Goal: Communication & Community: Answer question/provide support

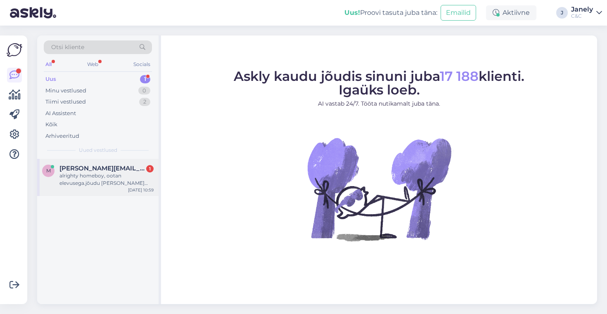
click at [80, 184] on div "alrighty homeboy, ootan elevusega.jõudu [PERSON_NAME] tuult tiibadesse!" at bounding box center [106, 179] width 94 height 15
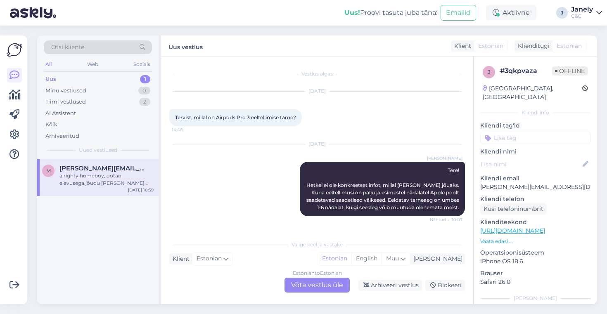
scroll to position [47, 0]
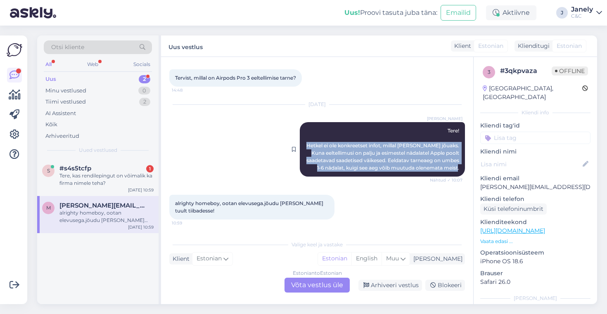
drag, startPoint x: 314, startPoint y: 137, endPoint x: 461, endPoint y: 179, distance: 152.6
click at [462, 177] on div "Berit Kaljurand Tere! Hetkel ei ole konkreetset infot, millal toode kohale jõua…" at bounding box center [382, 149] width 165 height 54
copy div "Hetkel ei ole konkreetset infot, millal toode kohale jõuaks. Kuna eeltellimusi …"
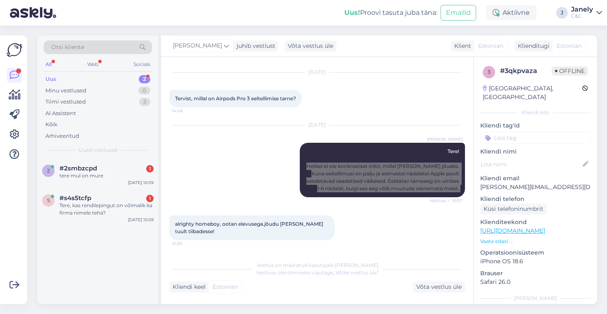
scroll to position [62, 0]
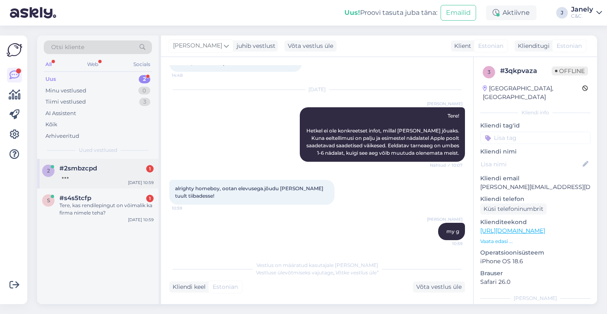
click at [103, 182] on div "2 #2smbzcpd 1 Sep 29 10:59" at bounding box center [97, 174] width 121 height 30
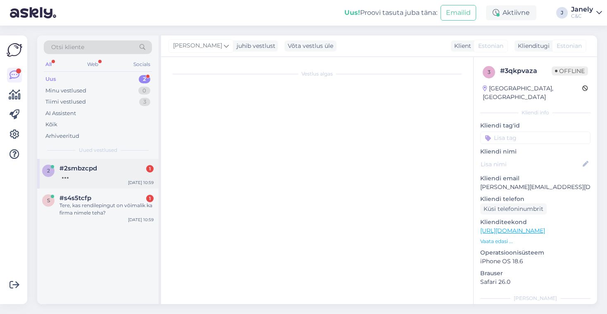
scroll to position [0, 0]
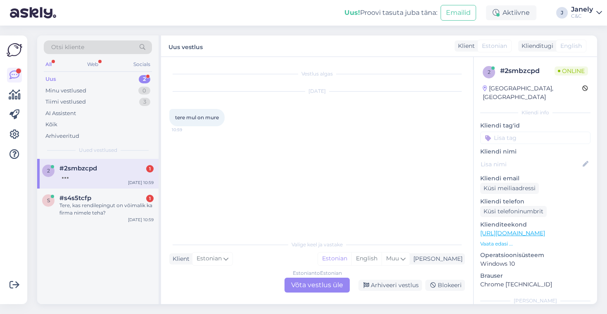
click at [303, 283] on div "Estonian to Estonian Võta vestlus üle" at bounding box center [316, 285] width 65 height 15
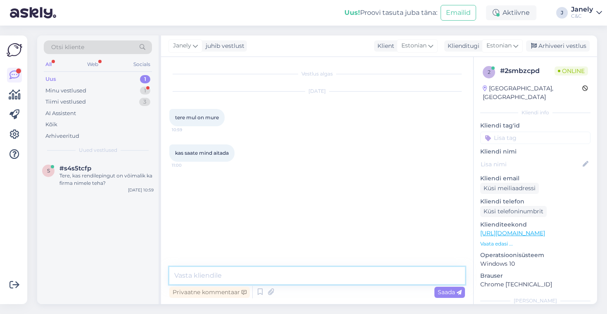
click at [261, 276] on textarea at bounding box center [317, 275] width 296 height 17
type textarea "Tere! Kuidas saan teid aidata?"
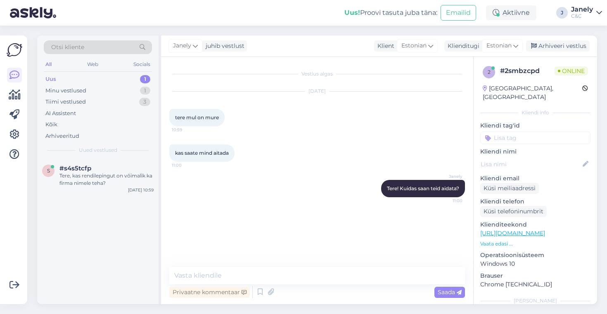
click at [126, 247] on div "s #s4s5tcfp Tere, kas rendilepingut on võimalik ka firma nimele teha? Sep 29 10…" at bounding box center [97, 231] width 121 height 145
click at [111, 184] on div "Tere, kas rendilepingut on võimalik ka firma nimele teha?" at bounding box center [106, 179] width 94 height 15
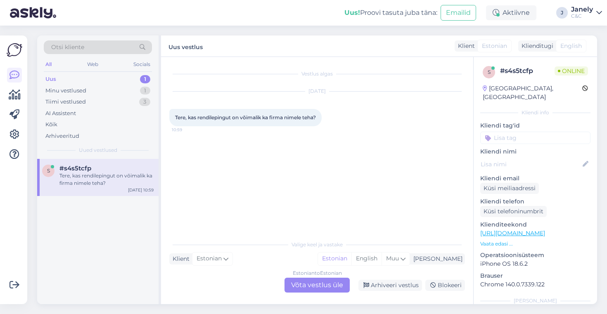
click at [307, 284] on div "Estonian to Estonian Võta vestlus üle" at bounding box center [316, 285] width 65 height 15
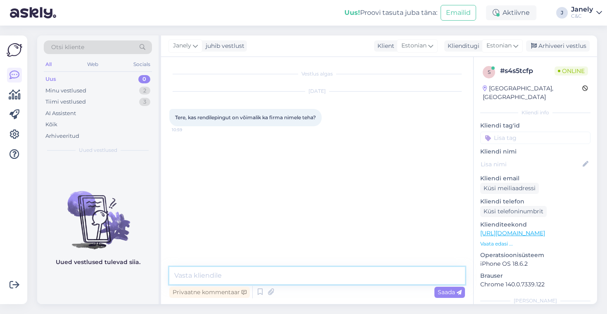
click at [267, 277] on textarea at bounding box center [317, 275] width 296 height 17
drag, startPoint x: 325, startPoint y: 273, endPoint x: 258, endPoint y: 281, distance: 66.9
click at [258, 281] on textarea "Tere! Firmale on võimalik võtta järelmaksu" at bounding box center [317, 275] width 296 height 17
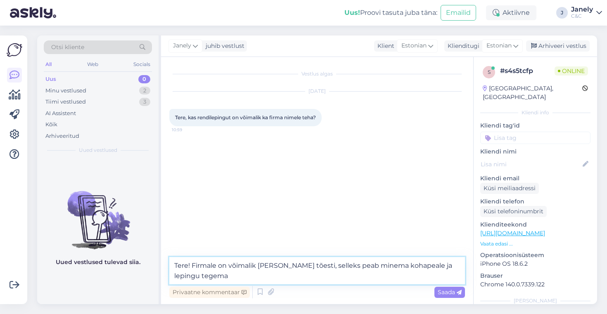
type textarea "Tere! Firmale on võimalik võtta tõesti, selleks peab minema kohapeale ja leping…"
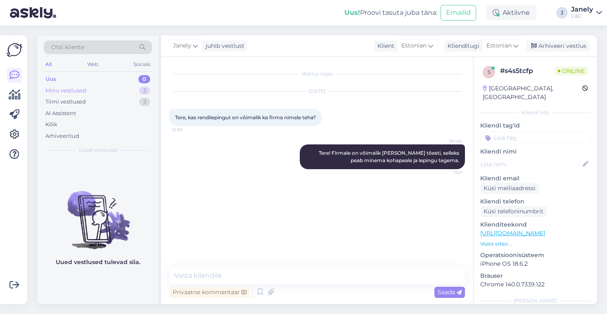
click at [99, 86] on div "Minu vestlused 2" at bounding box center [98, 91] width 108 height 12
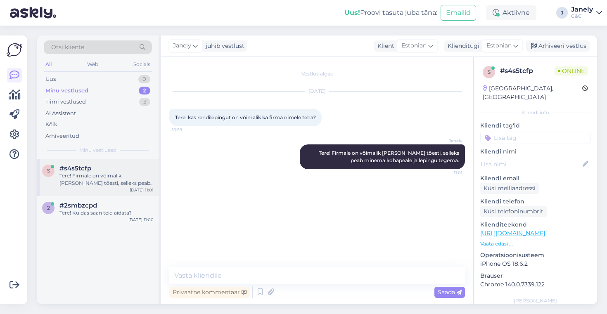
click at [123, 184] on div "Tere! Firmale on võimalik võtta tõesti, selleks peab minema kohapeale ja leping…" at bounding box center [106, 179] width 94 height 15
click at [125, 210] on div "Tere! Kuidas saan teid aidata?" at bounding box center [106, 212] width 94 height 7
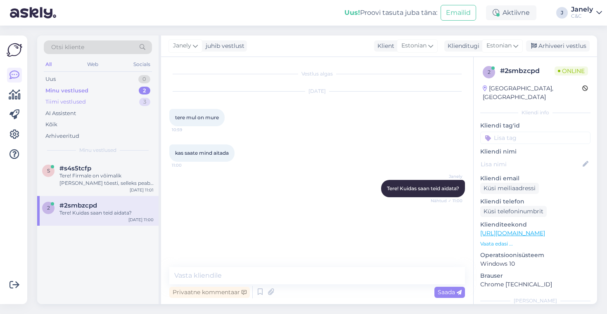
click at [76, 104] on div "Tiimi vestlused" at bounding box center [65, 102] width 40 height 8
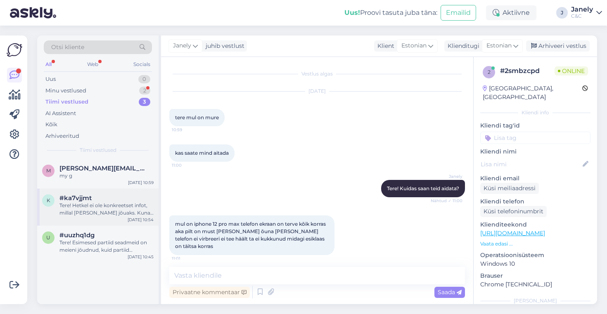
click at [125, 201] on div "#ka7vjjmt" at bounding box center [106, 197] width 94 height 7
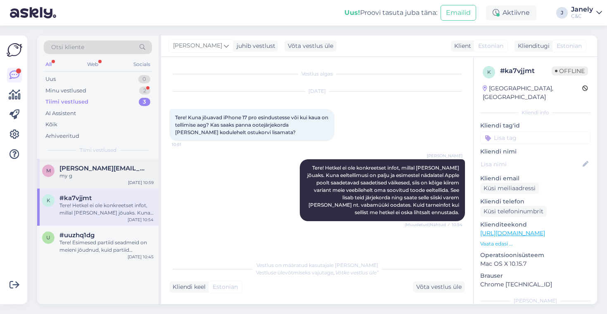
click at [124, 182] on div "m martin.meigo@icloud.com my g Sep 29 10:59" at bounding box center [97, 174] width 121 height 30
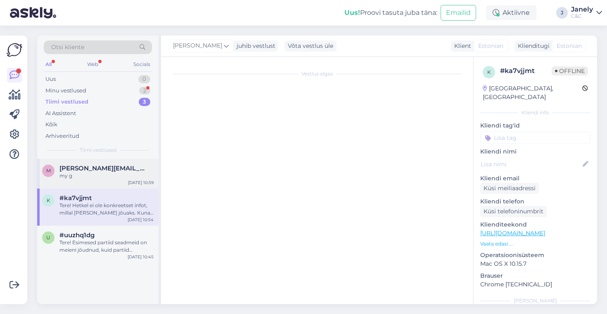
scroll to position [62, 0]
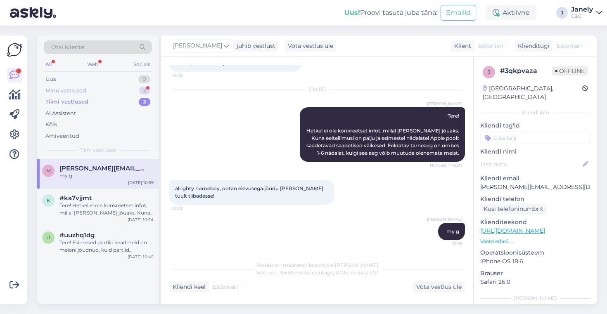
click at [114, 93] on div "Minu vestlused 2" at bounding box center [98, 91] width 108 height 12
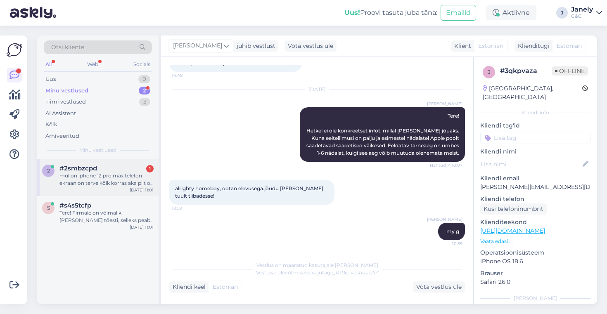
click at [130, 175] on div "mul on iphone 12 pro max telefon ekraan on terve kõik korras aka pilt on must e…" at bounding box center [106, 179] width 94 height 15
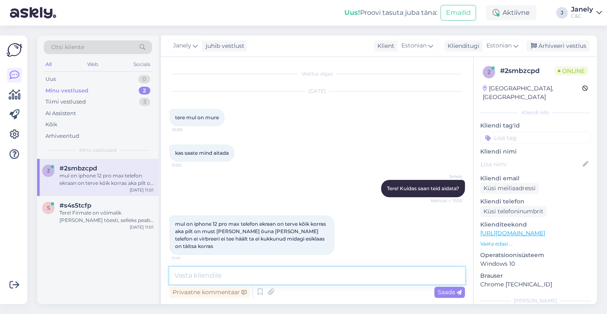
click at [247, 278] on textarea at bounding box center [317, 275] width 296 height 17
type textarea "Kui laadija taha panna, kas ka siis ei reageeri?"
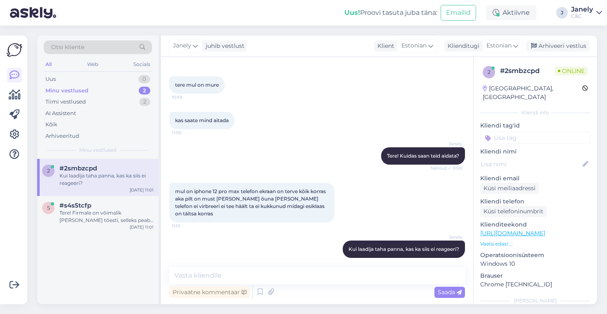
click at [270, 26] on div "Otsi kliente All Web Socials Uus 0 Minu vestlused 2 Tiimi vestlused 2 AI Assist…" at bounding box center [319, 170] width 575 height 288
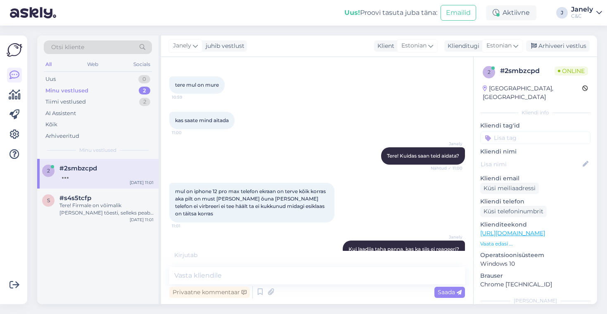
click at [278, 9] on div "Uus! Proovi tasuta [PERSON_NAME]: Emailid Aktiivne J Janely C&C" at bounding box center [303, 13] width 607 height 26
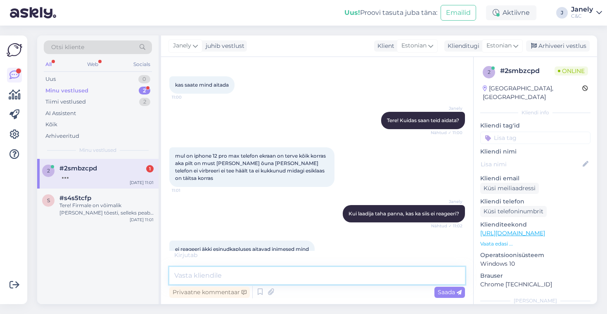
click at [221, 279] on textarea at bounding box center [317, 275] width 296 height 17
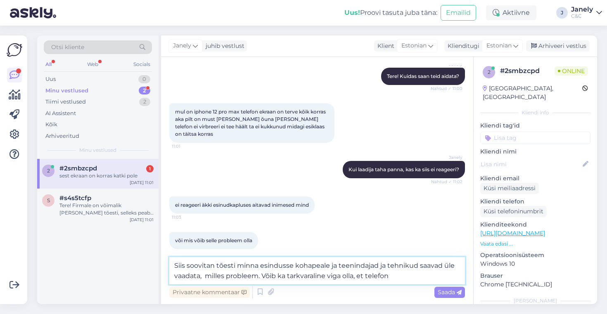
scroll to position [149, 0]
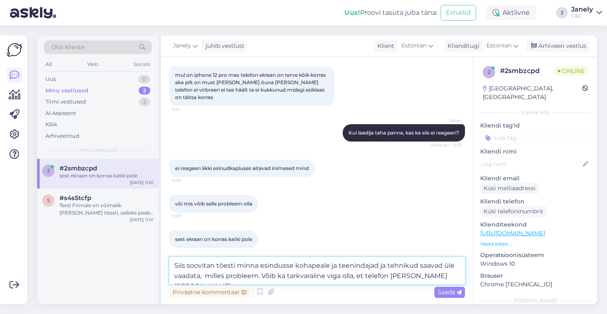
type textarea "Siis soovitan tõesti minna esindusse kohapeale ja teenindajad ja tehnikud saava…"
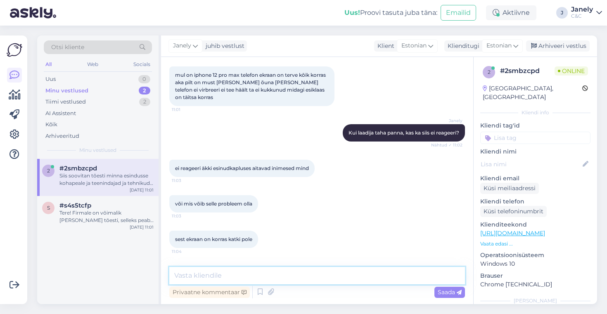
scroll to position [197, 0]
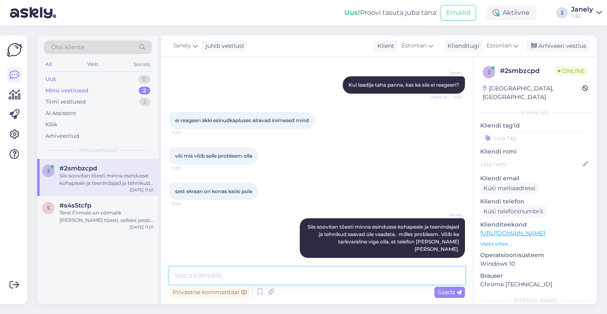
click at [286, 278] on textarea at bounding box center [317, 275] width 296 height 17
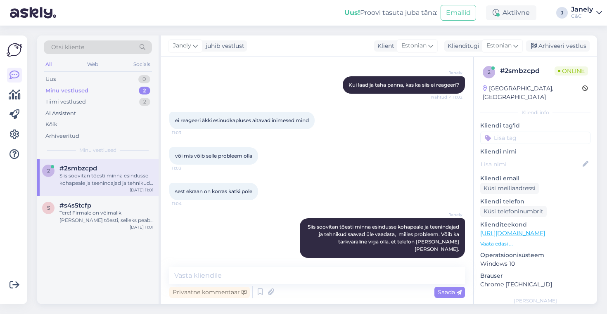
click at [273, 28] on div "Otsi kliente All Web Socials Uus 0 Minu vestlused 2 Tiimi vestlused 2 AI Assist…" at bounding box center [319, 170] width 575 height 288
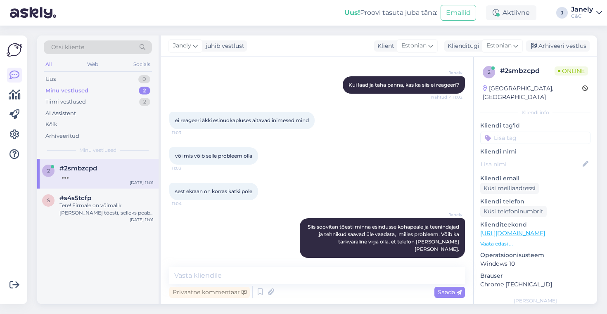
scroll to position [232, 0]
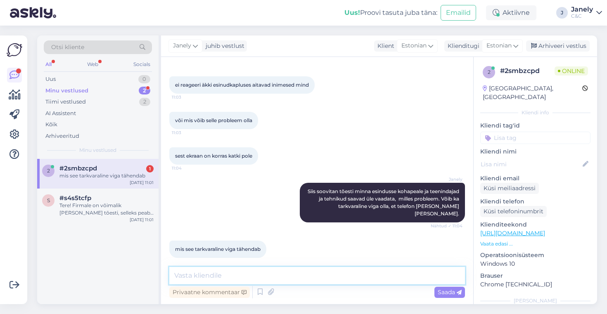
click at [230, 276] on textarea at bounding box center [317, 275] width 296 height 17
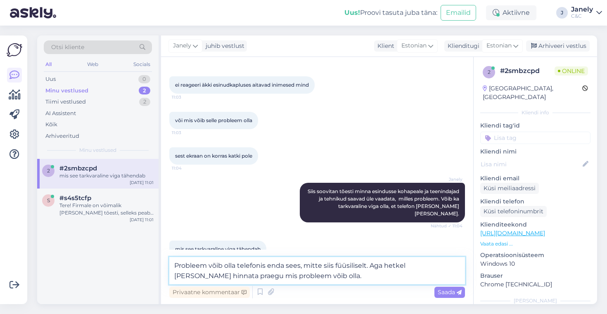
type textarea "Probleem võib olla telefonis enda sees, mitte siis füüsiliselt. Aga hetkel rask…"
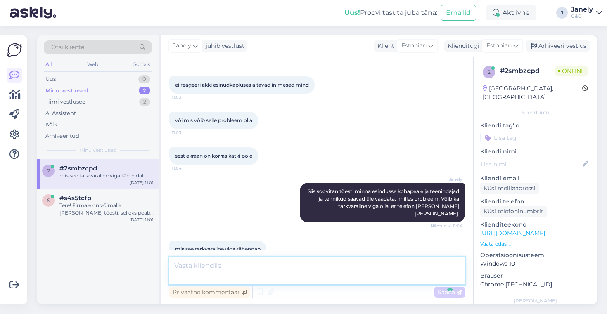
scroll to position [275, 0]
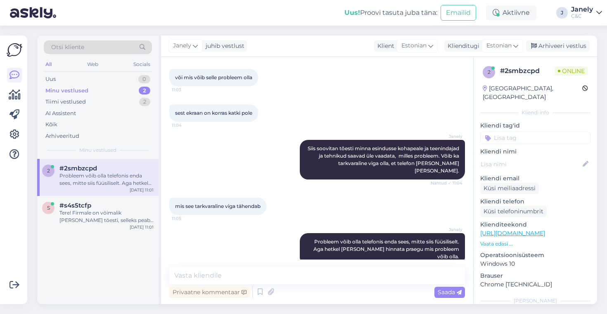
click at [180, 36] on div "Janely juhib vestlust Klient Estonian Klienditugi Estonian Arhiveeri vestlus" at bounding box center [379, 45] width 436 height 21
click at [174, 18] on div "Uus! Proovi tasuta juba täna: Emailid Aktiivne J Janely C&C" at bounding box center [303, 13] width 607 height 26
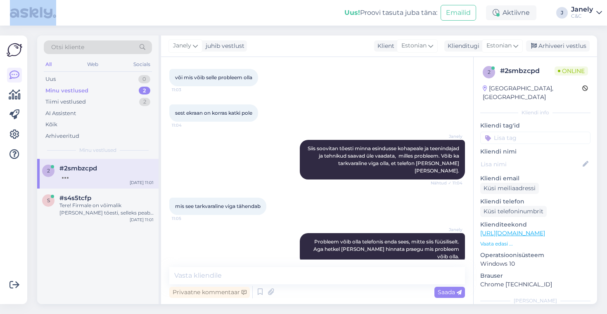
click at [214, 24] on div "Uus! Proovi tasuta juba täna: Emailid Aktiivne J Janely C&C" at bounding box center [303, 13] width 607 height 26
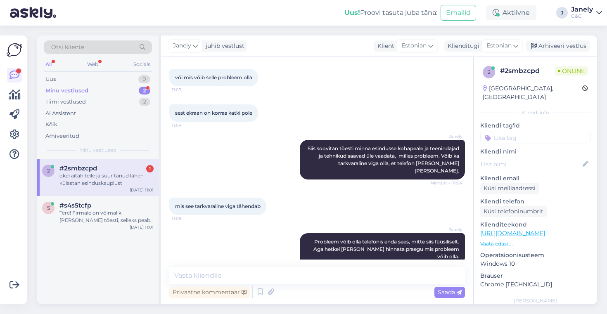
scroll to position [311, 0]
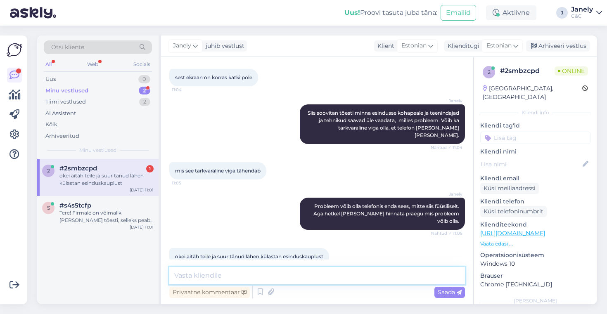
click at [257, 280] on textarea at bounding box center [317, 275] width 296 height 17
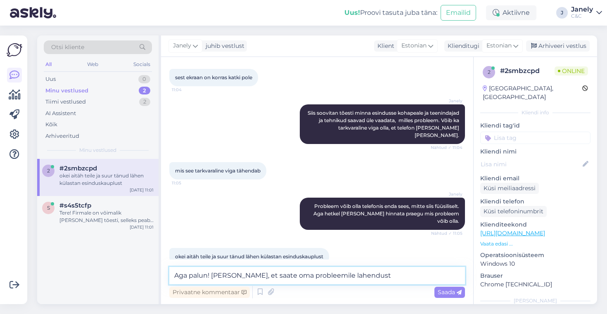
type textarea "Aga palun! Loodan, et saate oma probleemile lahendust."
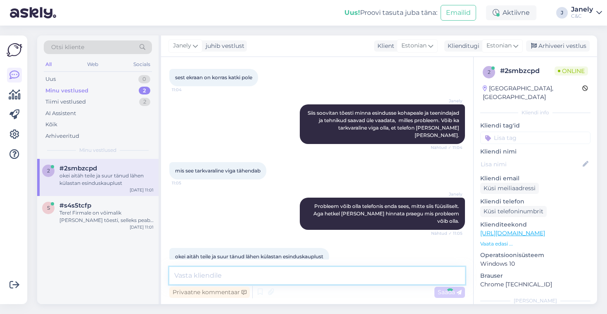
scroll to position [346, 0]
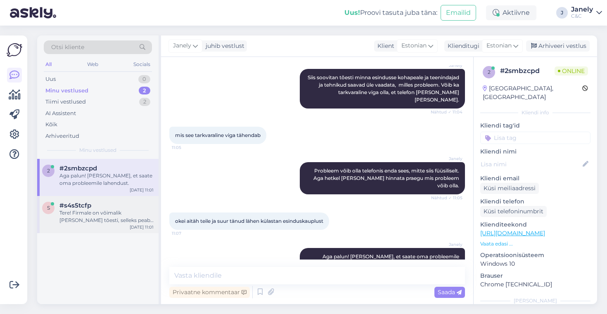
click at [104, 213] on div "Tere! Firmale on võimalik võtta tõesti, selleks peab minema kohapeale ja leping…" at bounding box center [106, 216] width 94 height 15
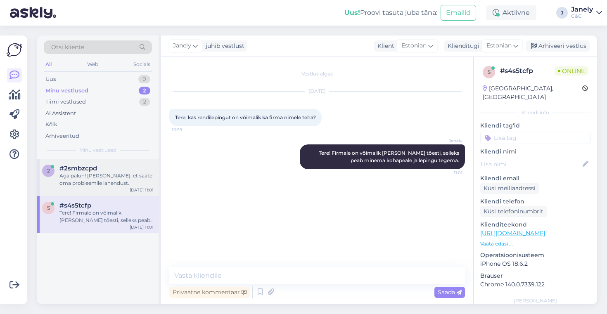
click at [119, 182] on div "Aga palun! Loodan, et saate oma probleemile lahendust." at bounding box center [106, 179] width 94 height 15
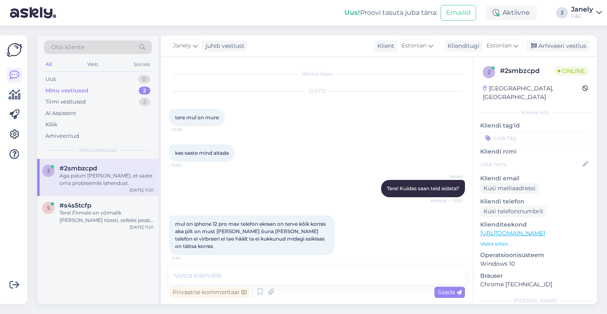
scroll to position [141, 0]
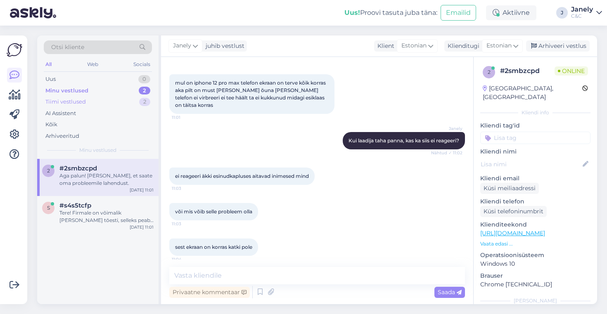
click at [121, 99] on div "Tiimi vestlused 2" at bounding box center [98, 102] width 108 height 12
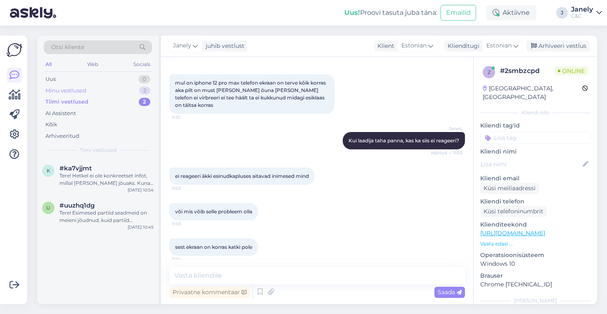
click at [113, 95] on div "Minu vestlused 2" at bounding box center [98, 91] width 108 height 12
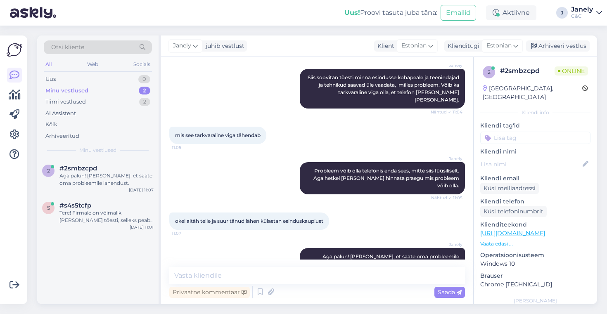
click at [139, 9] on div "Uus! Proovi tasuta juba täna: Emailid Aktiivne J Janely C&C" at bounding box center [303, 13] width 607 height 26
click at [96, 82] on div "Uus 1" at bounding box center [98, 79] width 108 height 12
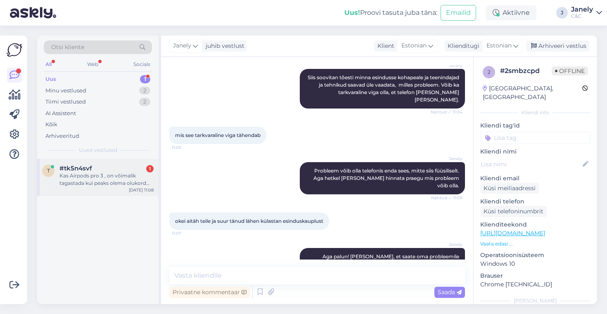
click at [116, 194] on div "t #tk5n4svf 1 Kas Airpods pro 3 , on võimalik tagastada kui peaks olema olukord…" at bounding box center [97, 177] width 121 height 37
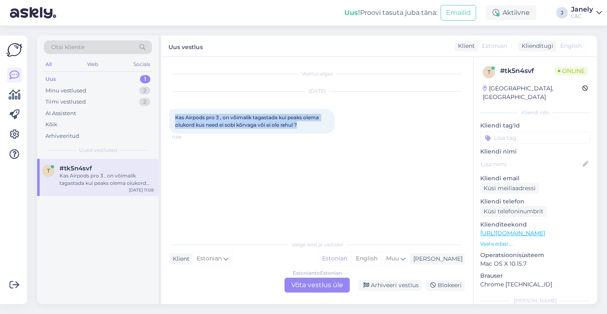
drag, startPoint x: 175, startPoint y: 115, endPoint x: 321, endPoint y: 133, distance: 146.5
click at [321, 133] on div "Kas Airpods pro 3 , on võimalik tagastada kui peaks olema olukord kus need ei s…" at bounding box center [251, 121] width 165 height 25
copy span "Kas Airpods pro 3 , on võimalik tagastada kui peaks olema olukord kus need ei s…"
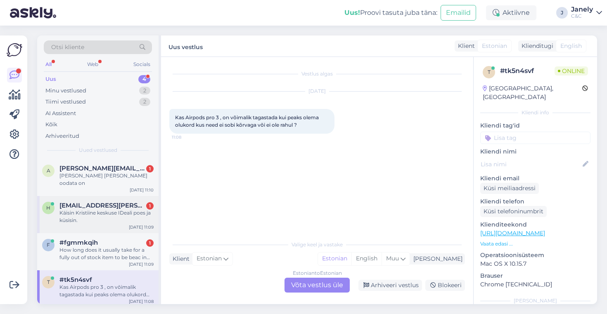
click at [54, 203] on div "h heiki@kranich.ee 1 Käisin Kristiine keskuse IDeali poes ja küsisin." at bounding box center [97, 213] width 111 height 22
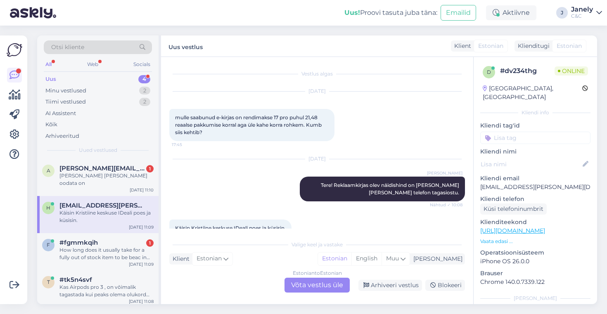
scroll to position [17, 0]
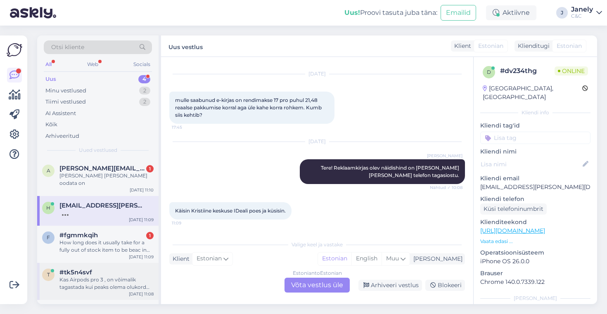
click at [108, 280] on div "Kas Airpods pro 3 , on võimalik tagastada kui peaks olema olukord kus need ei s…" at bounding box center [106, 283] width 94 height 15
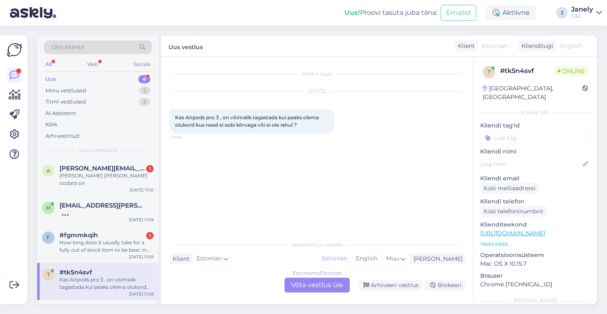
scroll to position [0, 0]
click at [322, 282] on div "Estonian to Estonian Võta vestlus üle" at bounding box center [316, 285] width 65 height 15
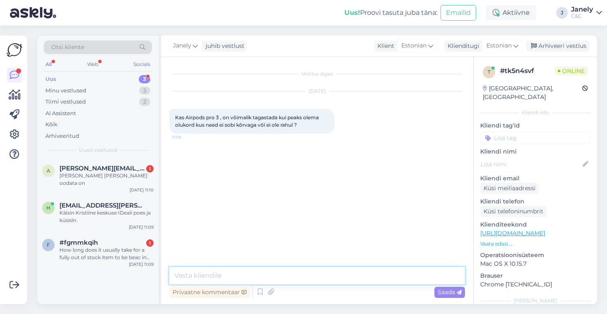
click at [266, 277] on textarea at bounding box center [317, 275] width 296 height 17
type textarea "&"
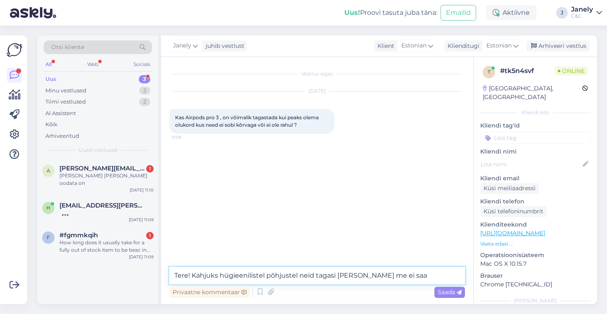
type textarea "Tere! Kahjuks hügieenilistel põhjustel neid tagasi võtta me ei saa."
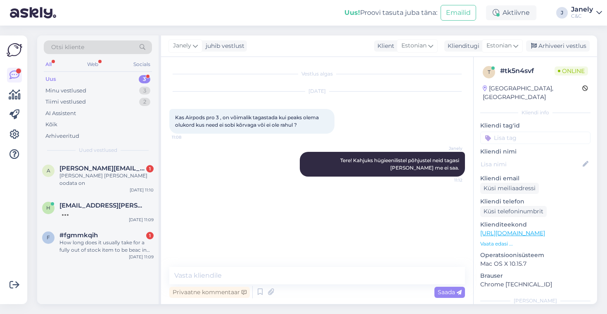
click at [109, 275] on div "a allar-94@hotmail.com 1 Ja millal seda oodata on Sep 29 11:10 h heiki@kranich.…" at bounding box center [97, 231] width 121 height 145
click at [118, 176] on div "Ja millal seda oodata on" at bounding box center [106, 179] width 94 height 15
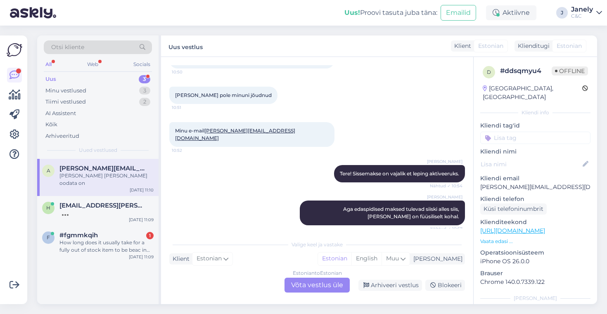
scroll to position [121, 0]
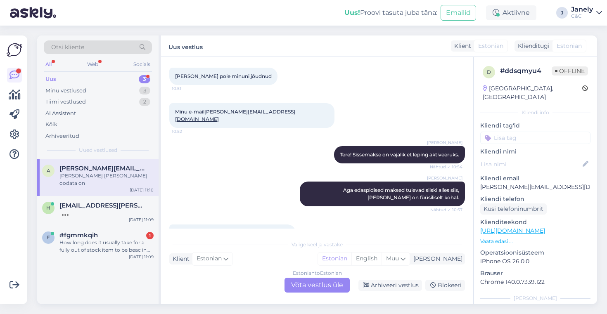
click at [80, 270] on div "a allar-94@hotmail.com Ja millal seda oodata on Sep 29 11:10 h heiki@kranich.ee…" at bounding box center [97, 231] width 121 height 145
click at [127, 87] on div "Minu vestlused 3" at bounding box center [98, 91] width 108 height 12
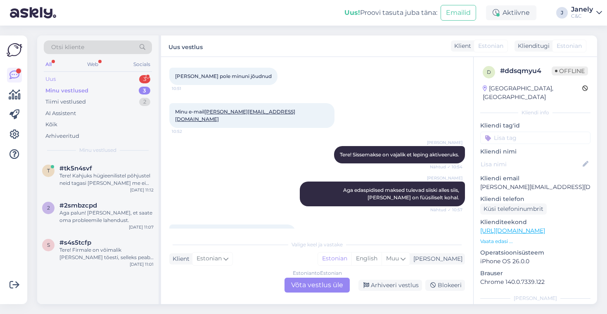
click at [103, 76] on div "Uus 3" at bounding box center [98, 79] width 108 height 12
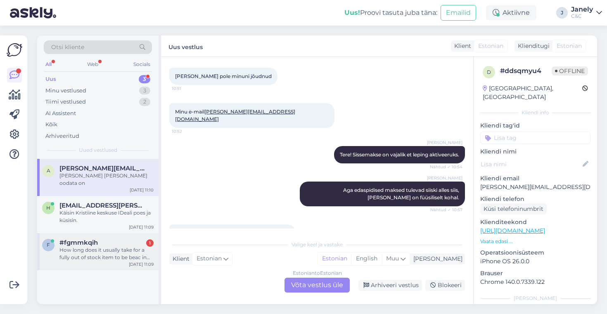
click at [128, 255] on div "f #fgmmkqih 1 How long does it usually take for a fully out of stock item to be…" at bounding box center [97, 251] width 121 height 37
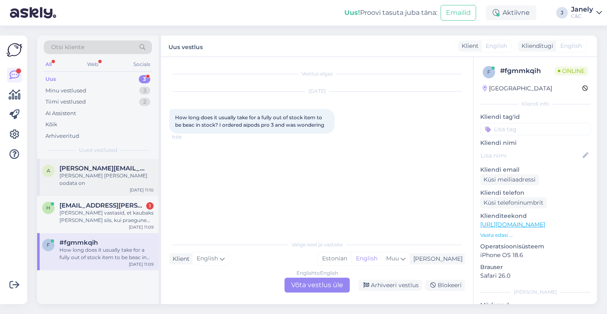
click at [129, 175] on div "Ja millal seda oodata on" at bounding box center [106, 179] width 94 height 15
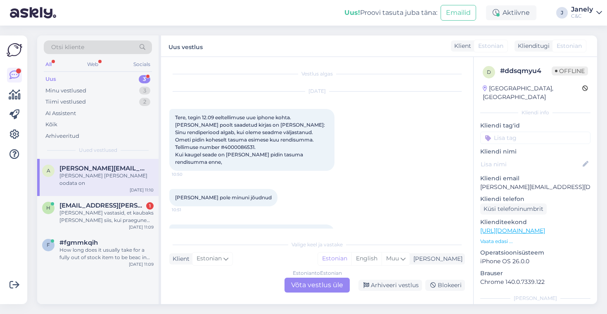
scroll to position [121, 0]
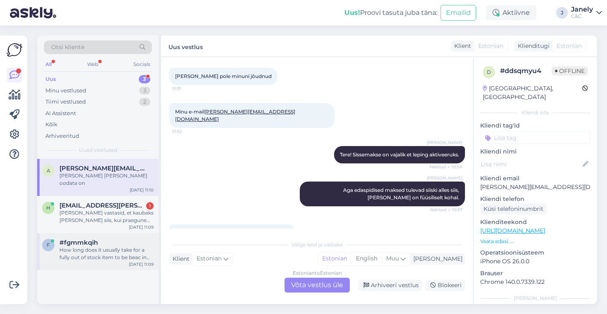
click at [128, 233] on div "f #fgmmkqih How long does it usually take for a fully out of stock item to be b…" at bounding box center [97, 251] width 121 height 37
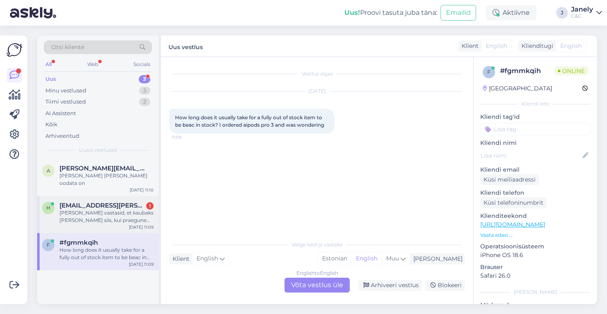
click at [120, 202] on div "heiki@kranich.ee 1" at bounding box center [106, 205] width 94 height 7
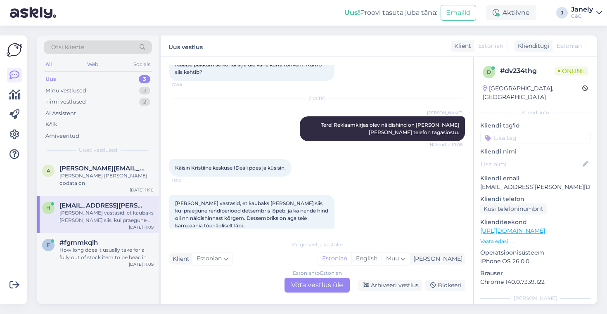
scroll to position [75, 0]
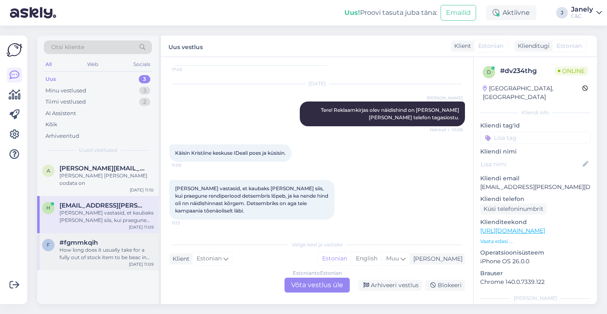
click at [130, 261] on div "Sep 29 11:09" at bounding box center [141, 264] width 25 height 6
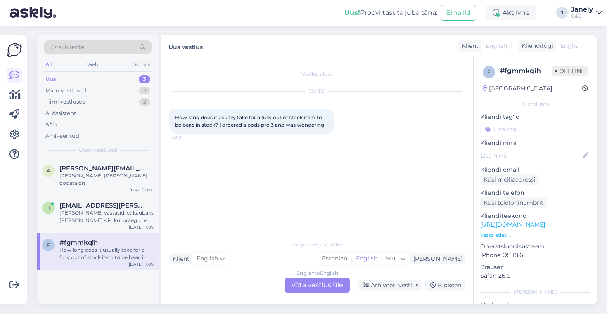
scroll to position [0, 0]
click at [305, 294] on div "Vestlus algas Sep 29 2025 How long does it usually take for a fully out of stoc…" at bounding box center [317, 180] width 312 height 247
click at [318, 287] on div "English to English Võta vestlus üle" at bounding box center [316, 285] width 65 height 15
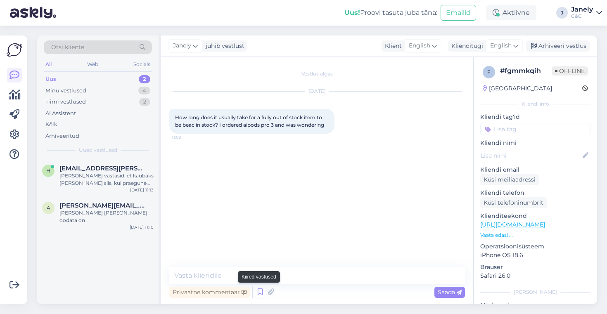
click at [258, 293] on icon at bounding box center [260, 292] width 10 height 12
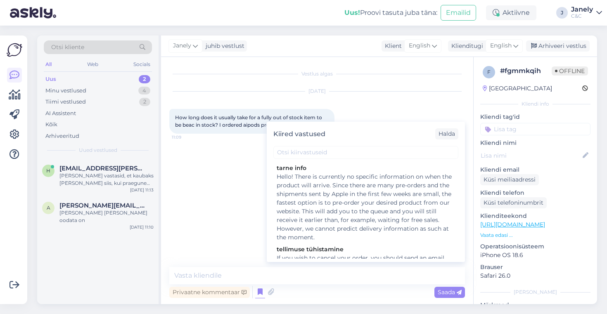
click at [248, 234] on div "Vestlus algas Sep 29 2025 How long does it usually take for a fully out of stoc…" at bounding box center [320, 162] width 303 height 194
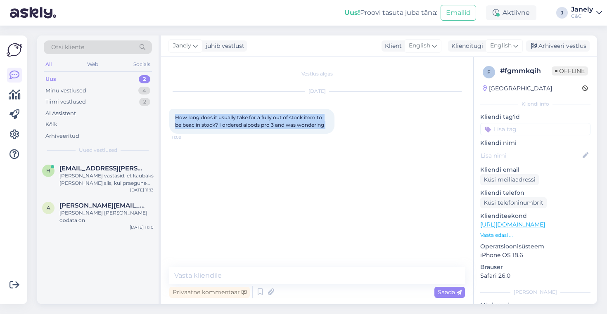
drag, startPoint x: 174, startPoint y: 116, endPoint x: 340, endPoint y: 131, distance: 167.5
click at [334, 131] on div "How long does it usually take for a fully out of stock item to be beac in stock…" at bounding box center [251, 121] width 165 height 25
copy div "How long does it usually take for a fully out of stock item to be beac in stock…"
click at [252, 296] on div at bounding box center [252, 292] width 0 height 12
click at [261, 295] on icon at bounding box center [260, 292] width 10 height 12
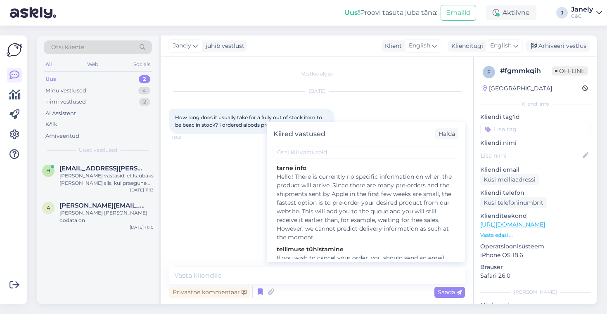
click at [338, 204] on div "Hello! There is currently no specific information on when the product will arri…" at bounding box center [366, 207] width 178 height 69
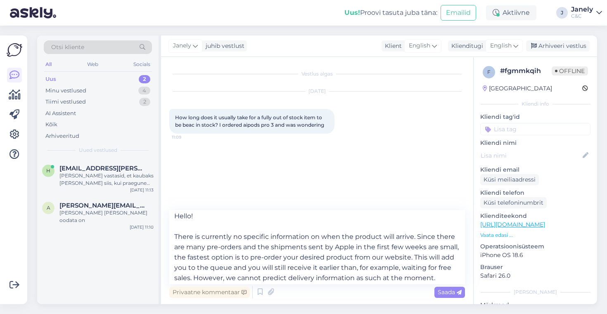
scroll to position [5, 0]
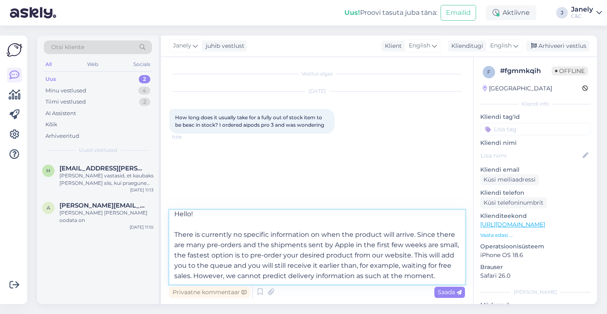
drag, startPoint x: 412, startPoint y: 253, endPoint x: 193, endPoint y: 273, distance: 220.1
click at [193, 273] on textarea "Hello! There is currently no specific information on when the product will arri…" at bounding box center [317, 247] width 296 height 74
type textarea "Hello! There is currently no specific information on when the product will arri…"
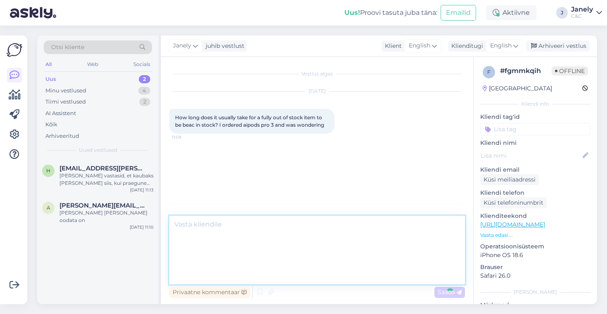
scroll to position [0, 0]
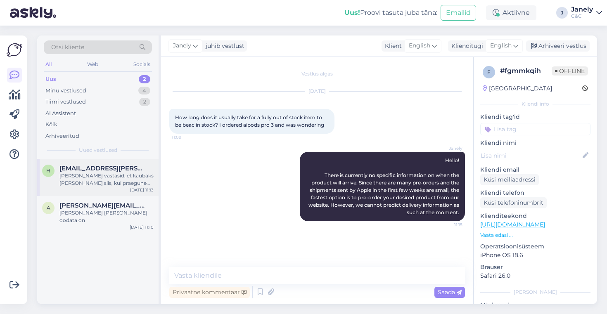
click at [90, 181] on div "Nemad vastasid, et kaubaks läheb alles siis, kui praegune rendiperiood detsembr…" at bounding box center [106, 179] width 94 height 15
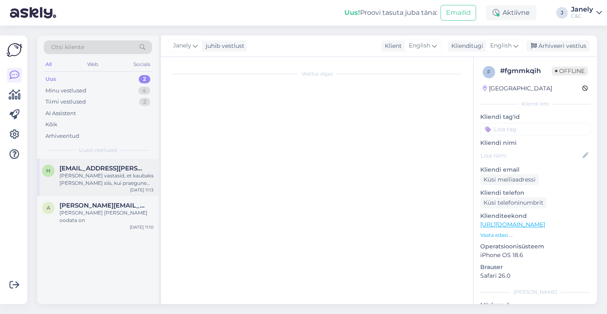
scroll to position [75, 0]
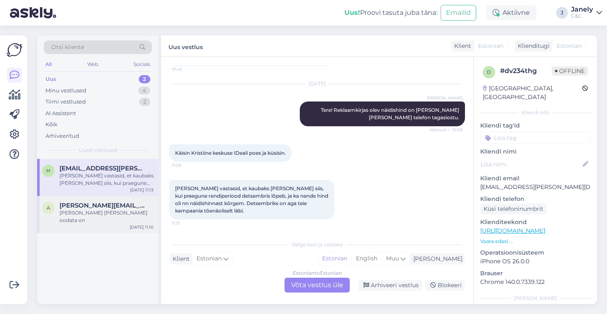
click at [121, 219] on div "a allar-94@hotmail.com Ja millal seda oodata on Sep 29 11:10" at bounding box center [97, 214] width 121 height 37
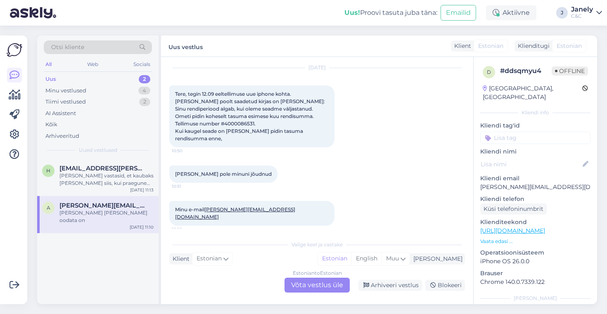
scroll to position [0, 0]
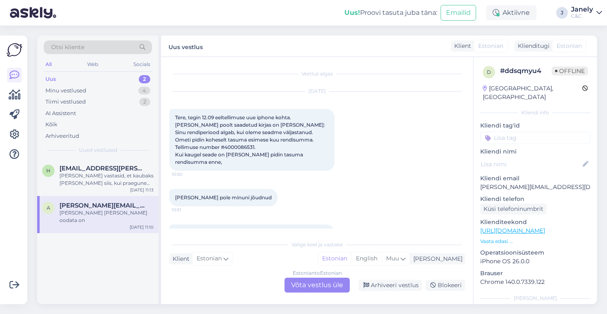
click at [283, 132] on span "Tere, tegin 12.09 eeltellimuse uue iphone kohta. Teie poolt saadetud kirjas on …" at bounding box center [250, 139] width 151 height 51
click at [289, 142] on span "Tere, tegin 12.09 eeltellimuse uue iphone kohta. Teie poolt saadetud kirjas on …" at bounding box center [250, 139] width 151 height 51
copy span "4000086531"
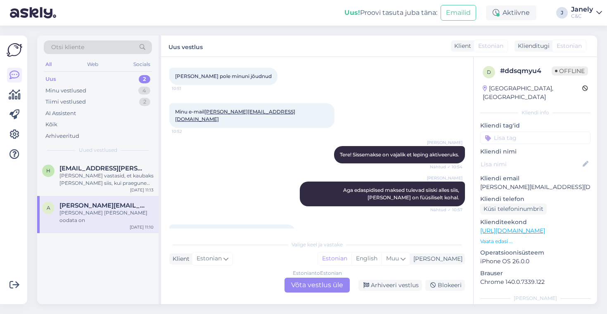
click at [325, 287] on div "Estonian to Estonian Võta vestlus üle" at bounding box center [316, 285] width 65 height 15
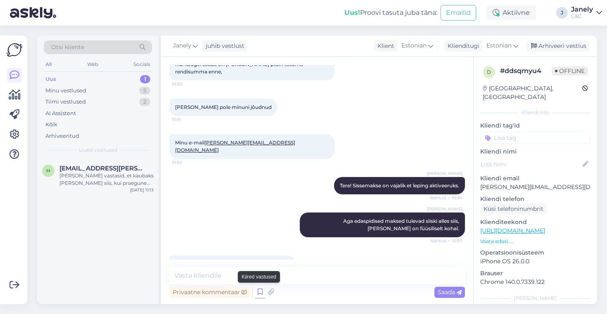
click at [260, 293] on icon at bounding box center [260, 292] width 10 height 12
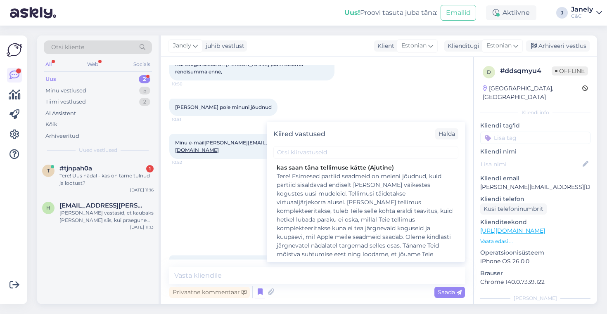
scroll to position [185, 0]
click at [365, 214] on div "Tere! Esimesed partiid seadmeid on meieni jõudnud, kuid partiid sisaldavad endi…" at bounding box center [366, 218] width 178 height 95
type textarea "Tere! Esimesed partiid seadmeid on meieni jõudnud, kuid partiid sisaldavad endi…"
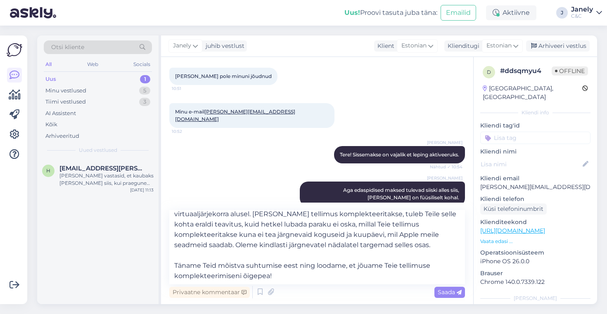
scroll to position [0, 0]
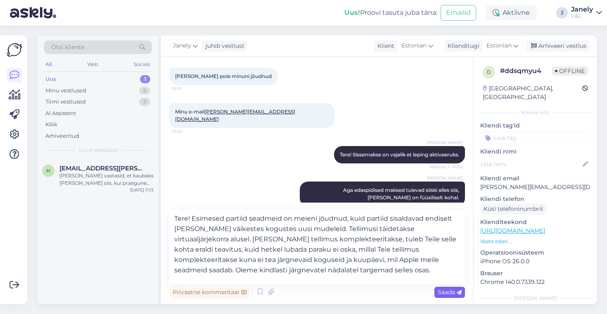
click at [459, 295] on icon at bounding box center [458, 292] width 5 height 5
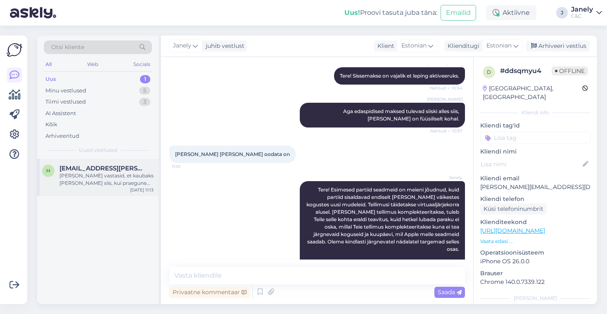
click at [113, 180] on div "Nemad vastasid, et kaubaks läheb alles siis, kui praegune rendiperiood detsembr…" at bounding box center [106, 179] width 94 height 15
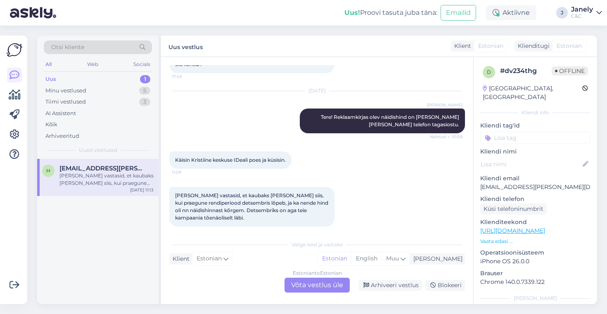
scroll to position [75, 0]
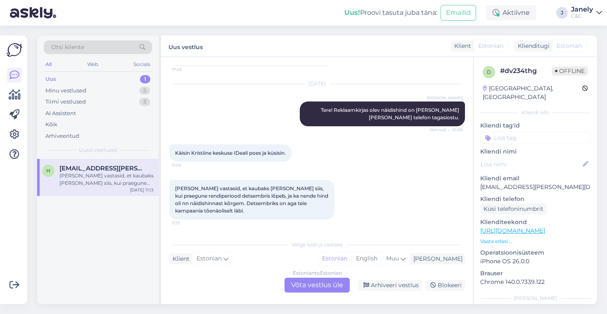
click at [252, 122] on div "Sep 29 2025 Jakop Kähr Tere! Reklaamkirjas olev näidishind on kui tuua oma vana…" at bounding box center [317, 105] width 296 height 60
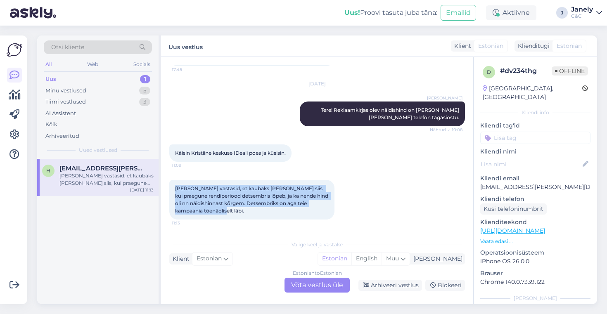
drag, startPoint x: 175, startPoint y: 188, endPoint x: 295, endPoint y: 228, distance: 126.7
click at [295, 228] on div "Nemad vastasid, et kaubaks läheb alles siis, kui praegune rendiperiood detsembr…" at bounding box center [317, 200] width 296 height 58
copy span "Nemad vastasid, et kaubaks läheb alles siis, kui praegune rendiperiood detsembr…"
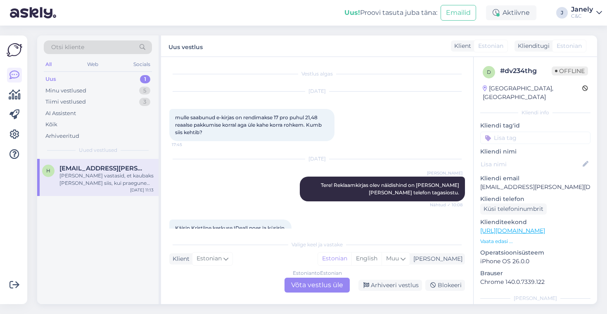
scroll to position [71, 0]
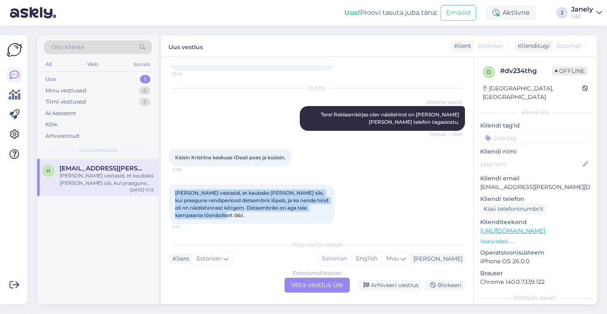
click at [42, 239] on div "h heiki@kranich.ee Nemad vastasid, et kaubaks läheb alles siis, kui praegune re…" at bounding box center [97, 231] width 121 height 145
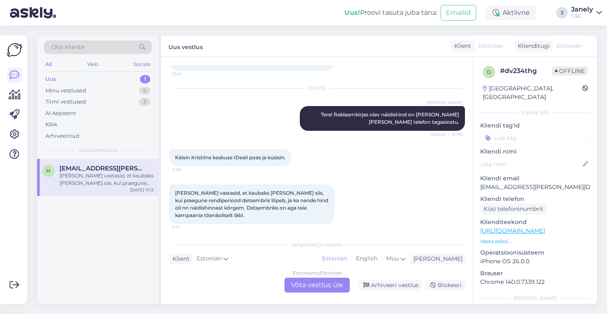
click at [42, 239] on div "h heiki@kranich.ee Nemad vastasid, et kaubaks läheb alles siis, kui praegune re…" at bounding box center [97, 231] width 121 height 145
click at [92, 258] on div "h heiki@kranich.ee Nemad vastasid, et kaubaks läheb alles siis, kui praegune re…" at bounding box center [97, 231] width 121 height 145
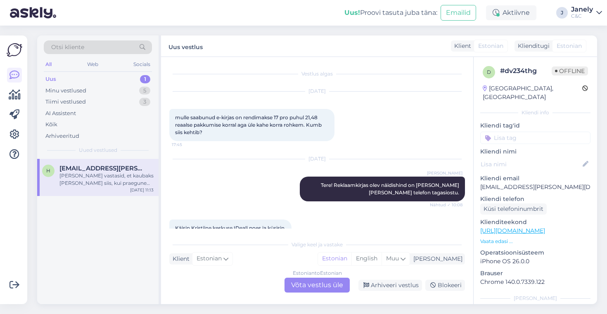
scroll to position [75, 0]
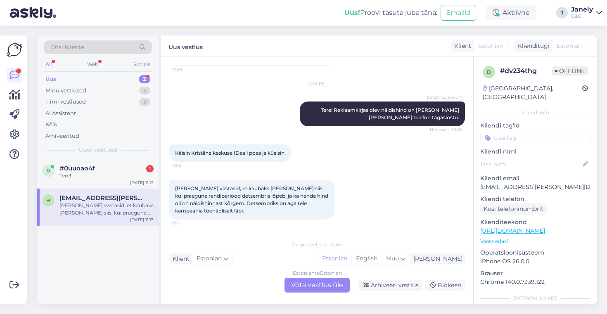
click at [306, 284] on div "Estonian to Estonian Võta vestlus üle" at bounding box center [316, 285] width 65 height 15
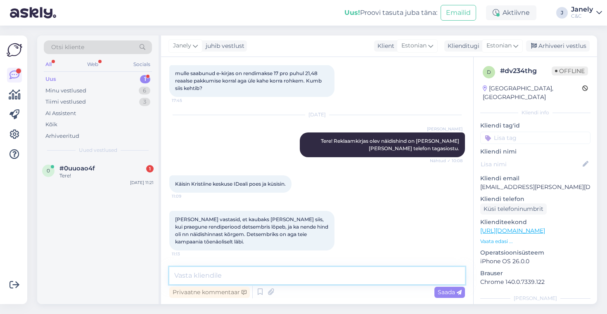
click at [332, 274] on textarea at bounding box center [317, 275] width 296 height 17
click at [224, 267] on textarea at bounding box center [317, 275] width 296 height 17
click at [227, 275] on textarea at bounding box center [317, 275] width 296 height 17
click at [205, 274] on textarea at bounding box center [317, 275] width 296 height 17
type textarea "S"
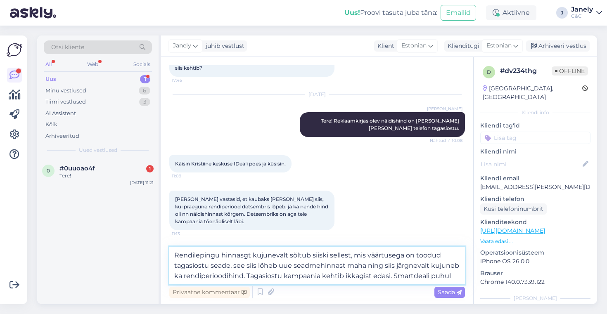
scroll to position [75, 0]
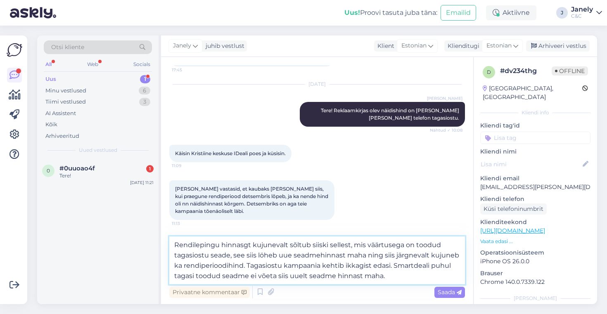
click at [245, 246] on textarea "Rendilepingu hinnasgt kujunevalt sõltub siiski sellest, mis väärtusega on toodu…" at bounding box center [317, 260] width 296 height 48
click at [244, 257] on textarea "Rendilepingu hinnat kujunevalt sõltub siiski sellest, mis väärtusega on toodud …" at bounding box center [317, 260] width 296 height 48
click at [267, 254] on textarea "Rendilepingu hinnat kujunevalt sõltub siiski sellest, mis väärtusega on toodud …" at bounding box center [317, 260] width 296 height 48
click at [322, 256] on textarea "Rendilepingu hinnat kujunevalt sõltub siiski sellest, mis väärtusega on toodud …" at bounding box center [317, 260] width 296 height 48
click at [267, 277] on textarea "Rendilepingu hinnat kujunevalt sõltub siiski sellest, mis väärtusega on toodud …" at bounding box center [317, 260] width 296 height 48
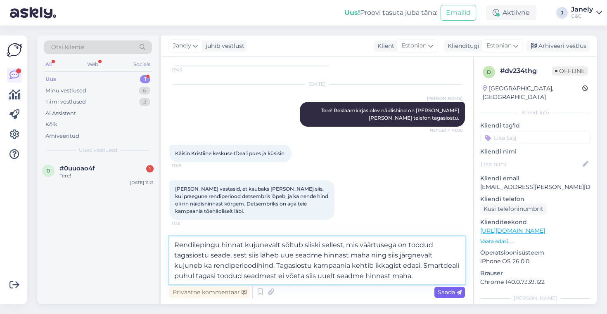
type textarea "Rendilepingu hinnat kujunevalt sõltub siiski sellest, mis väärtusega on toodud …"
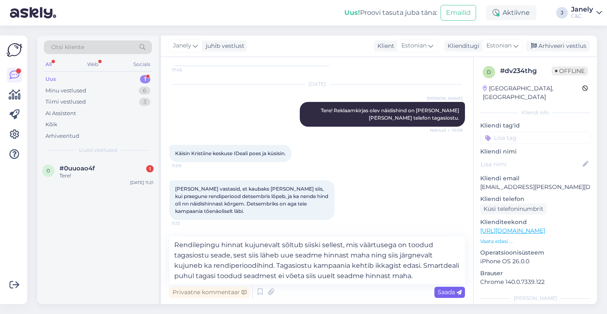
click at [451, 294] on span "Saada" at bounding box center [449, 291] width 24 height 7
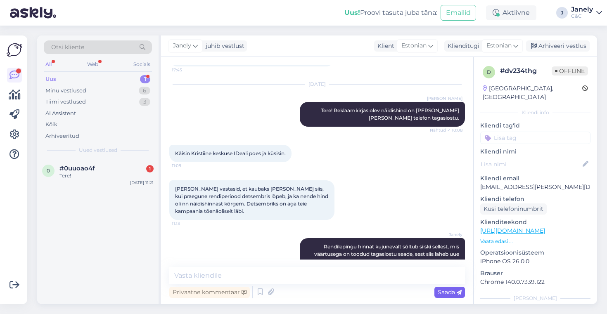
scroll to position [117, 0]
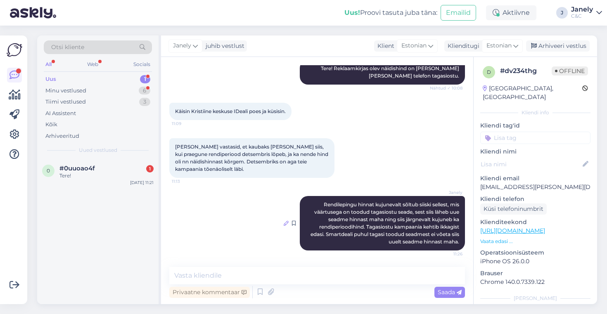
click at [285, 224] on icon at bounding box center [286, 223] width 5 height 5
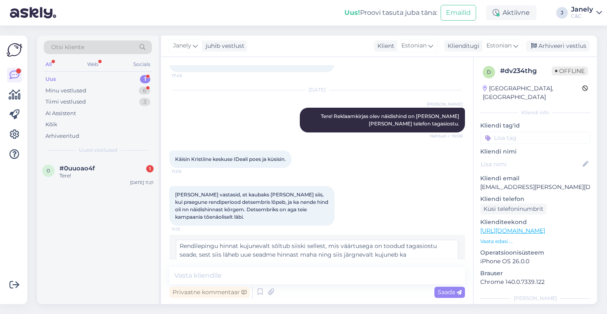
scroll to position [1, 0]
click at [237, 244] on textarea "Rendilepingu hinnat kujunevalt sõltub siiski sellest, mis väärtusega on toodud …" at bounding box center [317, 250] width 282 height 21
type textarea "Rendilepingu hinnast kujunevalt sõltub siiski sellest, mis väärtusega on toodud…"
click at [443, 289] on span "Saada" at bounding box center [449, 291] width 24 height 7
click at [442, 295] on span "Saada" at bounding box center [449, 291] width 24 height 7
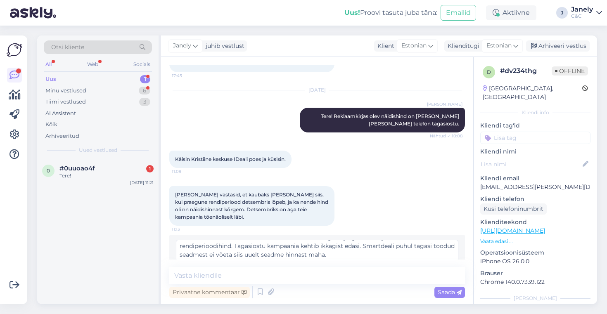
scroll to position [90, 0]
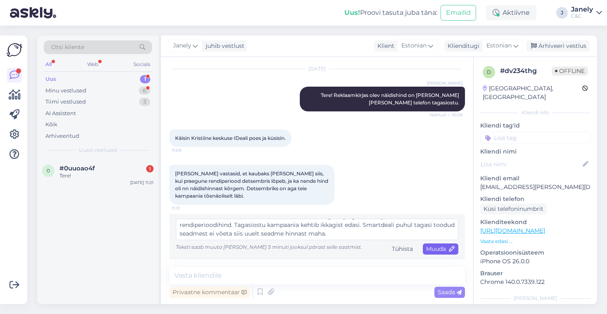
click at [447, 248] on span "Muuda" at bounding box center [440, 248] width 29 height 7
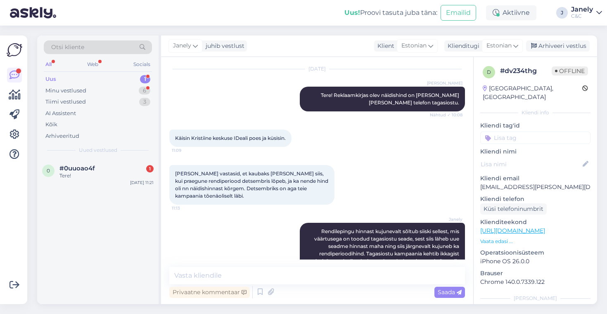
scroll to position [117, 0]
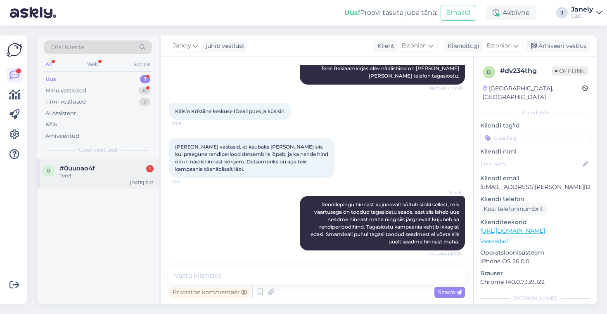
click at [122, 164] on div "0 #0uuoao4f 1 Tere! Sep 29 11:21" at bounding box center [97, 174] width 121 height 30
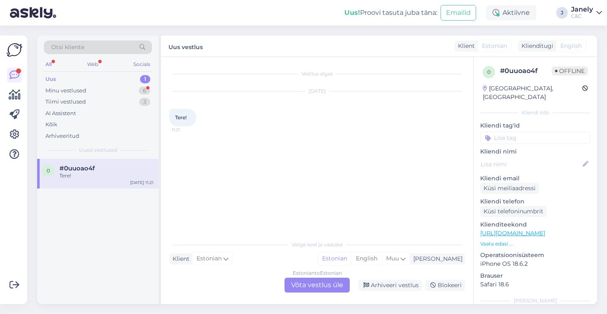
click at [308, 282] on div "Estonian to Estonian Võta vestlus üle" at bounding box center [316, 285] width 65 height 15
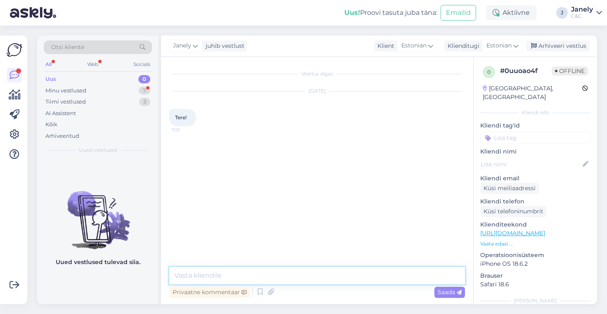
click at [271, 273] on textarea at bounding box center [317, 275] width 296 height 17
type textarea "Tere! Kuidas saan abiks olla?"
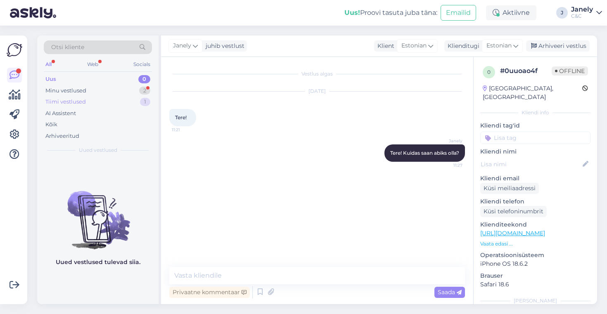
click at [117, 98] on div "Tiimi vestlused 1" at bounding box center [98, 102] width 108 height 12
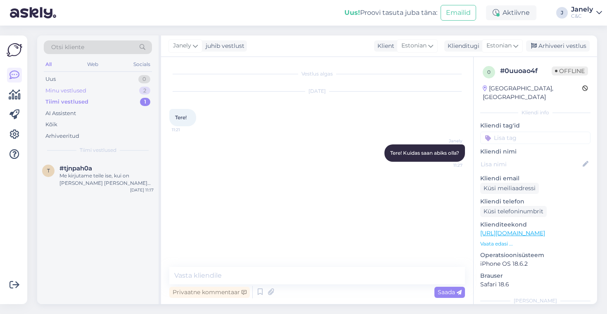
click at [102, 93] on div "Minu vestlused 2" at bounding box center [98, 91] width 108 height 12
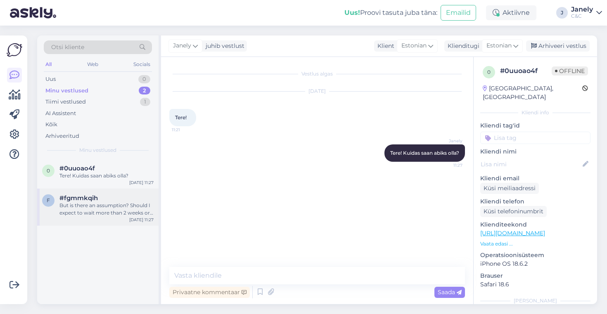
click at [128, 219] on div "f #fgmmkqih But is there an assumption? Should I expect to wait more than 2 wee…" at bounding box center [97, 207] width 121 height 37
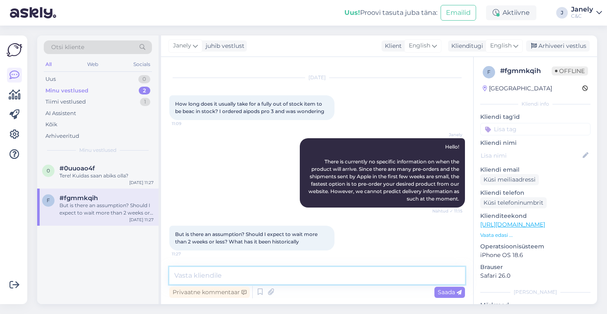
click at [222, 279] on textarea at bounding box center [317, 275] width 296 height 17
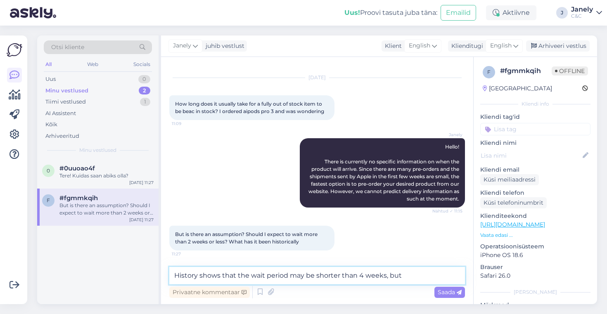
click at [362, 276] on textarea "History shows that the wait period may be shorter than 4 weeks, but" at bounding box center [317, 275] width 296 height 17
click at [420, 277] on textarea "History shows that the wait period may be shorter than 3-4 weeks, but" at bounding box center [317, 275] width 296 height 17
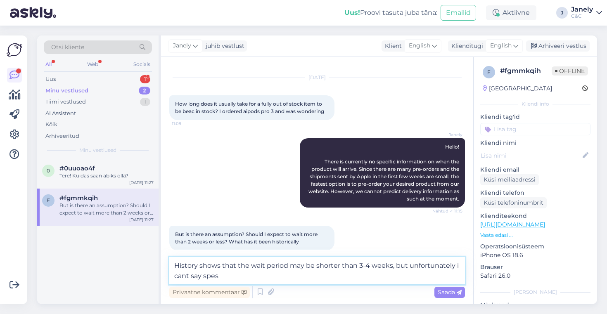
click at [306, 276] on textarea "History shows that the wait period may be shorter than 3-4 weeks, but unfortuna…" at bounding box center [317, 270] width 296 height 27
type textarea "History shows that the wait period may be shorter than 3-4 weeks, but unfortuna…"
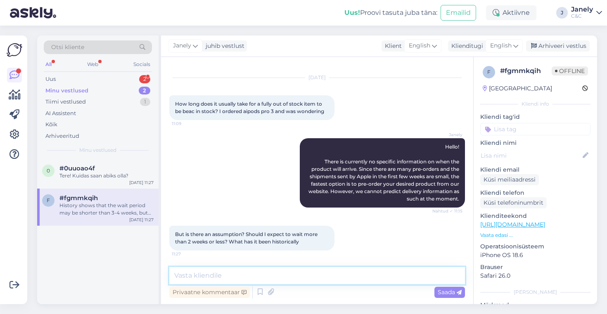
scroll to position [57, 0]
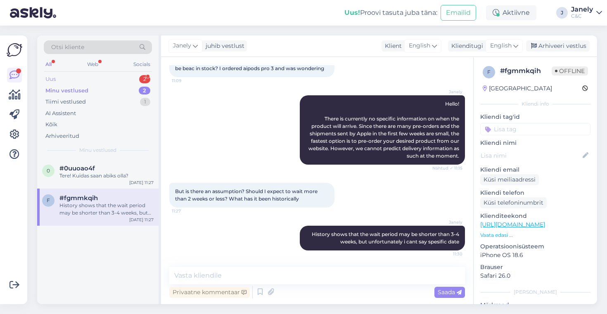
click at [119, 74] on div "Uus 2" at bounding box center [98, 79] width 108 height 12
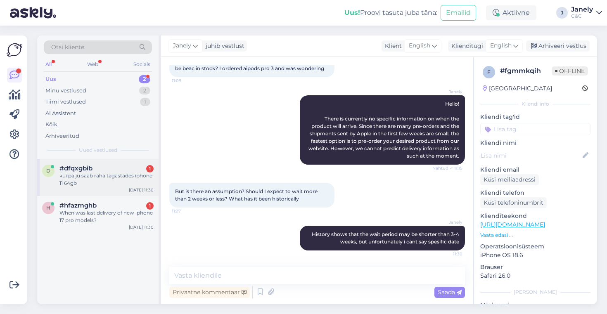
click at [118, 177] on div "kui palju saab raha tagastades iphone 11 64gb" at bounding box center [106, 179] width 94 height 15
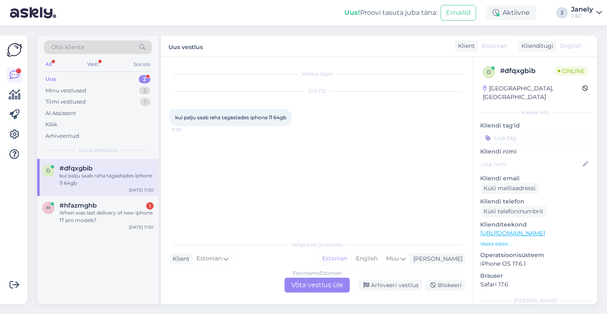
click at [328, 138] on div "Vestlus algas Sep 29 2025 kui palju saab raha tagastades iphone 11 64gb 11:30" at bounding box center [320, 146] width 303 height 163
click at [314, 289] on div "Estonian to Estonian Võta vestlus üle" at bounding box center [316, 285] width 65 height 15
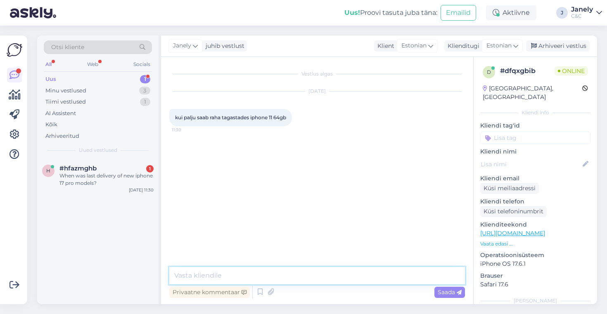
click at [303, 276] on textarea at bounding box center [317, 275] width 296 height 17
click at [218, 279] on textarea "Kas" at bounding box center [317, 275] width 296 height 17
type textarea "K"
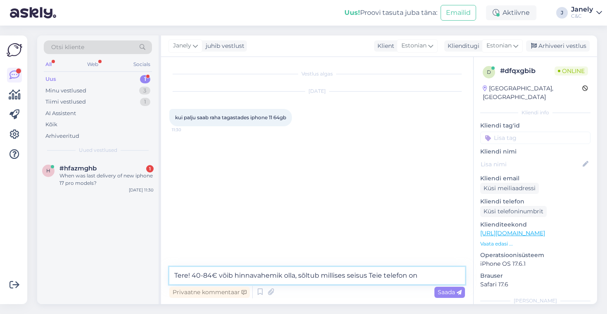
type textarea "Tere! 40-84€ võib hinnavahemik olla, sõltub millises seisus Teie telefon on."
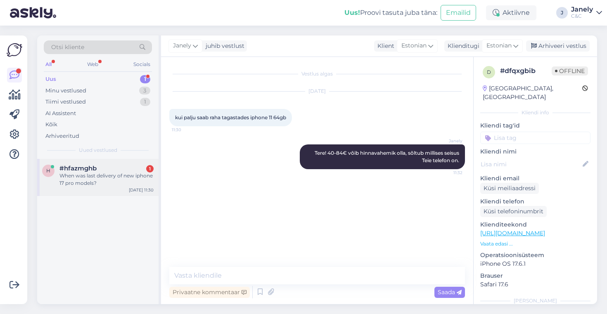
click at [118, 182] on div "When was last delivery of new iphone 17 pro models?" at bounding box center [106, 179] width 94 height 15
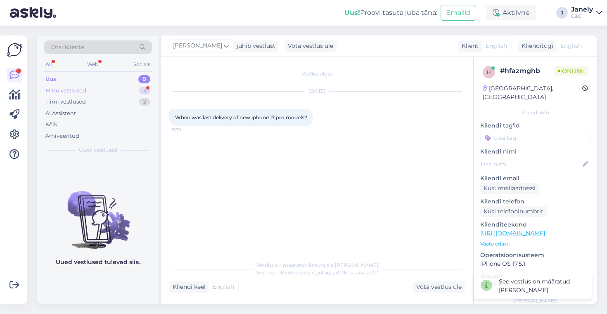
click at [62, 90] on div "Minu vestlused" at bounding box center [65, 91] width 41 height 8
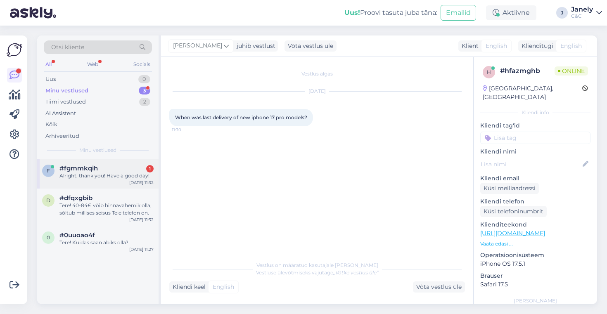
click at [125, 177] on div "Alright, thank you! Have a good day!" at bounding box center [106, 175] width 94 height 7
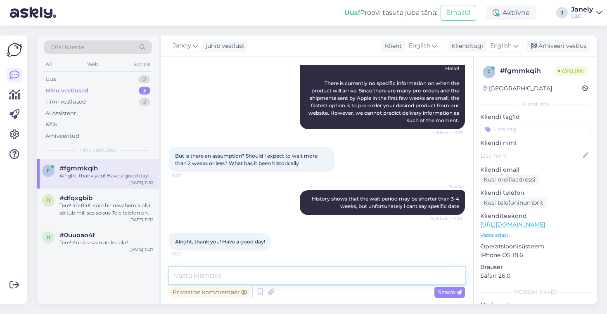
click at [244, 275] on textarea at bounding box center [317, 275] width 296 height 17
type textarea "Your welcome! Have a good day to you too!"
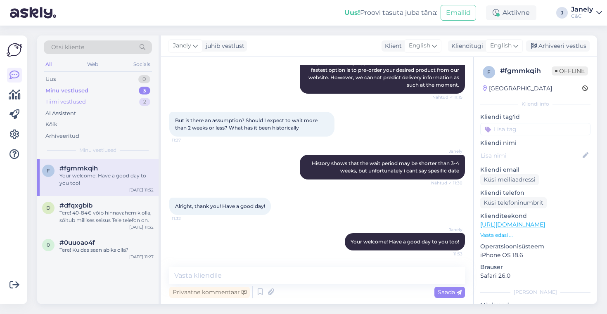
click at [112, 104] on div "Tiimi vestlused 2" at bounding box center [98, 102] width 108 height 12
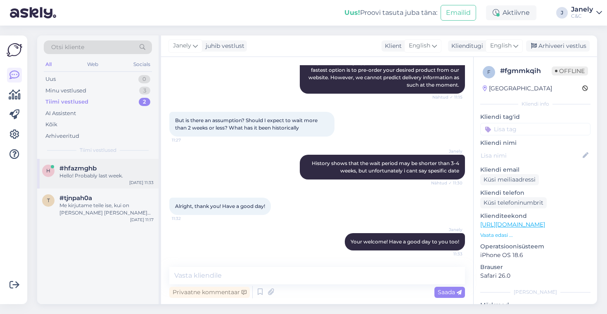
click at [137, 176] on div "Hello! Probably last week." at bounding box center [106, 175] width 94 height 7
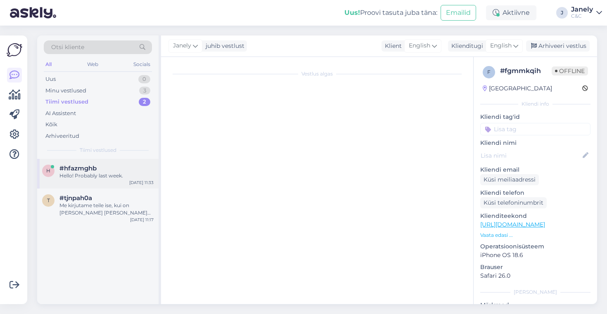
scroll to position [0, 0]
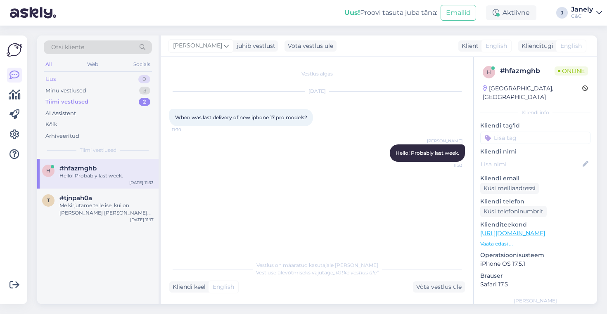
click at [122, 74] on div "Uus 0" at bounding box center [98, 79] width 108 height 12
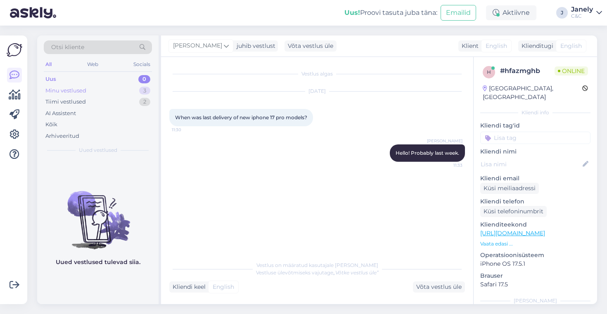
click at [121, 89] on div "Minu vestlused 3" at bounding box center [98, 91] width 108 height 12
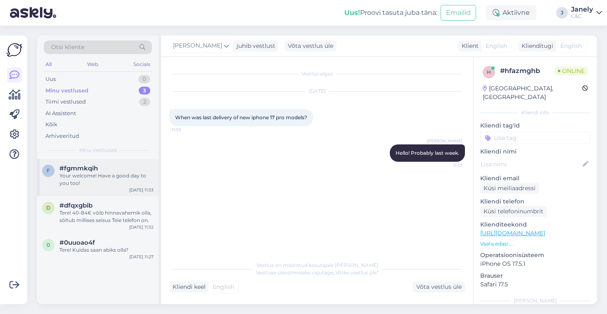
click at [123, 183] on div "Your welcome! Have a good day to you too!" at bounding box center [106, 179] width 94 height 15
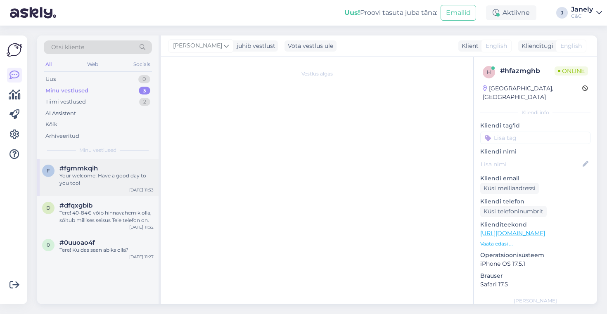
scroll to position [128, 0]
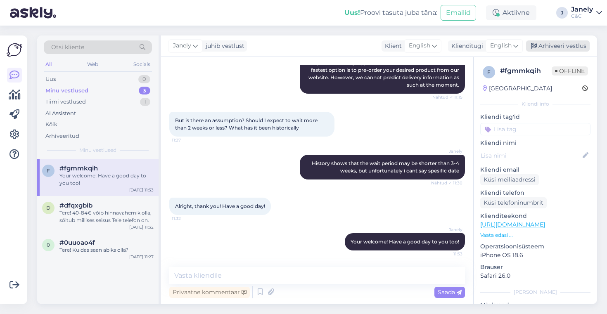
click at [549, 45] on div "Arhiveeri vestlus" at bounding box center [558, 45] width 64 height 11
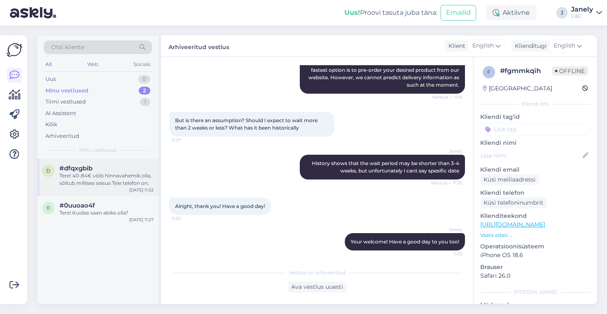
click at [117, 190] on div "d #dfqxgbib Tere! 40-84€ võib hinnavahemik olla, sõltub millises seisus Teie te…" at bounding box center [97, 177] width 121 height 37
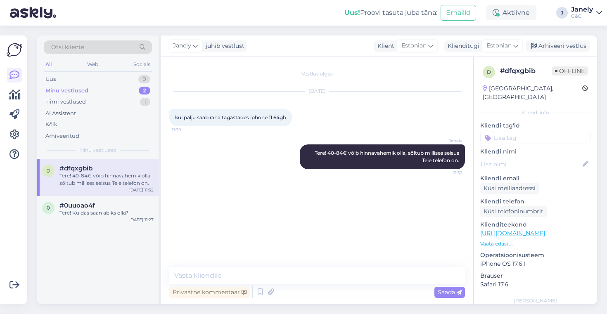
scroll to position [0, 0]
click at [118, 213] on div "Tere! Kuidas saan abiks olla?" at bounding box center [106, 212] width 94 height 7
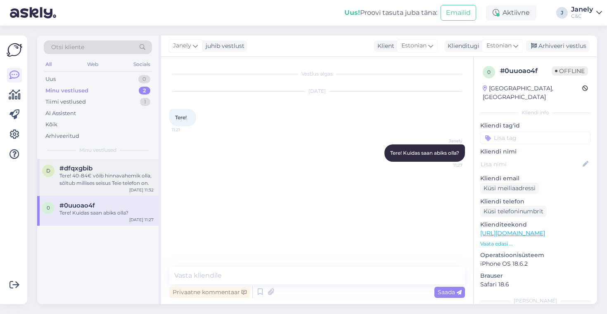
click at [115, 170] on div "#dfqxgbib" at bounding box center [106, 168] width 94 height 7
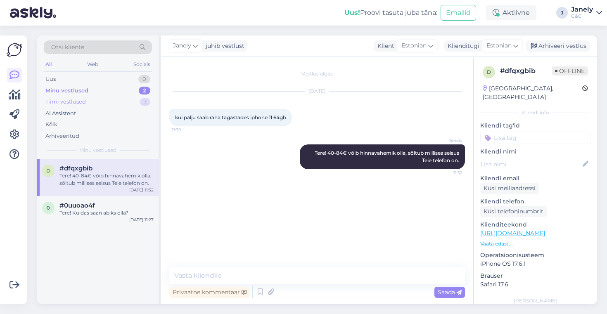
click at [100, 97] on div "Tiimi vestlused 1" at bounding box center [98, 102] width 108 height 12
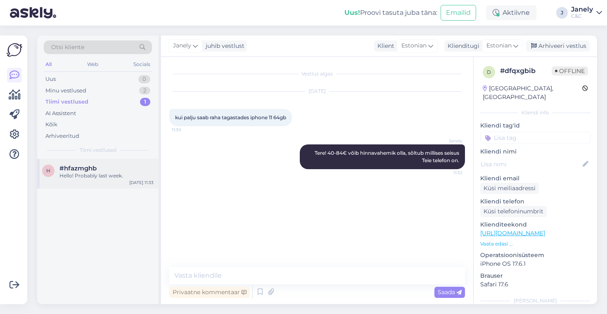
click at [97, 186] on div "h #hfazmghb Hello! Probably last week. Sep 29 11:33" at bounding box center [97, 174] width 121 height 30
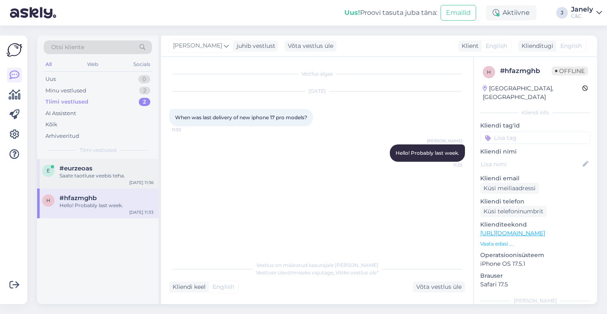
click at [129, 185] on div "e #eurzeoas Saate taotluse veebis teha. Sep 29 11:36" at bounding box center [97, 174] width 121 height 30
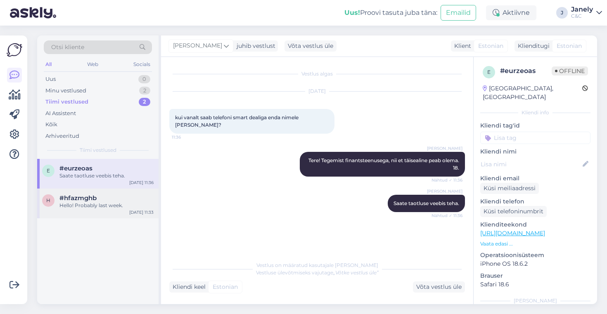
click at [114, 210] on div "h #hfazmghb Hello! Probably last week. Sep 29 11:33" at bounding box center [97, 204] width 121 height 30
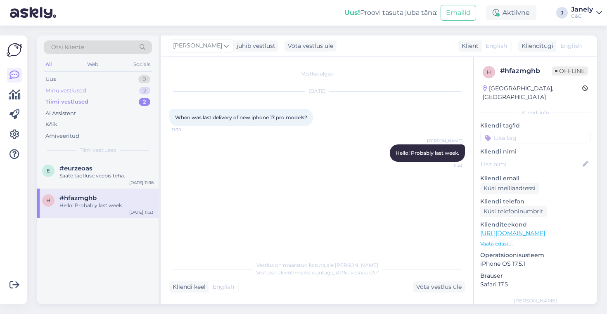
click at [113, 88] on div "Minu vestlused 2" at bounding box center [98, 91] width 108 height 12
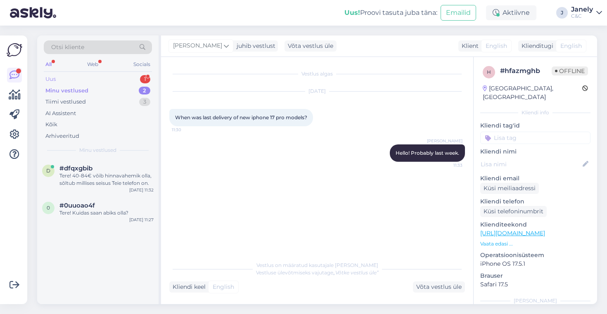
click at [117, 78] on div "Uus 1" at bounding box center [98, 79] width 108 height 12
click at [119, 166] on div "#kqdyz4er 1" at bounding box center [106, 168] width 94 height 7
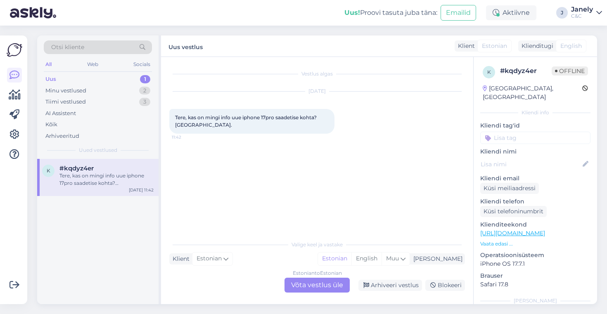
click at [314, 291] on div "Estonian to Estonian Võta vestlus üle" at bounding box center [316, 285] width 65 height 15
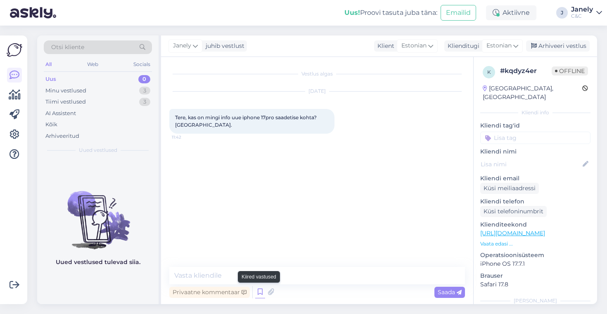
click at [259, 296] on icon at bounding box center [260, 292] width 10 height 12
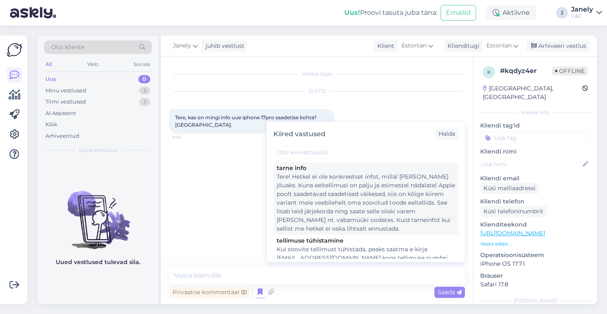
click at [363, 213] on div "Tere! Hetkel ei ole konkreetset infot, millal toode kohale jõuaks. Kuna eeltell…" at bounding box center [366, 203] width 178 height 61
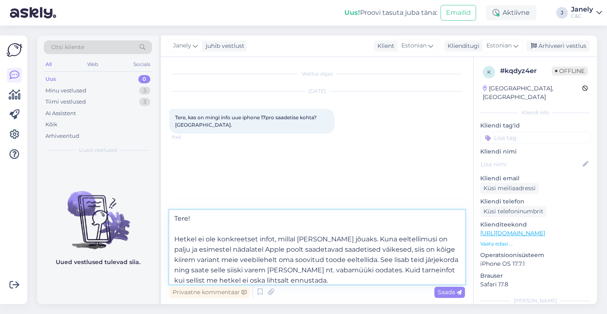
scroll to position [5, 0]
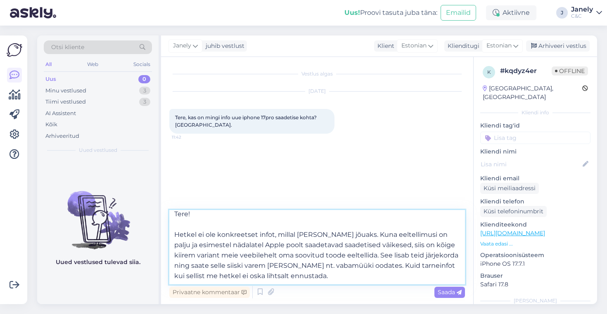
drag, startPoint x: 389, startPoint y: 249, endPoint x: 359, endPoint y: 266, distance: 34.4
click at [359, 266] on textarea "Tere! Hetkel ei ole konkreetset infot, millal toode kohale jõuaks. Kuna eeltell…" at bounding box center [317, 247] width 296 height 74
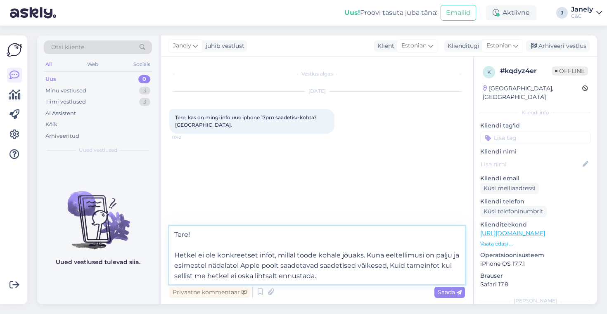
scroll to position [0, 0]
type textarea "Tere! Hetkel ei ole konkreetset infot, millal toode kohale jõuaks. Kuna eeltell…"
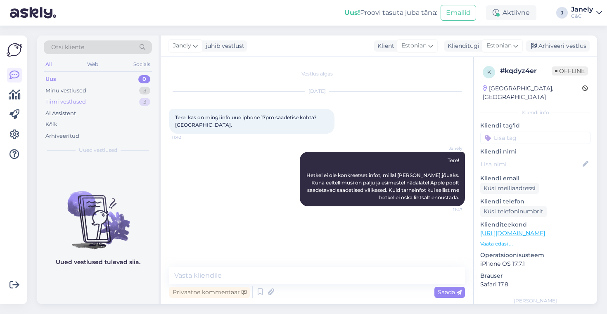
click at [101, 97] on div "Tiimi vestlused 3" at bounding box center [98, 102] width 108 height 12
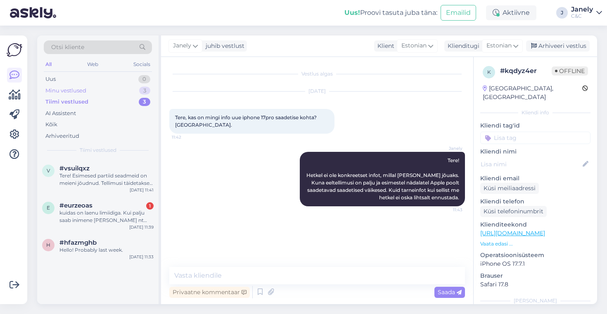
click at [90, 87] on div "Minu vestlused 3" at bounding box center [98, 91] width 108 height 12
click at [95, 107] on div "Tiimi vestlused 3" at bounding box center [98, 102] width 108 height 12
click at [103, 83] on div "Uus 0" at bounding box center [98, 79] width 108 height 12
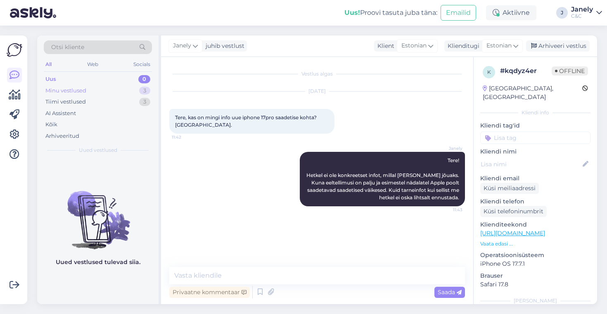
click at [111, 91] on div "Minu vestlused 3" at bounding box center [98, 91] width 108 height 12
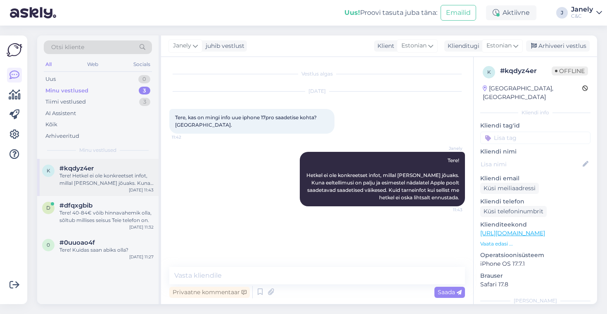
click at [125, 178] on div "Tere! Hetkel ei ole konkreetset infot, millal toode kohale jõuaks. Kuna eeltell…" at bounding box center [106, 179] width 94 height 15
click at [130, 203] on div "#dfqxgbib" at bounding box center [106, 205] width 94 height 7
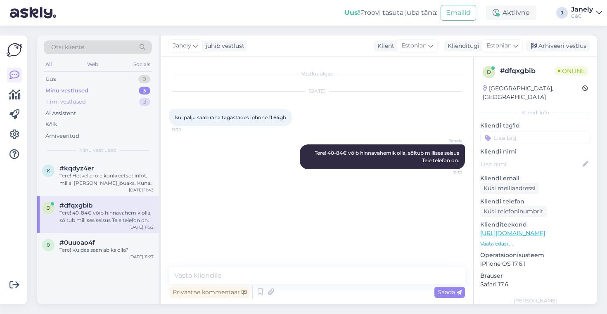
click at [116, 100] on div "Tiimi vestlused 3" at bounding box center [98, 102] width 108 height 12
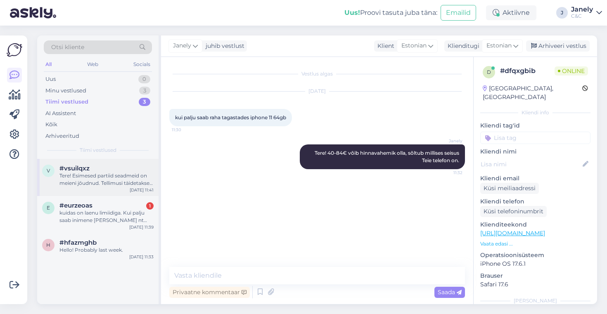
click at [117, 192] on div "v #vsuilqxz Tere! Esimesed partiid seadmeid on meieni jõudnud. Tellimusi täidet…" at bounding box center [97, 177] width 121 height 37
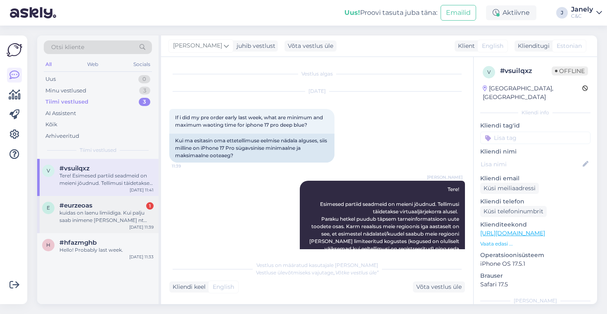
click at [121, 218] on div "kuidas on laenu limiidiga. Kui palju saab inimene votta nt jarelmaksule telefon…" at bounding box center [106, 216] width 94 height 15
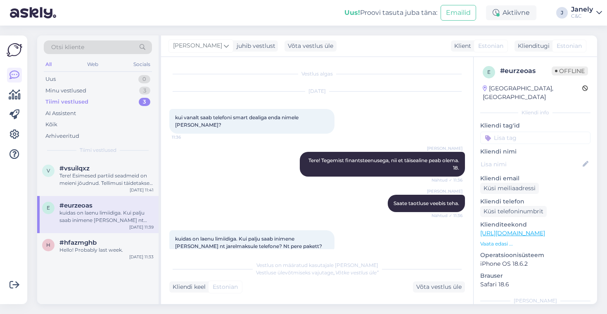
scroll to position [7, 0]
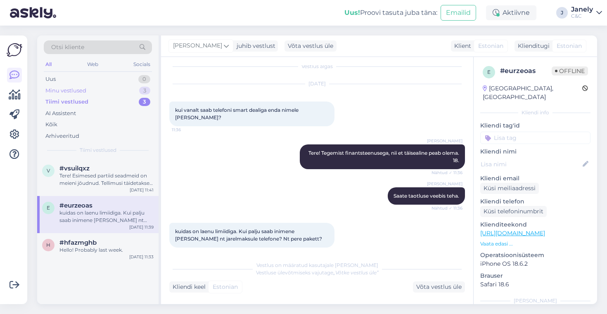
click at [104, 92] on div "Minu vestlused 3" at bounding box center [98, 91] width 108 height 12
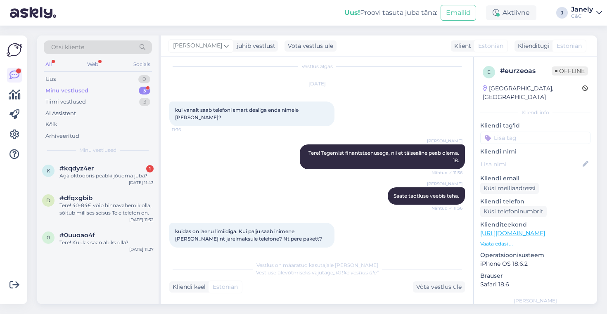
click at [113, 90] on div "Minu vestlused 3" at bounding box center [98, 91] width 108 height 12
click at [124, 185] on div "k #kqdyz4er 1 Aga oktoobris peabki jõudma juba? Sep 29 11:45" at bounding box center [97, 174] width 121 height 30
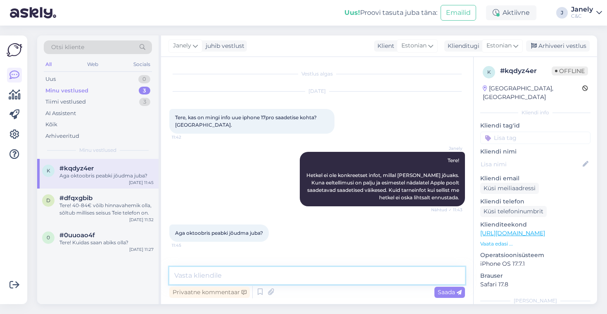
click at [265, 277] on textarea at bounding box center [317, 275] width 296 height 17
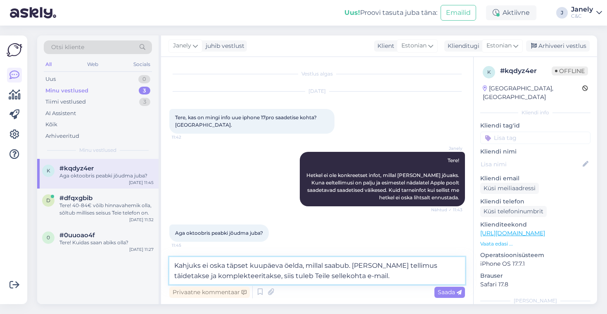
type textarea "Kahjuks ei oska täpset kuupäeva öelda, millal saabub. Kui Teie tellimus täideta…"
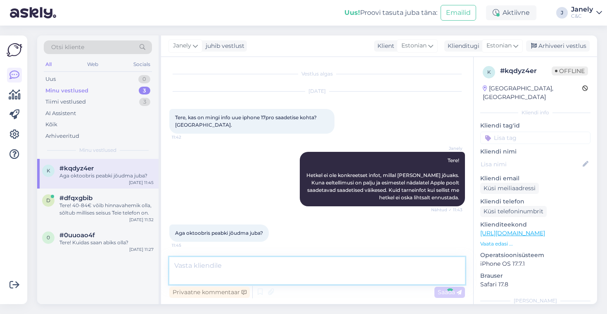
scroll to position [42, 0]
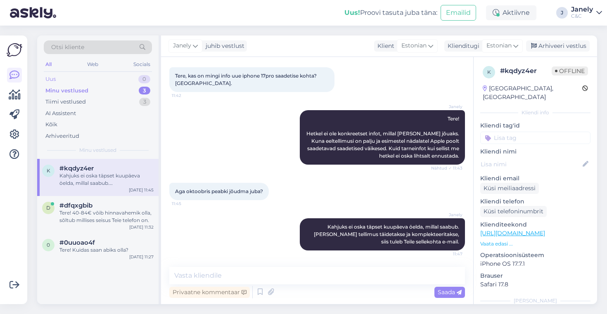
click at [105, 76] on div "Uus 0" at bounding box center [98, 79] width 108 height 12
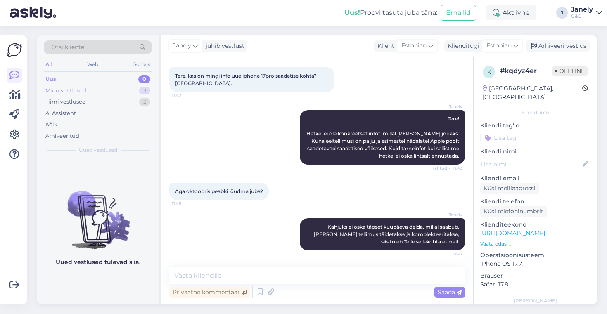
click at [116, 89] on div "Minu vestlused 3" at bounding box center [98, 91] width 108 height 12
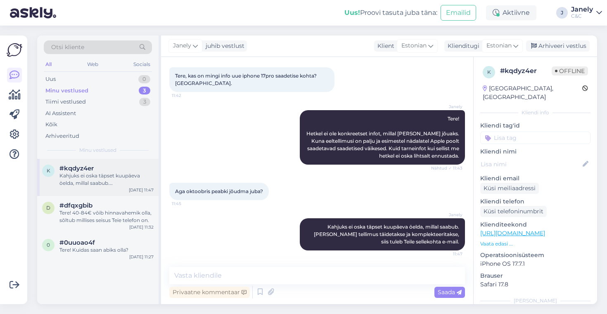
click at [97, 174] on div "Kahjuks ei oska täpset kuupäeva öelda, millal saabub. Kui Teie tellimus täideta…" at bounding box center [106, 179] width 94 height 15
click at [112, 214] on div "Tere! 40-84€ võib hinnavahemik olla, sõltub millises seisus Teie telefon on." at bounding box center [106, 216] width 94 height 15
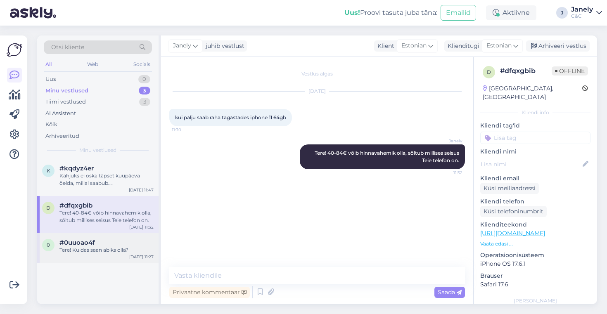
click at [113, 246] on div "#0uuoao4f" at bounding box center [106, 242] width 94 height 7
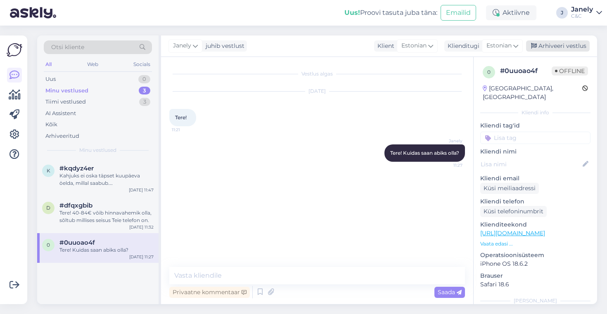
click at [562, 48] on div "Arhiveeri vestlus" at bounding box center [558, 45] width 64 height 11
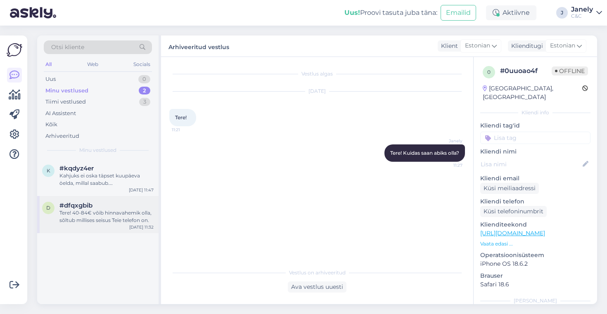
click at [92, 209] on div "#dfqxgbib" at bounding box center [106, 205] width 94 height 7
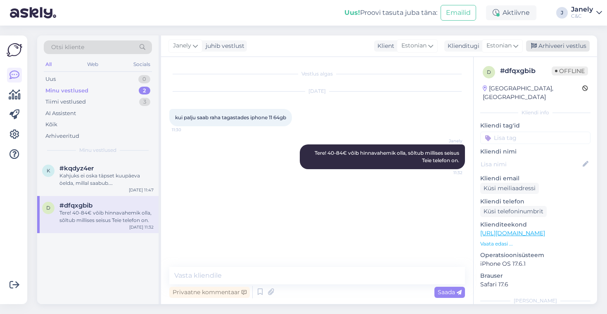
click at [566, 49] on div "Arhiveeri vestlus" at bounding box center [558, 45] width 64 height 11
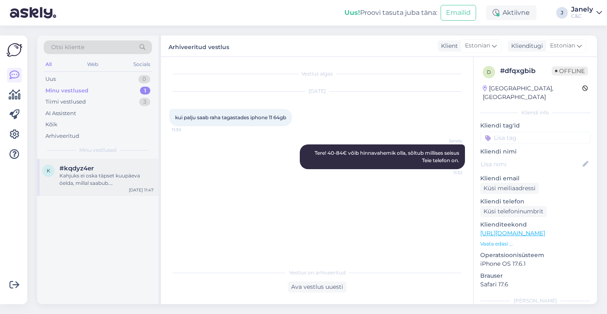
click at [96, 173] on div "Kahjuks ei oska täpset kuupäeva öelda, millal saabub. Kui Teie tellimus täideta…" at bounding box center [106, 179] width 94 height 15
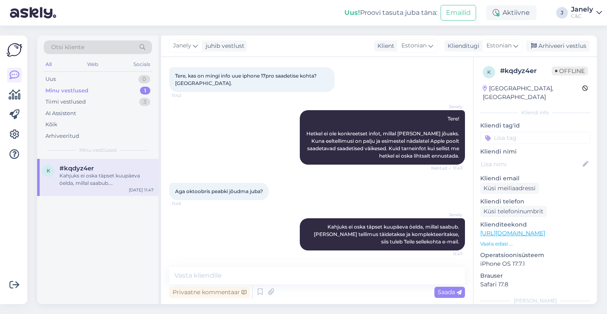
click at [97, 95] on div "Minu vestlused 1" at bounding box center [98, 91] width 108 height 12
click at [104, 77] on div "Uus 0" at bounding box center [98, 79] width 108 height 12
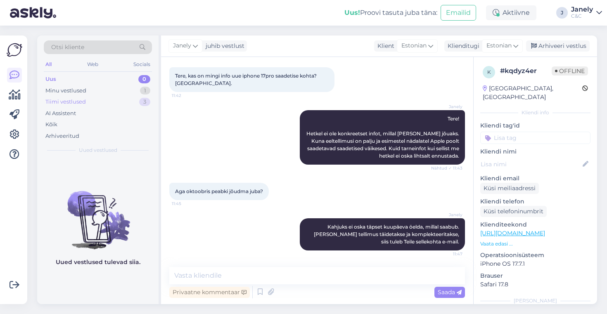
click at [110, 101] on div "Tiimi vestlused 3" at bounding box center [98, 102] width 108 height 12
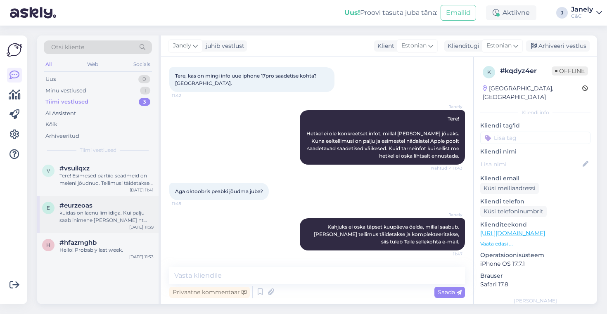
click at [119, 215] on div "kuidas on laenu limiidiga. Kui palju saab inimene votta nt jarelmaksule telefon…" at bounding box center [106, 216] width 94 height 15
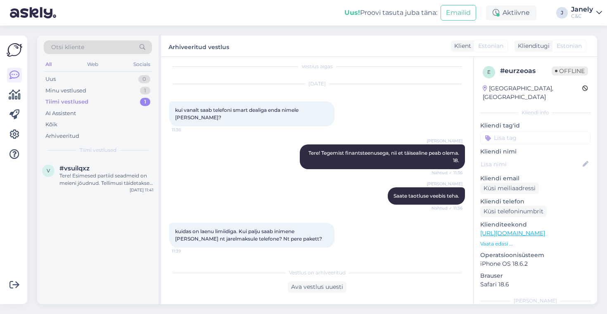
scroll to position [43, 0]
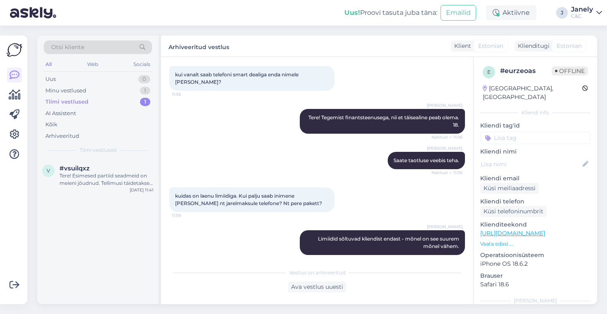
click at [256, 20] on div "Uus! Proovi tasuta juba täna: Emailid Aktiivne J Janely C&C" at bounding box center [303, 13] width 607 height 26
click at [106, 93] on div "Minu vestlused 1" at bounding box center [98, 91] width 108 height 12
click at [121, 73] on div "Uus 0" at bounding box center [98, 79] width 108 height 12
click at [117, 183] on div "Mulle jäi ikka segaseks ja poalun täpsustada. 1) Millseks kujuneb uue 17Pro ren…" at bounding box center [106, 179] width 94 height 15
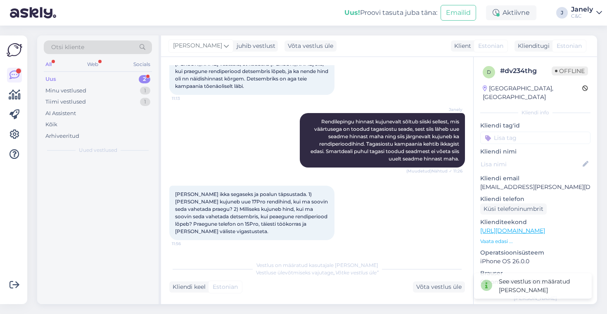
scroll to position [200, 0]
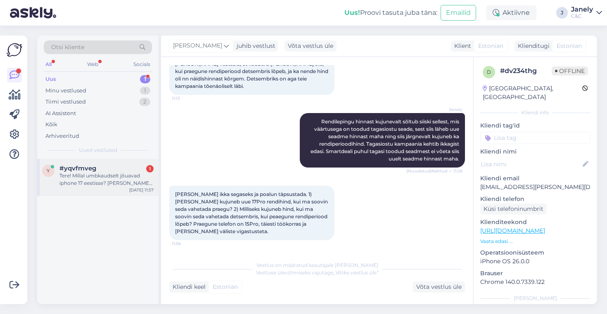
click at [122, 182] on div "Tere! Millal umbkaudselt jõuavad iphone 17 eestisse? Tellimus tehtud, kuid huvi…" at bounding box center [106, 179] width 94 height 15
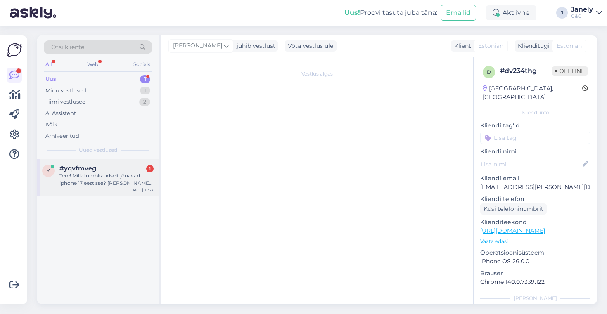
scroll to position [0, 0]
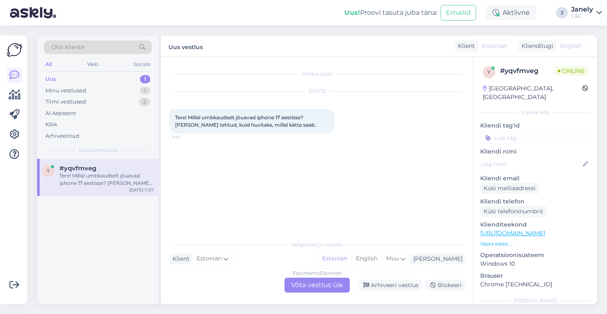
click at [339, 289] on div "Estonian to Estonian Võta vestlus üle" at bounding box center [316, 285] width 65 height 15
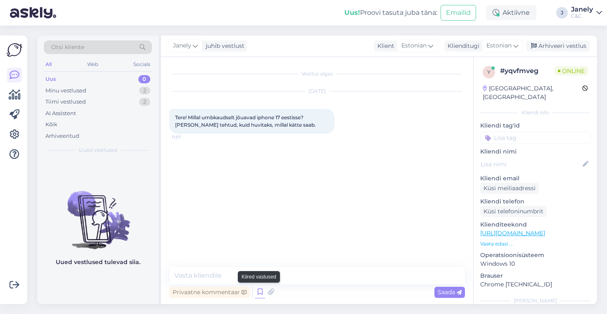
click at [258, 292] on icon at bounding box center [260, 292] width 10 height 12
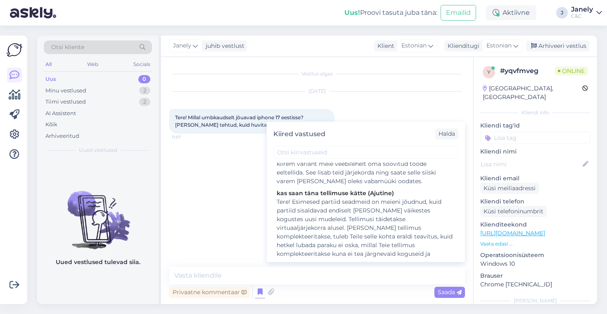
scroll to position [159, 0]
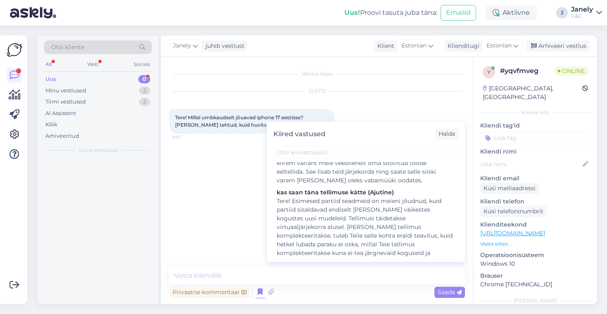
click at [341, 244] on div "Tere! Esimesed partiid seadmeid on meieni jõudnud, kuid partiid sisaldavad endi…" at bounding box center [366, 244] width 178 height 95
type textarea "Tere! Esimesed partiid seadmeid on meieni jõudnud, kuid partiid sisaldavad endi…"
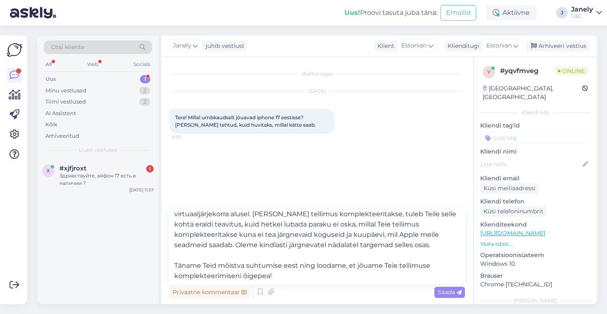
scroll to position [25, 0]
click at [452, 293] on span "Saada" at bounding box center [449, 291] width 24 height 7
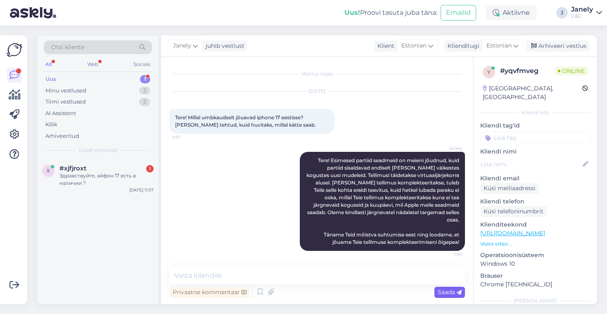
scroll to position [0, 0]
click at [88, 187] on div "Здравствуйте, айфон 17 есть в наличии ?" at bounding box center [106, 179] width 94 height 15
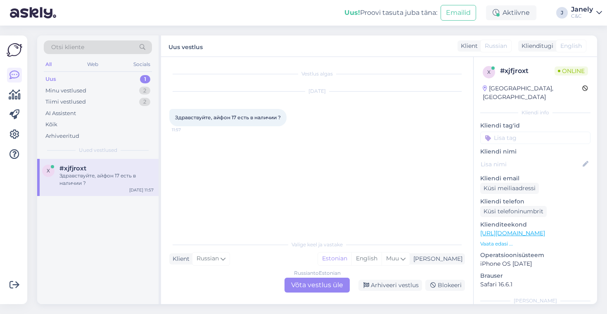
click at [311, 284] on div "Russian to Estonian Võta vestlus üle" at bounding box center [316, 285] width 65 height 15
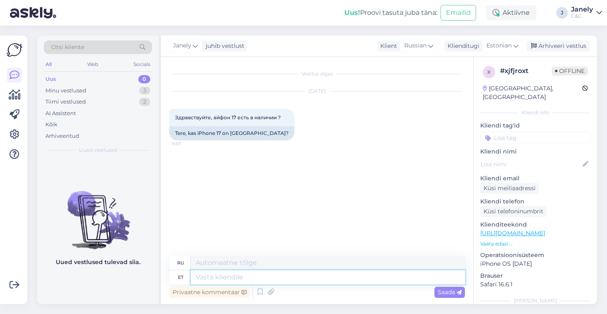
click at [237, 277] on textarea at bounding box center [328, 277] width 274 height 14
click at [257, 291] on icon at bounding box center [260, 292] width 10 height 12
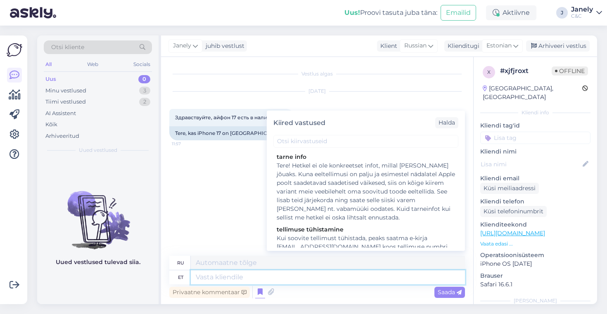
click at [248, 280] on textarea at bounding box center [328, 277] width 274 height 14
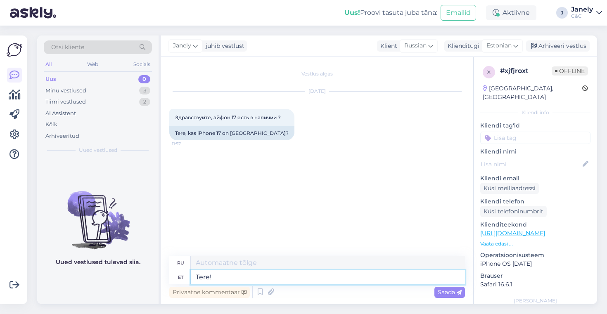
type textarea "Tere!"
type textarea "Привет!"
type textarea "Tere! Hetkel me"
type textarea "Привет! В настоящее время"
type textarea "Tere! Hetkel meil ei"
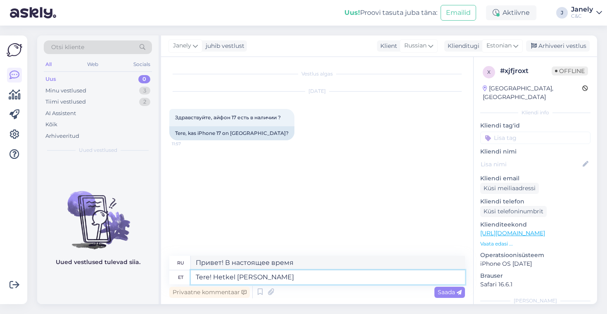
type textarea "Здравствуйте! Мы сейчас"
type textarea "Tere! Hetkel meil ei ol"
type textarea "Здравствуйте! В настоящее время у нас нет"
type textarea "Tere! Hetkel meil ei ole laos"
type textarea "Здравствуйте! В настоящее время товара нет в наличии."
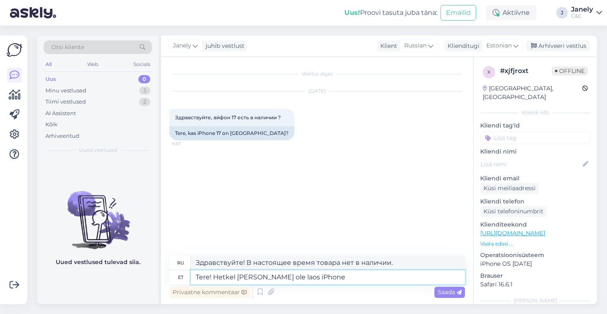
type textarea "Tere! Hetkel meil ei ole laos iPhone"
type textarea "Здравствуйте! В настоящее время iPhone отсутствует на складе."
type textarea "Tere! Hetkel meil ei ole laos iPhone 17"
type textarea "Здравствуйте! В настоящее время iPhone 17 отсутствует на складе."
type textarea "Tere! Hetkel meil ei ole laos iPhone 17"
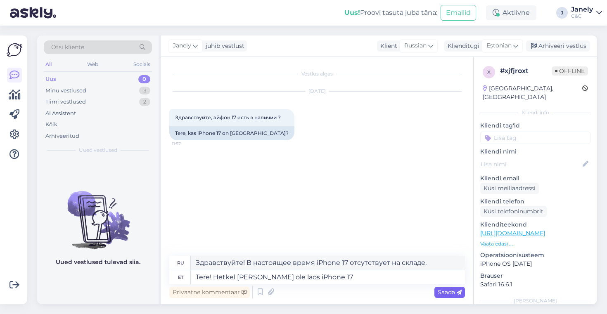
click at [446, 294] on span "Saada" at bounding box center [449, 291] width 24 height 7
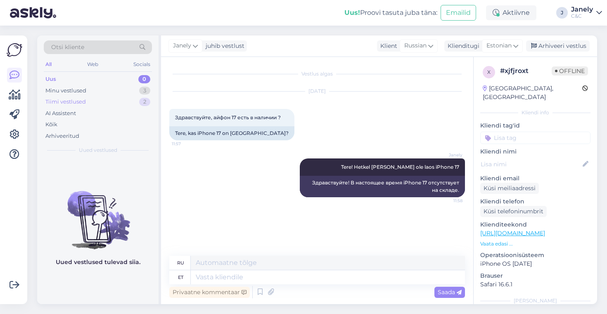
click at [106, 100] on div "Tiimi vestlused 2" at bounding box center [98, 102] width 108 height 12
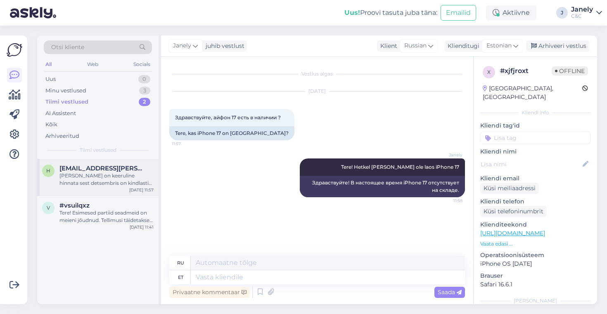
click at [128, 188] on div "h heiki@kranich.ee Seda on keeruline hinnata sest detsembris on kindlasti teie …" at bounding box center [97, 177] width 121 height 37
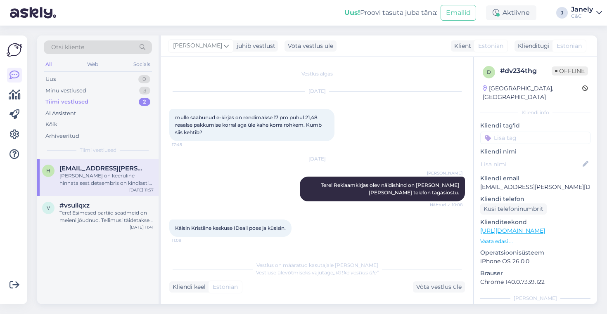
scroll to position [250, 0]
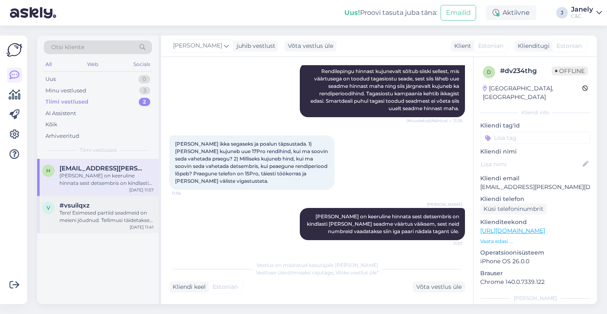
click at [128, 202] on div "#vsuilqxz" at bounding box center [106, 205] width 94 height 7
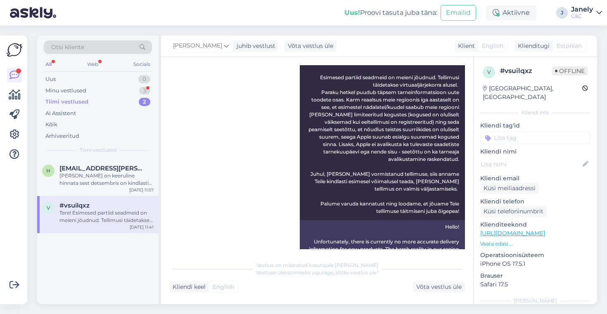
scroll to position [130, 0]
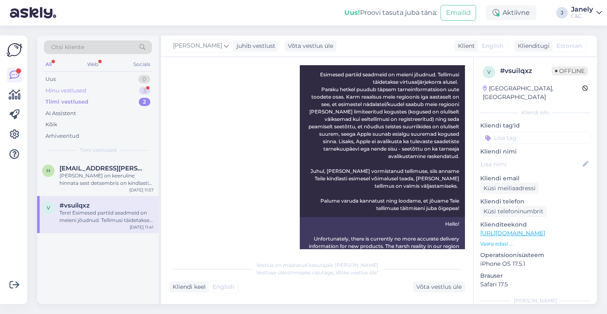
click at [124, 91] on div "Minu vestlused 3" at bounding box center [98, 91] width 108 height 12
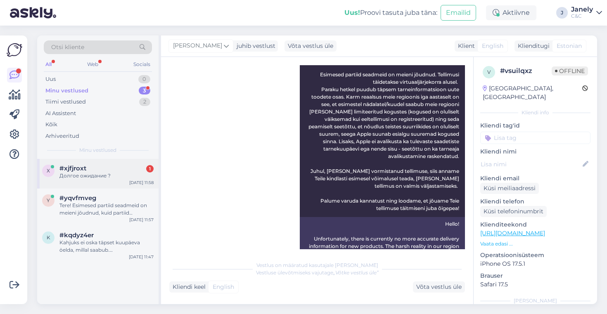
click at [123, 183] on div "x #xjfjroxt 1 Долгое ожидание ? Sep 29 11:58" at bounding box center [97, 174] width 121 height 30
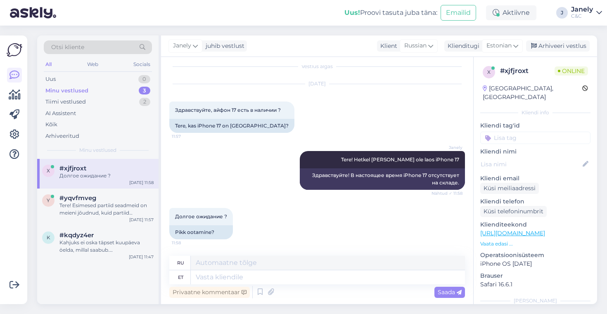
scroll to position [7, 0]
click at [216, 277] on textarea at bounding box center [328, 277] width 274 height 14
type textarea "4-6"
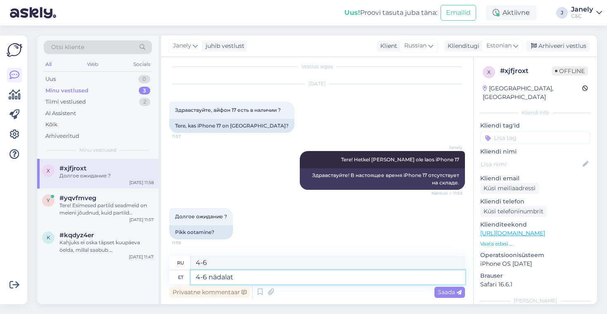
type textarea "4-6 nädalat"
type textarea "4-6 недель"
type textarea "4-6 nädalat võib"
type textarea "4-6 недель может быть"
type textarea "4-6 nädalat võib võtta ae"
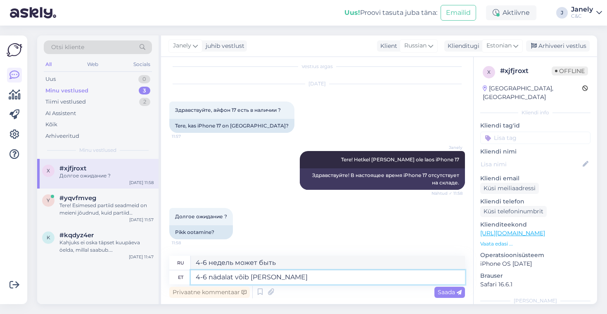
type textarea "Это может занять 4-6 недель."
type textarea "4-6 nädalat võib võtta aega"
click at [452, 291] on span "Saada" at bounding box center [449, 291] width 24 height 7
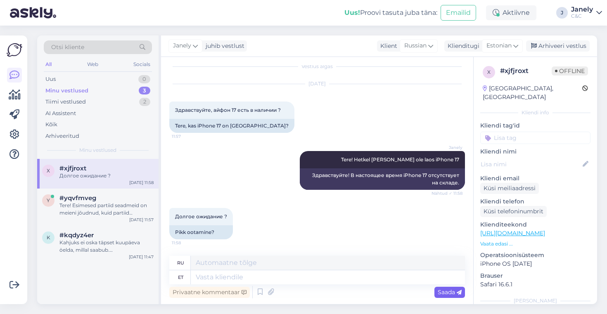
scroll to position [57, 0]
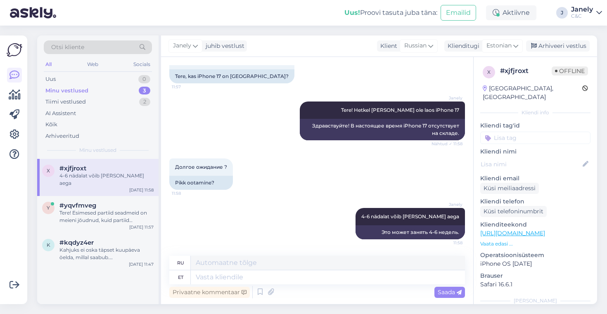
click at [64, 23] on div "Uus! Proovi tasuta juba täna: Emailid Aktiivne J Janely C&C" at bounding box center [303, 13] width 607 height 26
click at [39, 10] on img at bounding box center [33, 13] width 46 height 26
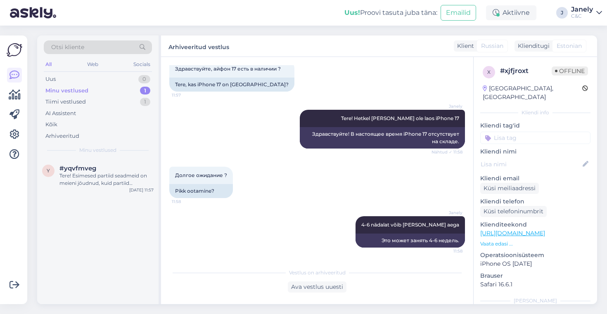
scroll to position [49, 0]
click at [114, 76] on div "Uus 0" at bounding box center [98, 79] width 108 height 12
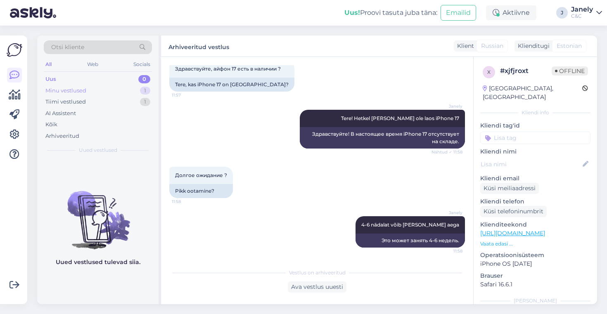
click at [101, 90] on div "Minu vestlused 1" at bounding box center [98, 91] width 108 height 12
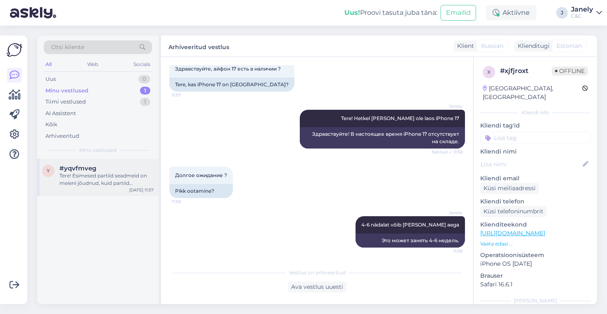
click at [132, 170] on div "#yqvfmveg" at bounding box center [106, 168] width 94 height 7
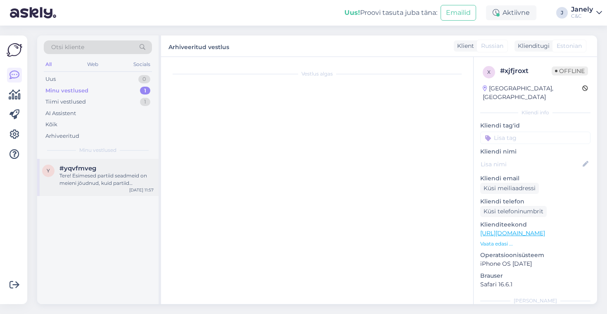
scroll to position [0, 0]
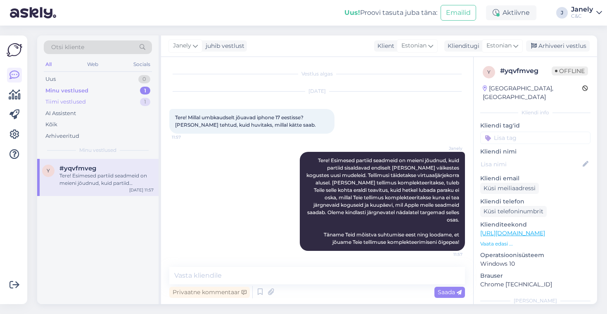
click at [117, 106] on div "Tiimi vestlused 1" at bounding box center [98, 102] width 108 height 12
click at [137, 180] on div "Tere! Mul on iphone 15 pro max kas teil on sellist mure olnud nagu telefon visk…" at bounding box center [106, 179] width 94 height 15
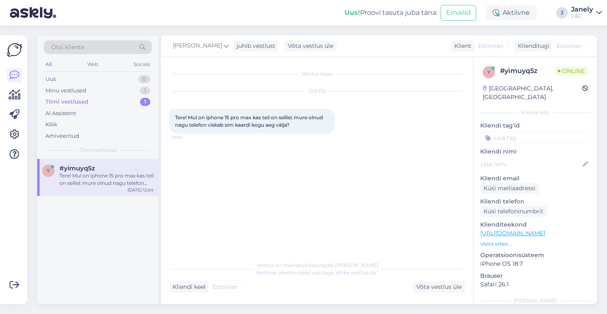
click at [140, 253] on div "y #yimuyq5z Tere! Mul on iphone 15 pro max kas teil on sellist mure olnud nagu …" at bounding box center [97, 231] width 121 height 145
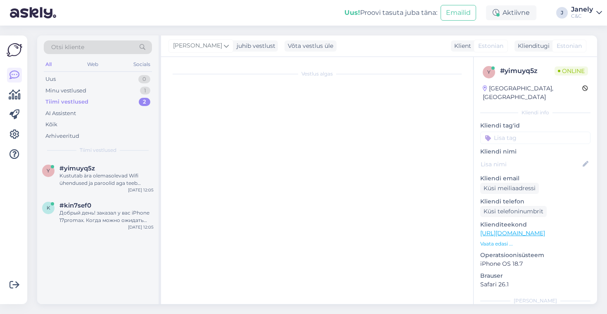
scroll to position [108, 0]
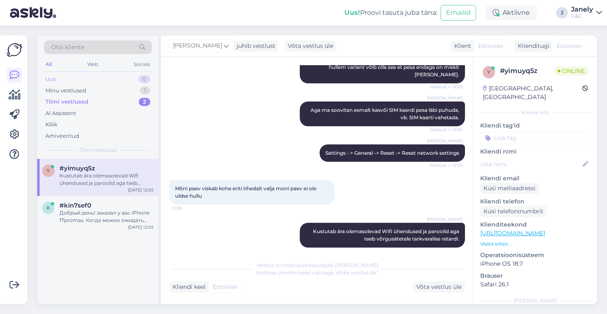
click at [120, 83] on div "Uus 0" at bounding box center [98, 79] width 108 height 12
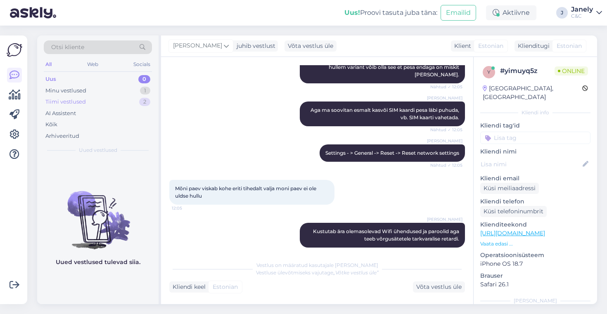
click at [99, 99] on div "Tiimi vestlused 2" at bounding box center [98, 102] width 108 height 12
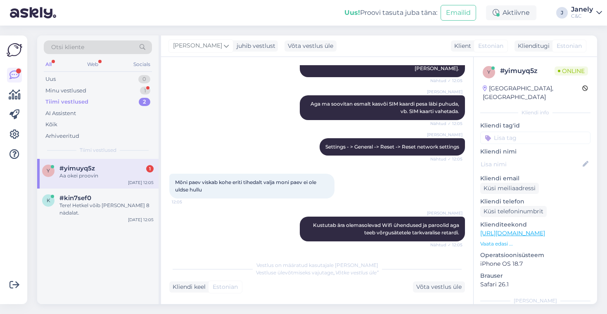
scroll to position [144, 0]
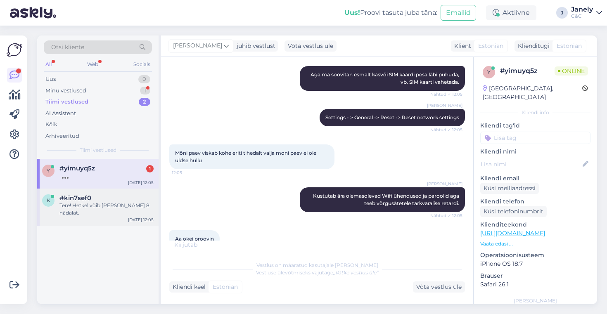
click at [117, 205] on div "Tere! Hetkel võib minna kuni 8 nädalat." at bounding box center [106, 209] width 94 height 15
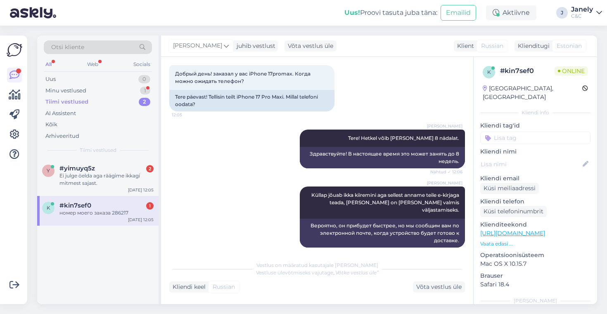
scroll to position [93, 0]
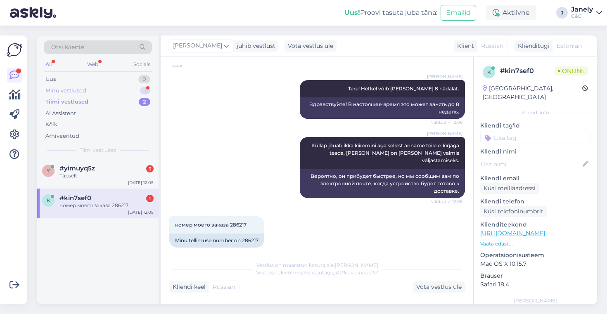
click at [127, 87] on div "Minu vestlused 1" at bounding box center [98, 91] width 108 height 12
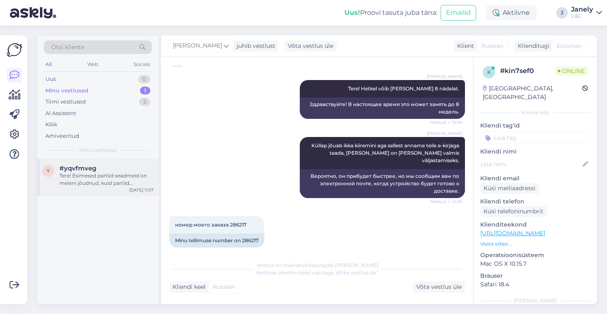
click at [123, 181] on div "Tere! Esimesed partiid seadmeid on meieni jõudnud, kuid partiid sisaldavad endi…" at bounding box center [106, 179] width 94 height 15
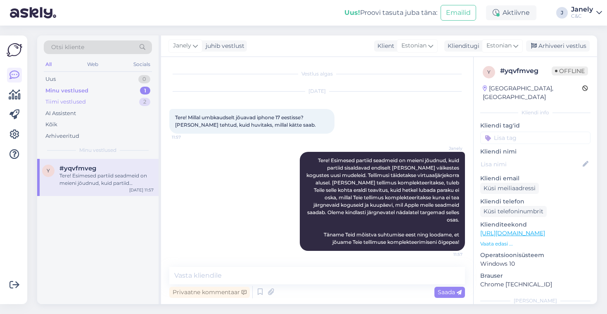
click at [118, 99] on div "Tiimi vestlused 2" at bounding box center [98, 102] width 108 height 12
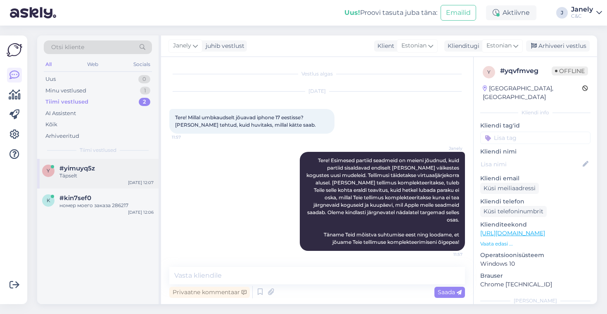
click at [118, 177] on div "Täpselt" at bounding box center [106, 175] width 94 height 7
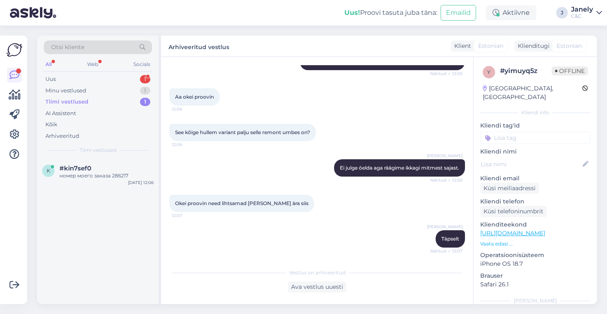
scroll to position [349, 0]
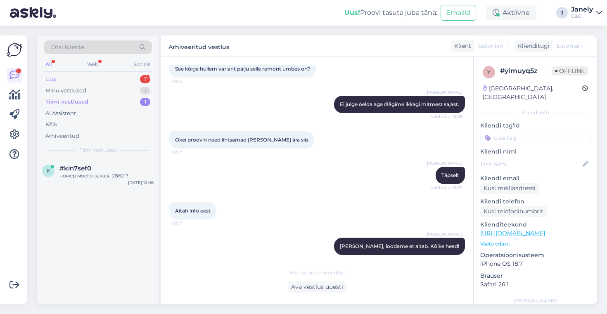
click at [99, 80] on div "Uus 1" at bounding box center [98, 79] width 108 height 12
click at [125, 161] on div "y #yqrqkgvo 1 Tere Sep 29 12:08" at bounding box center [97, 174] width 121 height 30
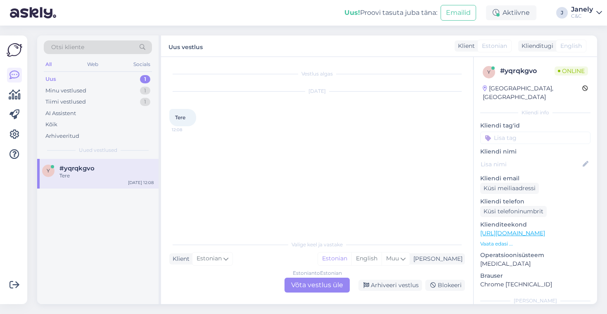
click at [308, 292] on div "Estonian to Estonian Võta vestlus üle" at bounding box center [316, 285] width 65 height 15
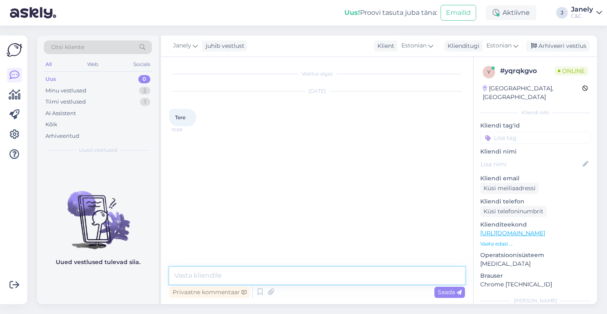
click at [252, 271] on textarea at bounding box center [317, 275] width 296 height 17
type textarea "Tere! Kuidas saan abiks olla?"
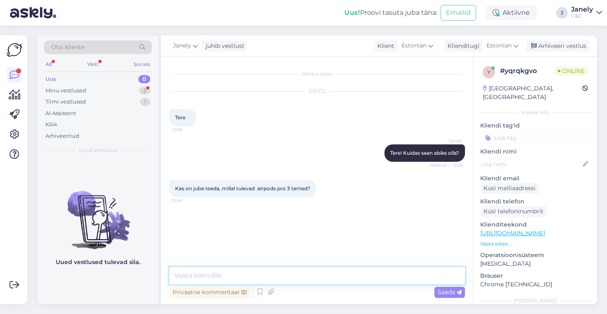
click at [215, 273] on textarea at bounding box center [317, 275] width 296 height 17
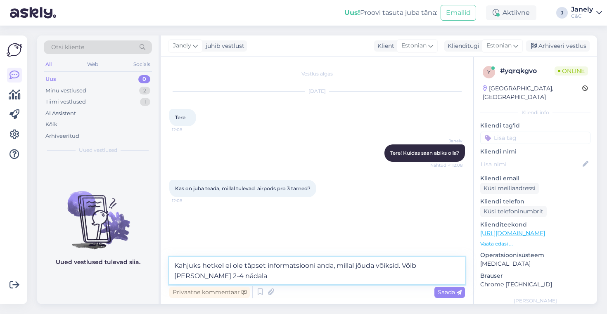
type textarea "Kahjuks hetkel ei ole täpset informatsiooni anda, millal jõuda võiksid. Võib võ…"
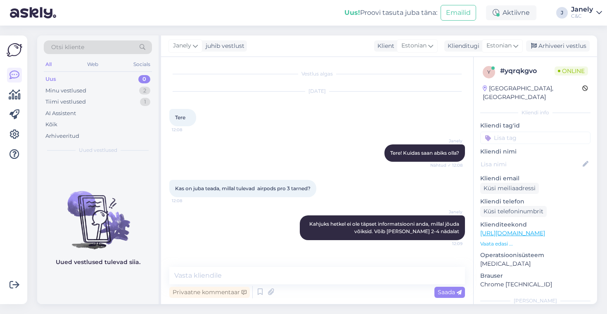
click at [77, 32] on div "Otsi kliente All Web Socials Uus 0 Minu vestlused 2 Tiimi vestlused 1 AI Assist…" at bounding box center [319, 170] width 575 height 288
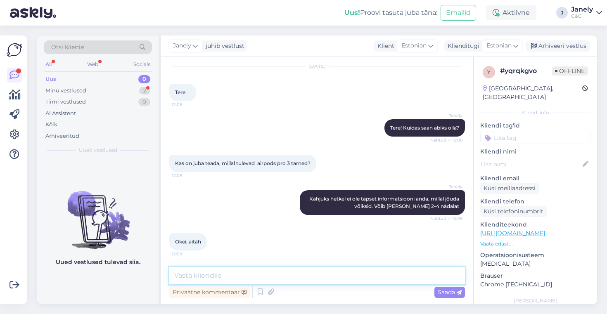
click at [195, 278] on textarea at bounding box center [317, 275] width 296 height 17
type textarea "Aga palun!"
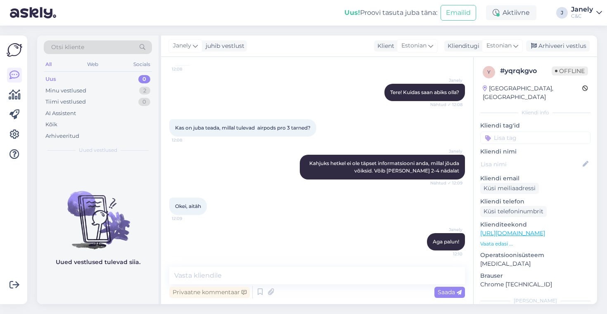
click at [94, 26] on div "Otsi kliente All Web Socials Uus 0 Minu vestlused 2 Tiimi vestlused 0 AI Assist…" at bounding box center [319, 170] width 575 height 288
click at [573, 43] on div "Arhiveeri vestlus" at bounding box center [558, 45] width 64 height 11
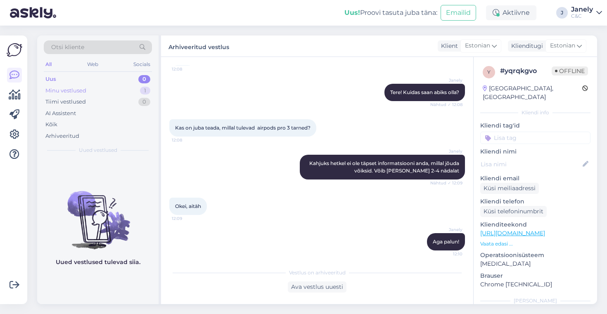
click at [118, 90] on div "Minu vestlused 1" at bounding box center [98, 91] width 108 height 12
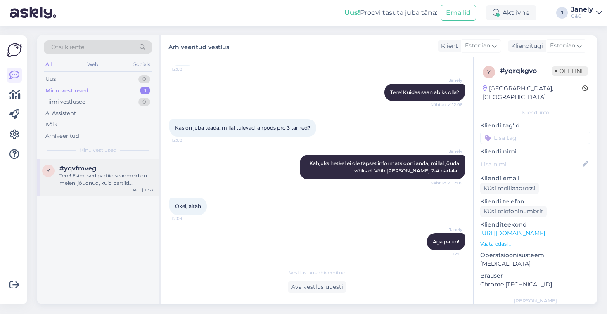
click at [140, 171] on div "#yqvfmveg" at bounding box center [106, 168] width 94 height 7
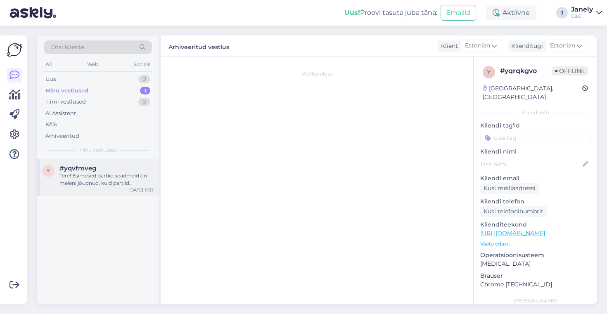
scroll to position [0, 0]
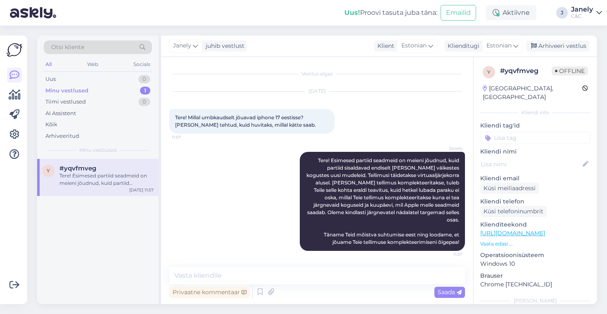
click at [566, 36] on div "Janely juhib vestlust Klient Estonian Klienditugi Estonian Arhiveeri vestlus" at bounding box center [379, 45] width 436 height 21
click at [567, 52] on div "Janely juhib vestlust Klient Estonian Klienditugi Estonian Arhiveeri vestlus" at bounding box center [379, 45] width 436 height 21
click at [563, 51] on div "Arhiveeri vestlus" at bounding box center [558, 45] width 64 height 11
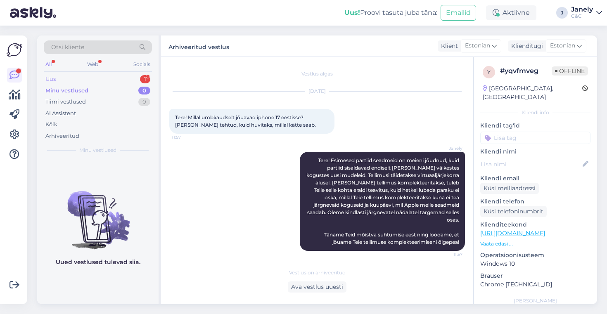
click at [128, 82] on div "Uus 1" at bounding box center [98, 79] width 108 height 12
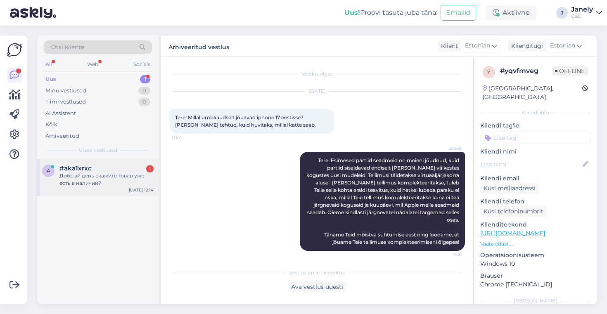
click at [129, 170] on div "#aka1xrxc 1" at bounding box center [106, 168] width 94 height 7
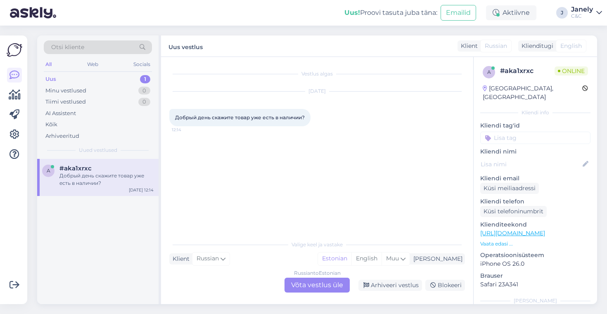
click at [318, 290] on div "Russian to Estonian Võta vestlus üle" at bounding box center [316, 285] width 65 height 15
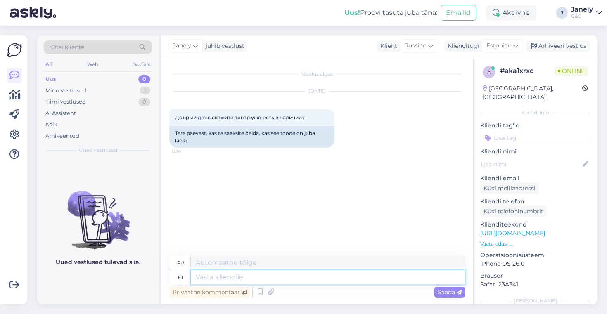
click at [290, 277] on textarea at bounding box center [328, 277] width 274 height 14
type textarea "Tere!"
type textarea "Привет!"
type textarea "Tere! Millist t"
type textarea "Привет! Какой?"
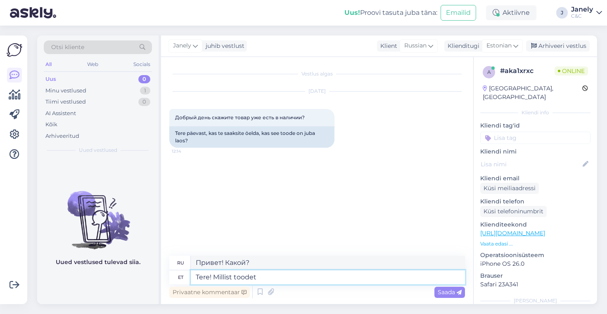
type textarea "Tere! Millist toodet"
type textarea "Здравствуйте! Какой продукт?"
type textarea "Tere! Millist toote kohta te"
type textarea "Здравствуйте! Что насчёт продукта?"
type textarea "Tere! Millist toote kohta te i"
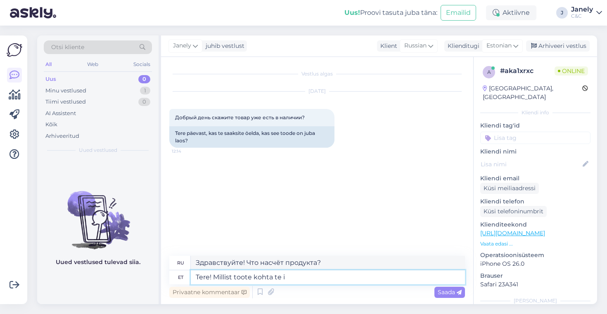
type textarea "Здравствуйте! О каком продукте идёт речь?"
type textarea "Tere! Millist toote kohta te infot so"
type textarea "Здравствуйте! Какой товар вы ищете?"
type textarea "Tere! Millist toote kohta te infot soovite?="
type textarea "Здравствуйте! О каком продукте вы хотели бы получить информацию?="
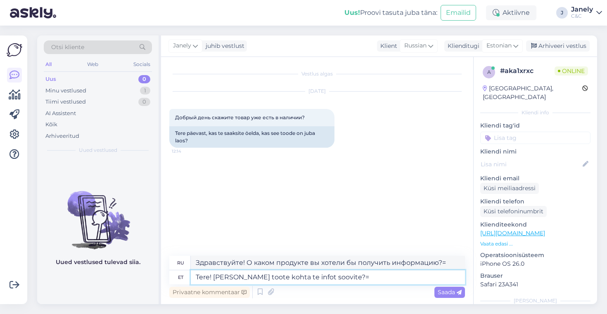
type textarea "Tere! Millist toote kohta te infot soovite?"
type textarea "Здравствуйте! О каком продукте вы хотели бы получить информацию?"
type textarea "Tere! Millist toote kohta te infot soovite?"
click at [449, 293] on span "Saada" at bounding box center [449, 291] width 24 height 7
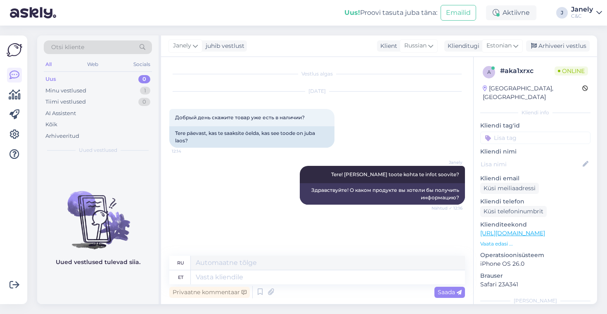
scroll to position [15, 0]
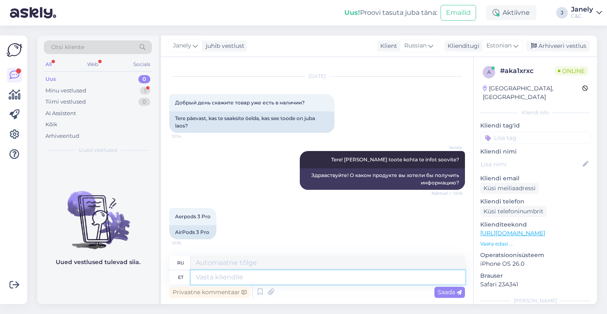
click at [223, 281] on textarea at bounding box center [328, 277] width 274 height 14
click at [243, 279] on textarea at bounding box center [328, 277] width 274 height 14
click at [260, 293] on icon at bounding box center [260, 292] width 10 height 12
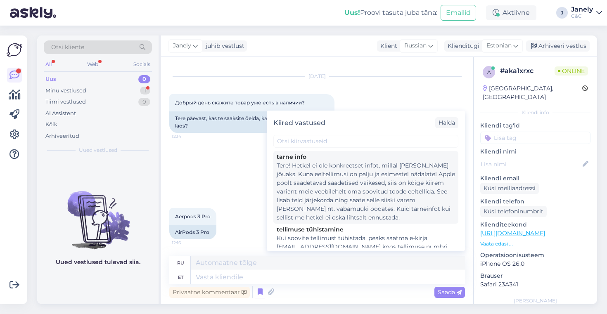
click at [324, 213] on div "Tere! Hetkel ei ole konkreetset infot, millal toode kohale jõuaks. Kuna eeltell…" at bounding box center [366, 191] width 178 height 61
type textarea "Здравствуйте! В настоящее время нет точной информации о сроках поставки. Поскол…"
type textarea "Tere! Hetkel ei ole konkreetset infot, millal toode kohale jõuaks. Kuna eeltell…"
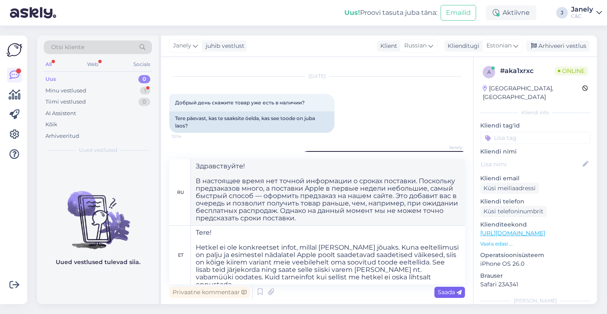
click at [445, 292] on span "Saada" at bounding box center [449, 291] width 24 height 7
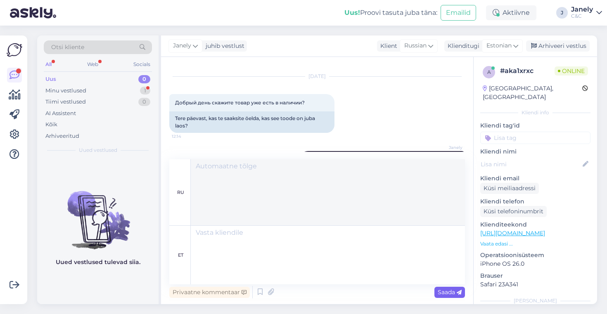
scroll to position [191, 0]
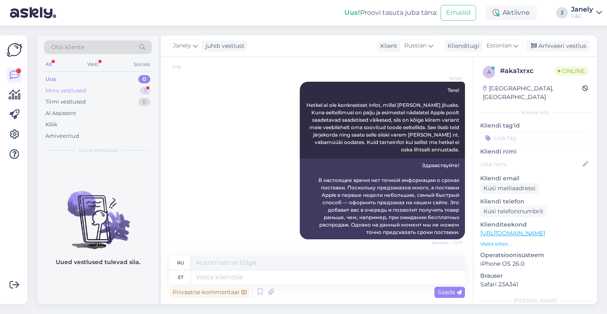
click at [102, 89] on div "Minu vestlused 1" at bounding box center [98, 91] width 108 height 12
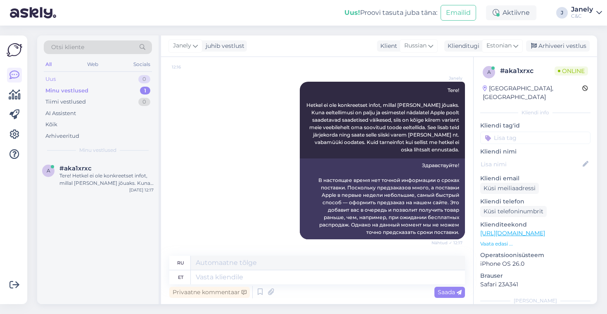
click at [73, 77] on div "Uus 0" at bounding box center [98, 79] width 108 height 12
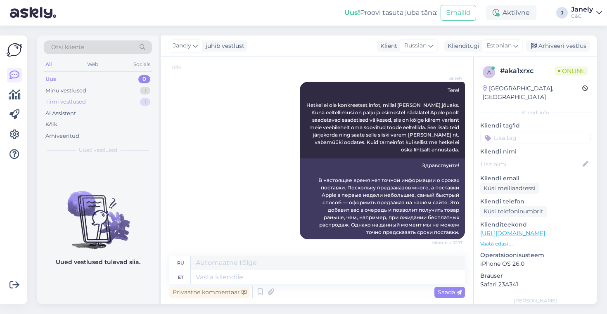
click at [91, 99] on div "Tiimi vestlused 1" at bounding box center [98, 102] width 108 height 12
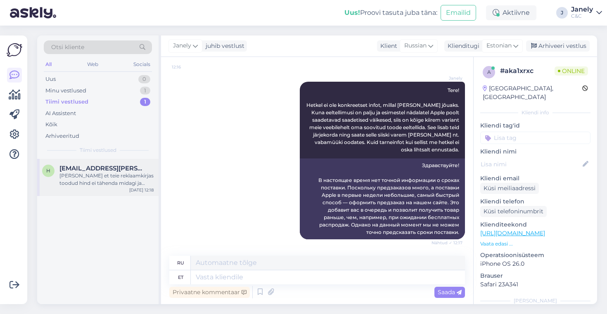
click at [101, 185] on div "Nii et teie reklaamkirjas toodud hind ei tähenda midagi ja lõpliku otsuse teeb …" at bounding box center [106, 179] width 94 height 15
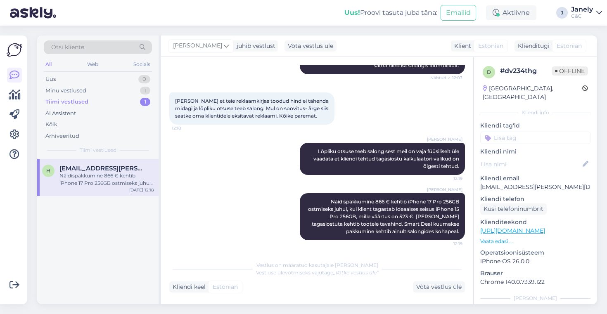
scroll to position [539, 0]
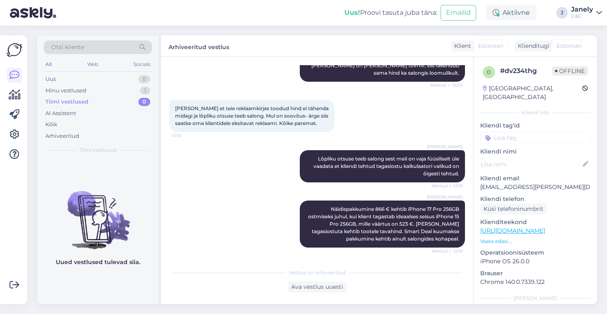
click at [106, 168] on div "Uued vestlused tulevad siia." at bounding box center [97, 231] width 121 height 145
click at [97, 93] on div "Minu vestlused 1" at bounding box center [98, 91] width 108 height 12
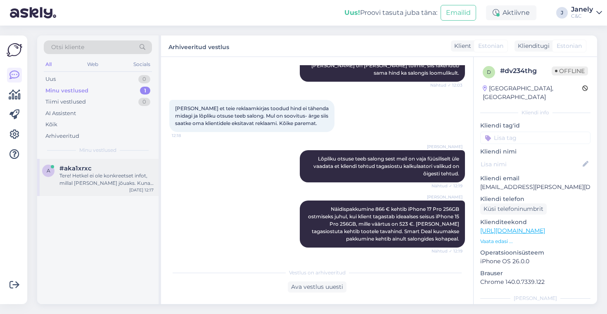
click at [121, 169] on div "#aka1xrxc" at bounding box center [106, 168] width 94 height 7
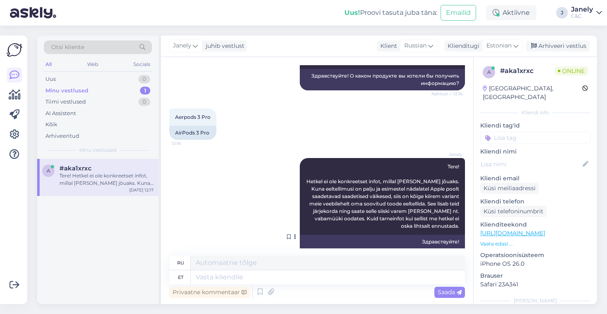
scroll to position [191, 0]
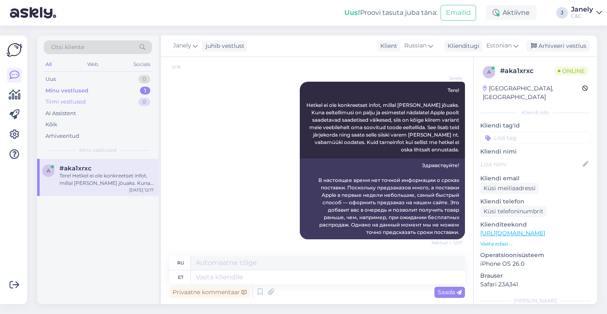
click at [99, 98] on div "Tiimi vestlused 0" at bounding box center [98, 102] width 108 height 12
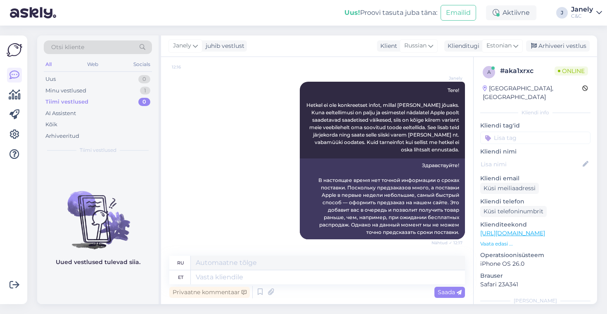
click at [102, 69] on div "All Web Socials" at bounding box center [98, 65] width 108 height 13
click at [109, 79] on div "Uus 0" at bounding box center [98, 79] width 108 height 12
click at [113, 106] on div "Tiimi vestlused 0" at bounding box center [98, 102] width 108 height 12
click at [103, 76] on div "Uus 1" at bounding box center [98, 79] width 108 height 12
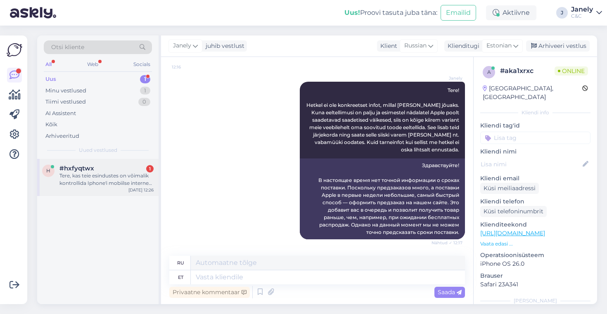
click at [125, 193] on div "h #hxfyqtwx 1 Tere, kas teie esindustes on võimalik kontrollida Iphone'i mobiil…" at bounding box center [97, 177] width 121 height 37
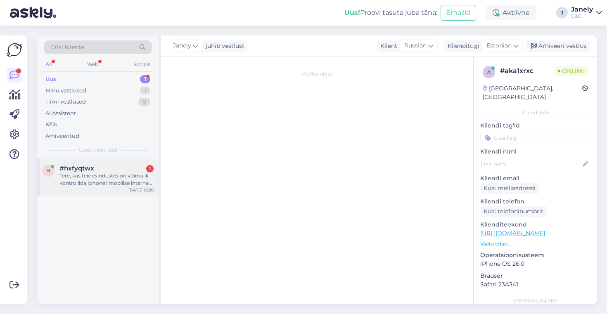
scroll to position [0, 0]
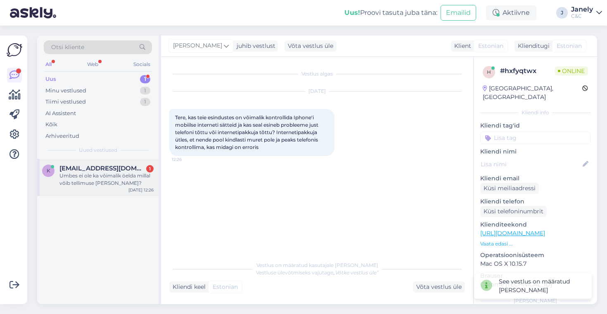
click at [134, 184] on div "Umbes ei ole ka võimalik öelda millal võib tellimuse kätte saada?" at bounding box center [106, 179] width 94 height 15
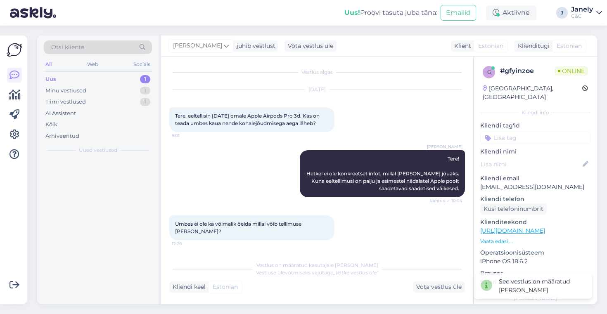
scroll to position [9, 0]
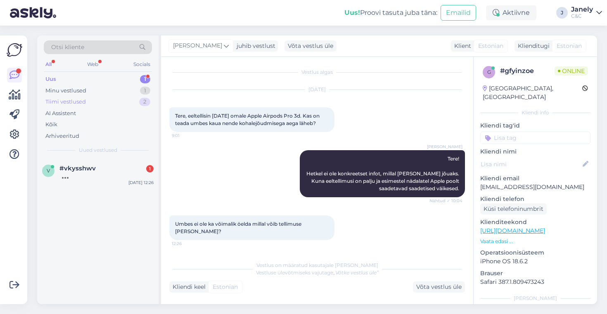
click at [111, 104] on div "Tiimi vestlused 2" at bounding box center [98, 102] width 108 height 12
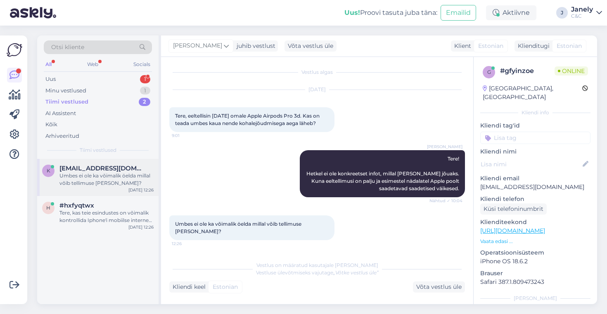
click at [109, 182] on div "Umbes ei ole ka võimalik öelda millal võib tellimuse kätte saada?" at bounding box center [106, 179] width 94 height 15
click at [113, 207] on div "#hxfyqtwx" at bounding box center [106, 205] width 94 height 7
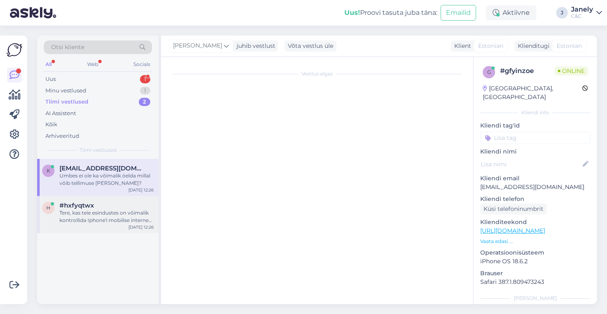
scroll to position [0, 0]
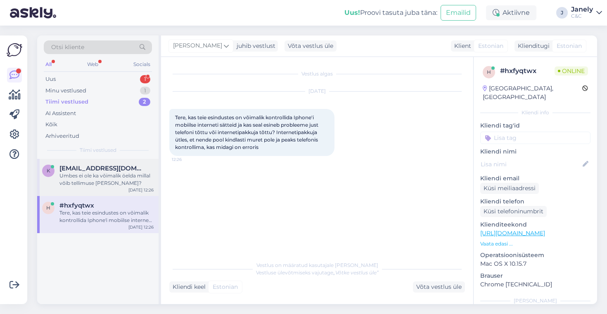
click at [111, 188] on div "k kristiankalbus@gmail.com Umbes ei ole ka võimalik öelda millal võib tellimuse…" at bounding box center [97, 177] width 121 height 37
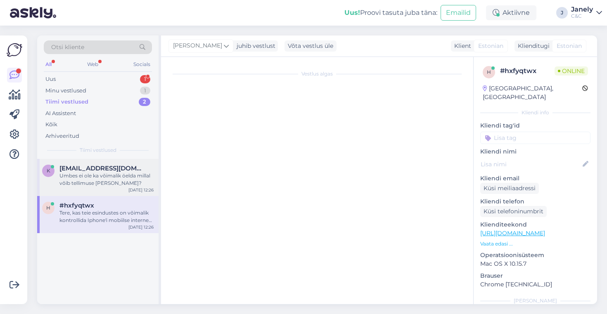
scroll to position [9, 0]
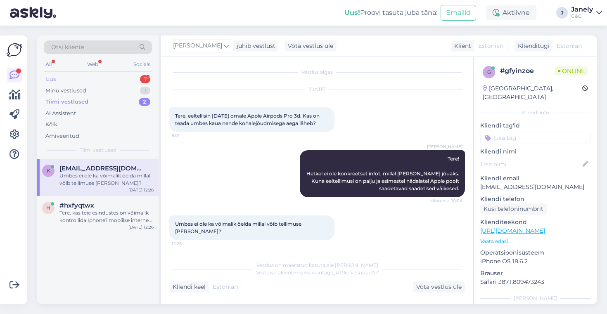
click at [103, 84] on div "Uus 1" at bounding box center [98, 79] width 108 height 12
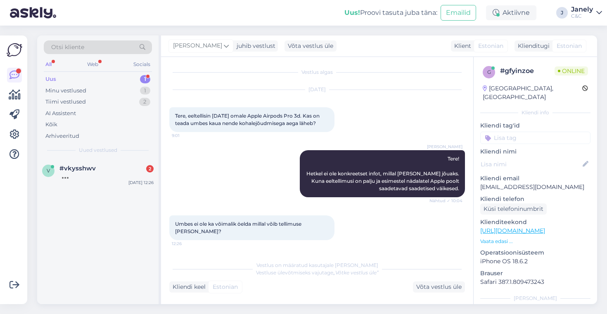
click at [104, 80] on div "Uus 1" at bounding box center [98, 79] width 108 height 12
click at [109, 166] on div "#vkysshwv 2" at bounding box center [106, 168] width 94 height 7
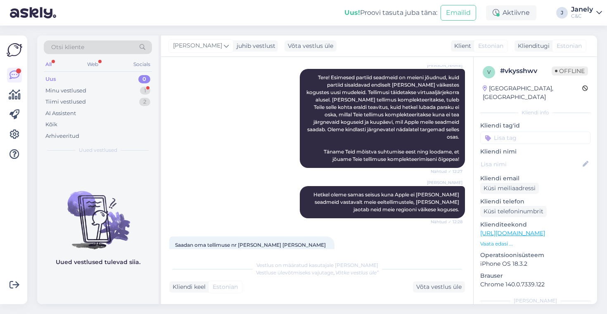
scroll to position [348, 0]
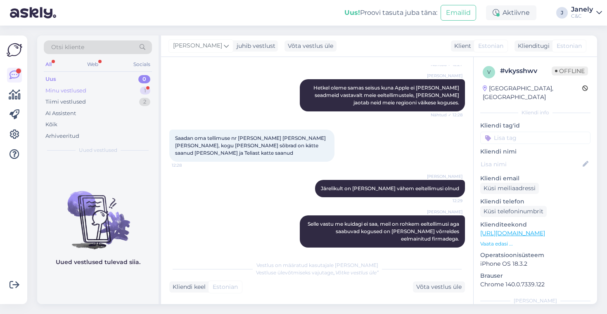
click at [120, 89] on div "Minu vestlused 1" at bounding box center [98, 91] width 108 height 12
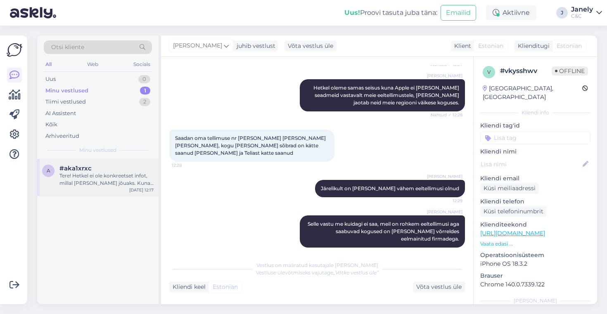
click at [124, 180] on div "Tere! Hetkel ei ole konkreetset infot, millal toode kohale jõuaks. Kuna eeltell…" at bounding box center [106, 179] width 94 height 15
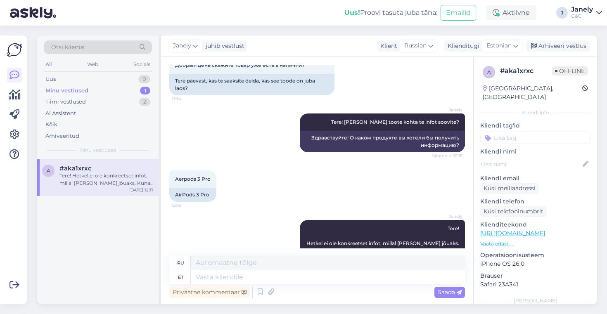
scroll to position [191, 0]
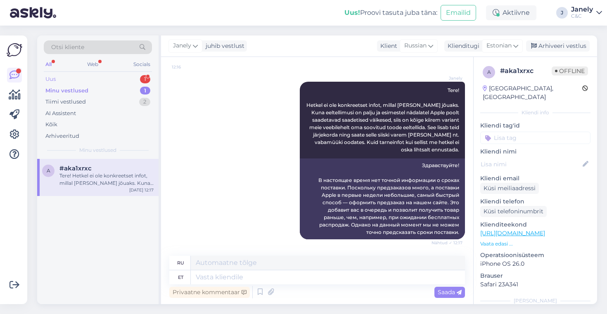
click at [91, 78] on div "Uus 1" at bounding box center [98, 79] width 108 height 12
click at [114, 185] on div "Tere, Teil on kirjas et kui praegu tellin Iphone 17 pro max siis see tuleb 2-3 …" at bounding box center [106, 179] width 94 height 15
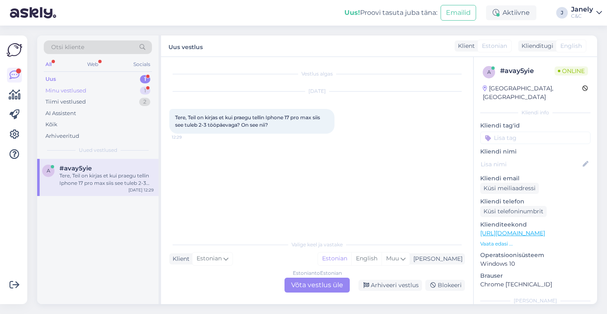
click at [57, 90] on div "Minu vestlused" at bounding box center [65, 91] width 41 height 8
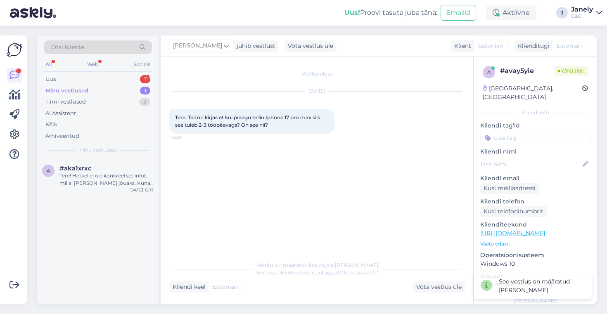
click at [105, 73] on div "Otsi kliente All Web Socials Uus 1 Minu vestlused 1 Tiimi vestlused 3 AI Assist…" at bounding box center [97, 96] width 121 height 123
click at [121, 187] on div "Tere! Hetkel ei ole konkreetset infot, millal toode kohale jõuaks. Kuna eeltell…" at bounding box center [106, 179] width 94 height 15
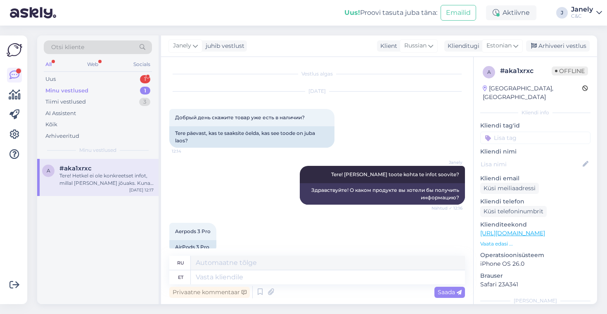
scroll to position [191, 0]
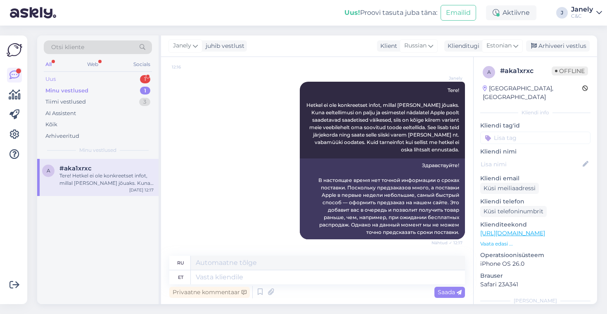
click at [111, 82] on div "Uus 1" at bounding box center [98, 79] width 108 height 12
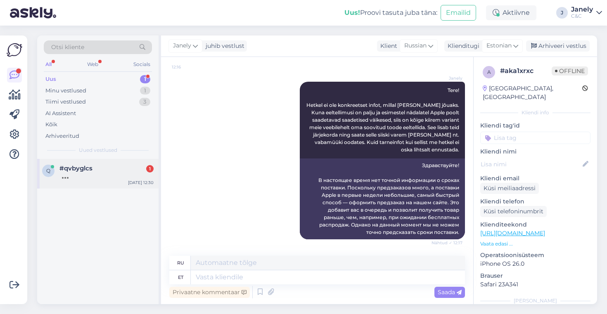
click at [128, 188] on div "q #qvbyglcs 1 Sep 29 12:30" at bounding box center [97, 174] width 121 height 30
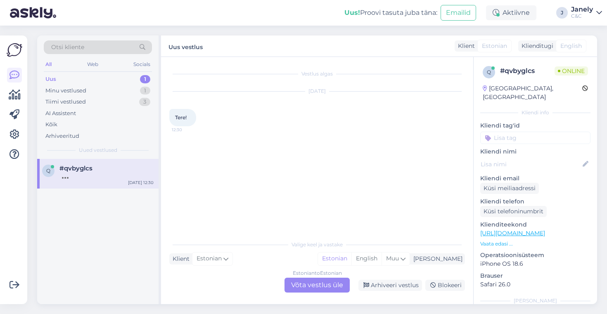
click at [319, 292] on div "Estonian to Estonian Võta vestlus üle" at bounding box center [316, 285] width 65 height 15
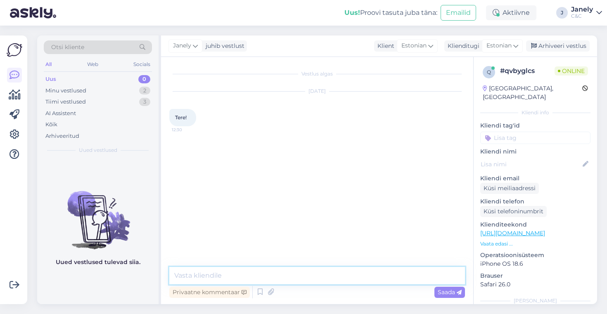
click at [284, 279] on textarea at bounding box center [317, 275] width 296 height 17
type textarea "Tere! Kuidas saan abiks olla?P"
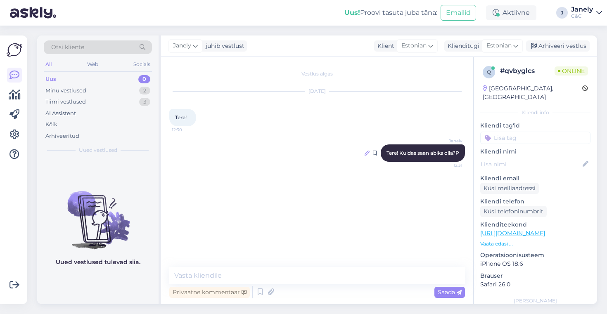
click at [367, 154] on icon at bounding box center [366, 153] width 5 height 5
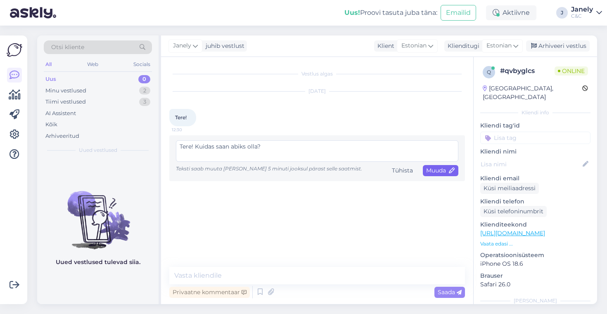
type textarea "Tere! Kuidas saan abiks olla?"
click at [430, 171] on span "Muuda" at bounding box center [440, 170] width 29 height 7
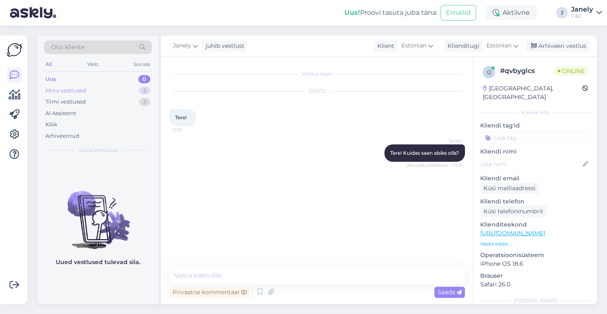
click at [88, 94] on div "Minu vestlused 2" at bounding box center [98, 91] width 108 height 12
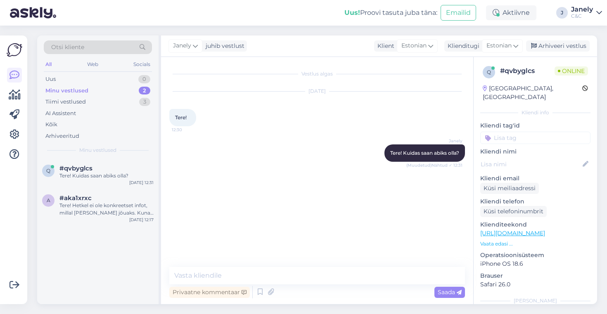
click at [113, 241] on div "q #qvbyglcs Tere! Kuidas saan abiks olla? Sep 29 12:31 a #aka1xrxc Tere! Hetkel…" at bounding box center [97, 231] width 121 height 145
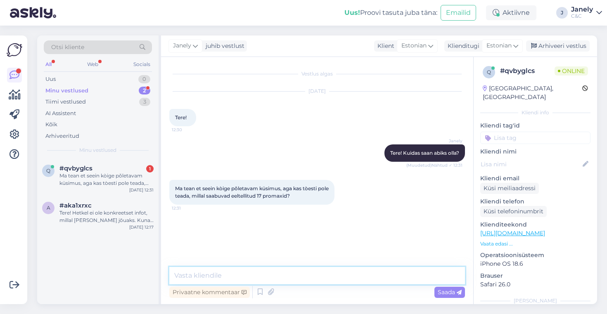
click at [240, 278] on textarea at bounding box center [317, 275] width 296 height 17
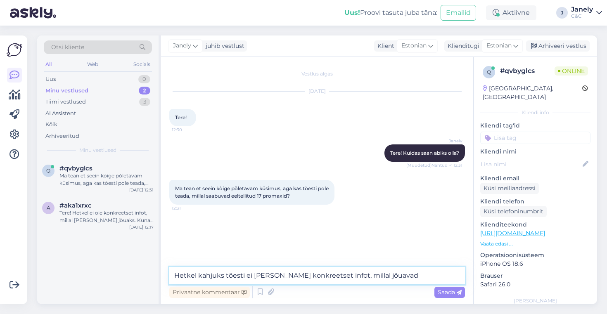
type textarea "Hetkel kahjuks tõesti ei ole meil konkreetset infot, millal jõuavad."
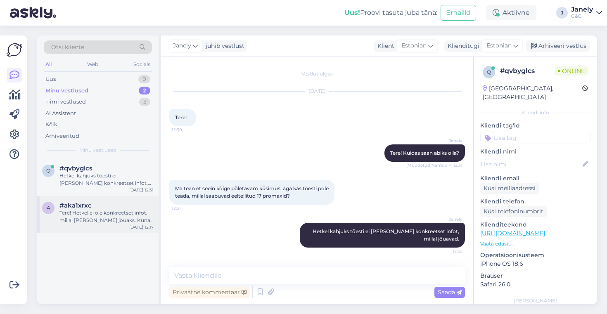
click at [96, 215] on div "Tere! Hetkel ei ole konkreetset infot, millal toode kohale jõuaks. Kuna eeltell…" at bounding box center [106, 216] width 94 height 15
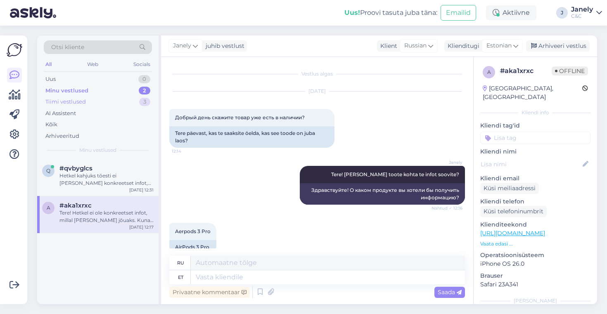
click at [113, 106] on div "Tiimi vestlused 3" at bounding box center [98, 102] width 108 height 12
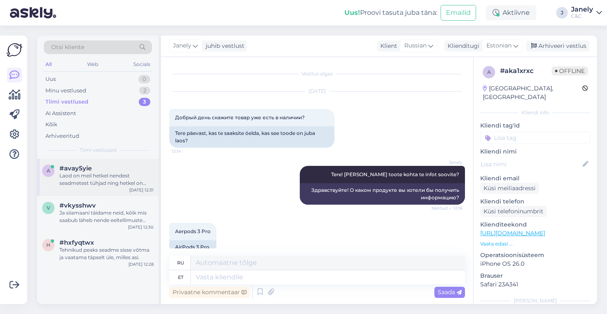
click at [102, 178] on div "Laod on meil hetkel nendest seadmetest tühjad ning hetkel on eeldatav tarneaeg …" at bounding box center [106, 179] width 94 height 15
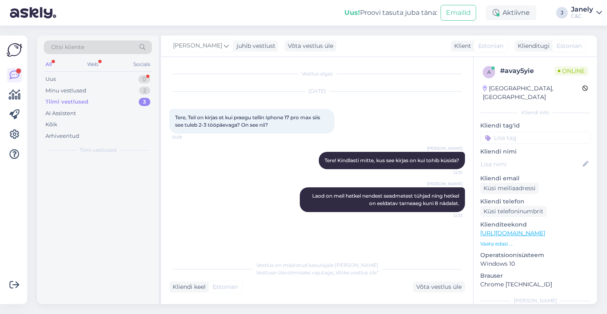
scroll to position [24, 0]
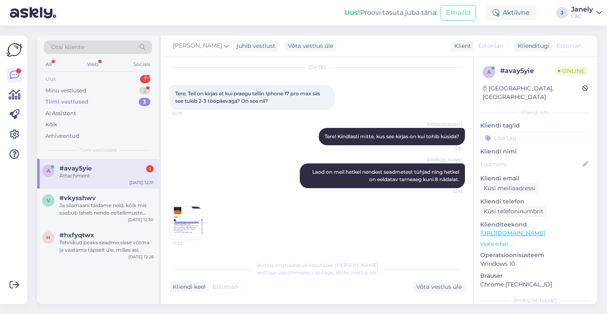
click at [121, 76] on div "Uus 1" at bounding box center [98, 79] width 108 height 12
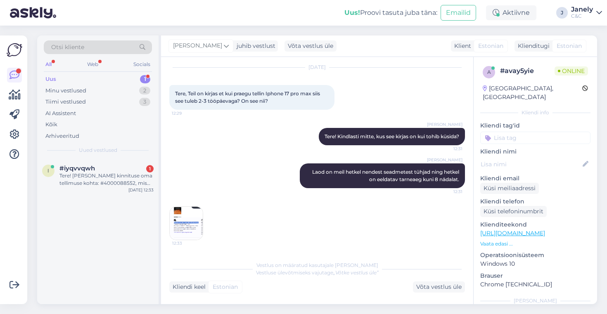
click at [182, 220] on img at bounding box center [186, 223] width 33 height 33
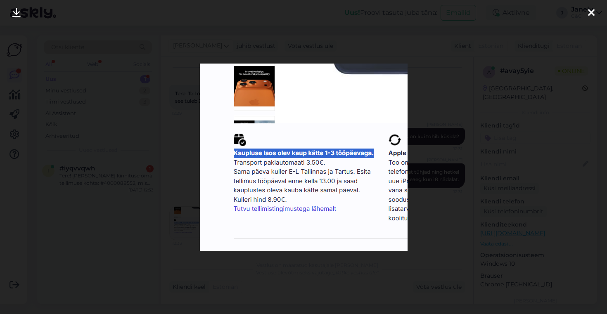
click at [132, 237] on div at bounding box center [303, 157] width 607 height 314
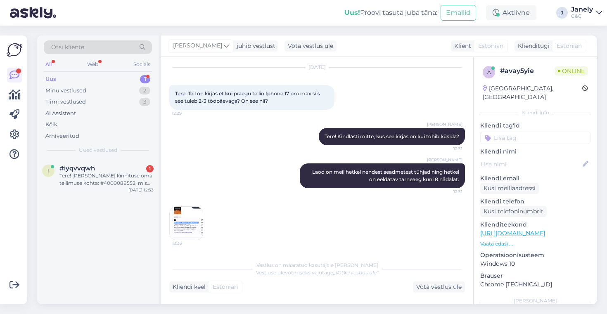
click at [114, 78] on div "Uus 1" at bounding box center [98, 79] width 108 height 12
click at [120, 171] on div "#iyqvvqwh 1" at bounding box center [106, 168] width 94 height 7
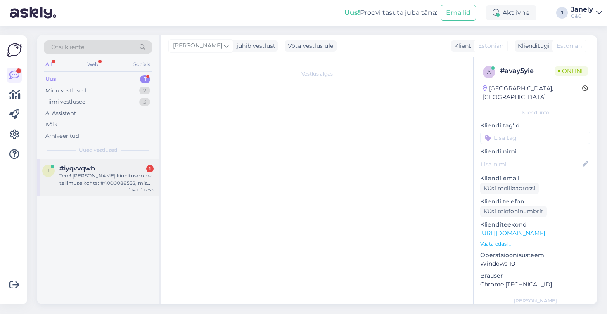
scroll to position [0, 0]
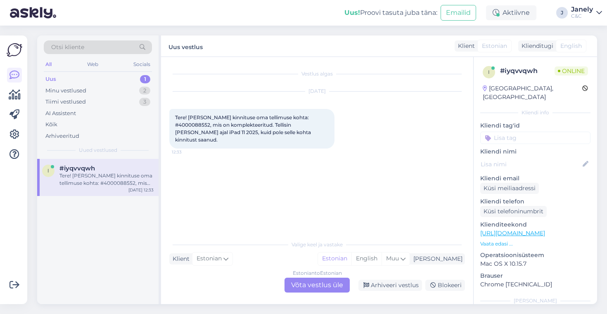
click at [293, 114] on span "Tere! Sain kinnituse oma tellimuse kohta: #4000088552, mis on komplekteeritud. …" at bounding box center [243, 128] width 137 height 28
copy span "4000088552"
click at [298, 169] on div "Vestlus algas Sep 29 2025 Tere! Sain kinnituse oma tellimuse kohta: #4000088552…" at bounding box center [320, 146] width 303 height 163
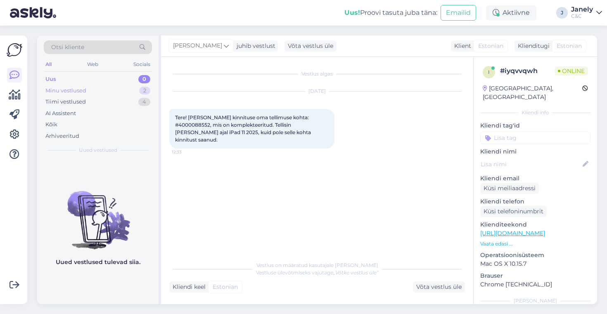
click at [85, 90] on div "Minu vestlused" at bounding box center [65, 91] width 41 height 8
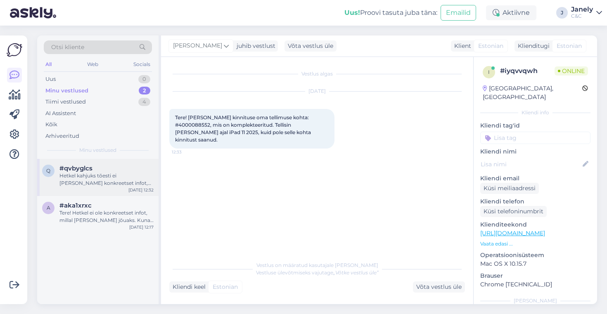
click at [119, 170] on div "#qvbyglcs" at bounding box center [106, 168] width 94 height 7
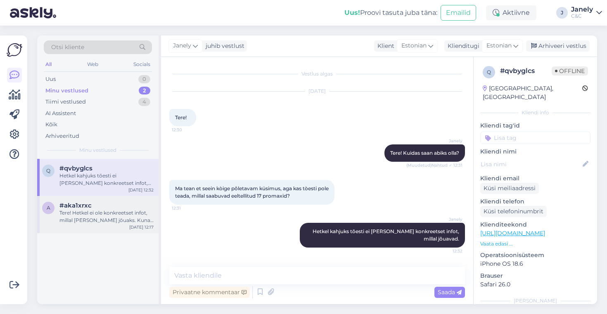
click at [128, 206] on div "#aka1xrxc" at bounding box center [106, 205] width 94 height 7
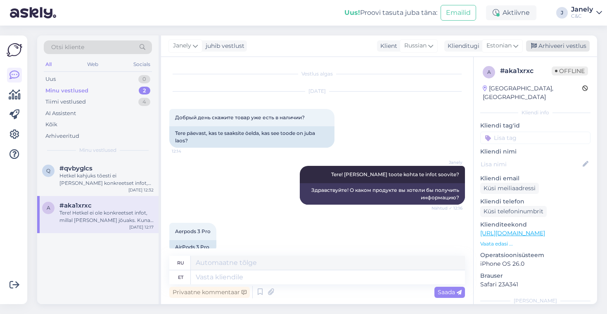
click at [553, 48] on div "Arhiveeri vestlus" at bounding box center [558, 45] width 64 height 11
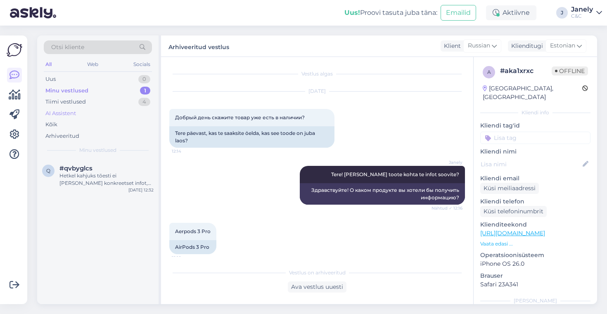
click at [103, 111] on div "AI Assistent" at bounding box center [98, 114] width 108 height 12
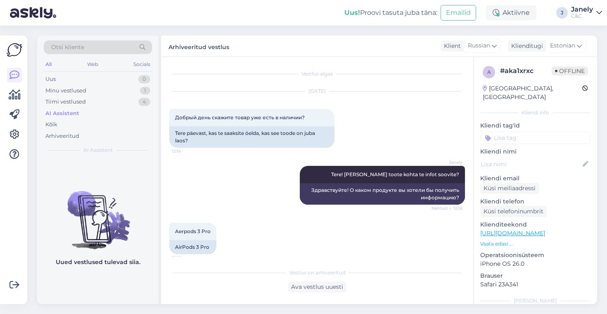
click at [102, 110] on div "AI Assistent" at bounding box center [98, 114] width 108 height 12
click at [77, 103] on div "Tiimi vestlused" at bounding box center [65, 102] width 40 height 8
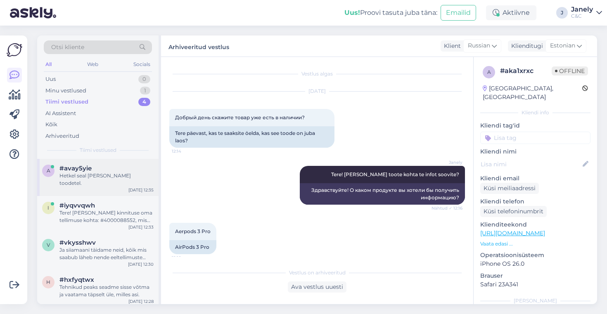
click at [113, 173] on div "Hetkel seal hall nendel toodetel." at bounding box center [106, 179] width 94 height 15
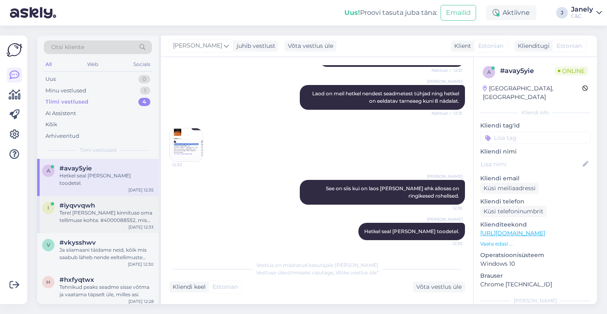
click at [126, 211] on div "Tere! Sain kinnituse oma tellimuse kohta: #4000088552, mis on komplekteeritud. …" at bounding box center [106, 216] width 94 height 15
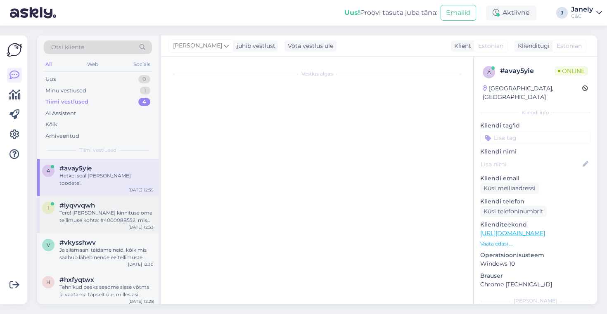
scroll to position [0, 0]
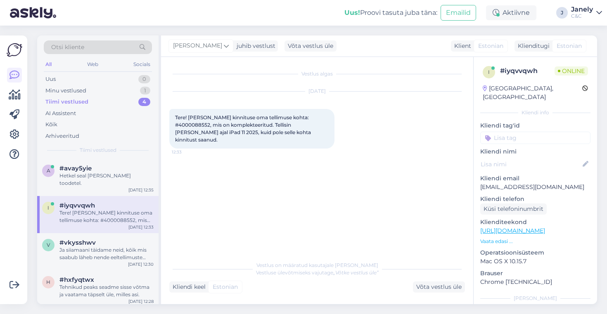
click at [126, 50] on div "Otsi kliente" at bounding box center [98, 47] width 108 height 14
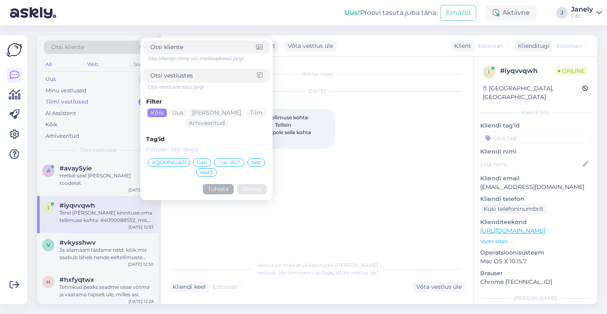
click at [307, 179] on div "Vestlus algas Sep 29 2025 Tere! Sain kinnituse oma tellimuse kohta: #4000088552…" at bounding box center [320, 157] width 303 height 184
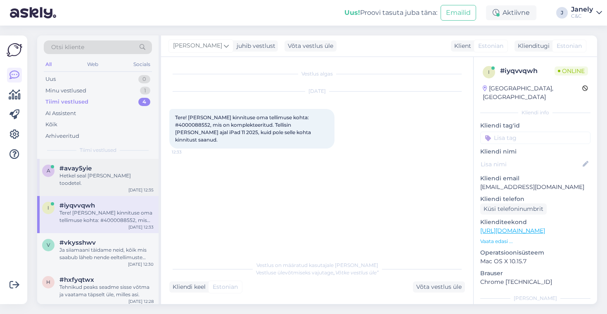
click at [111, 168] on div "#avay5yie" at bounding box center [106, 168] width 94 height 7
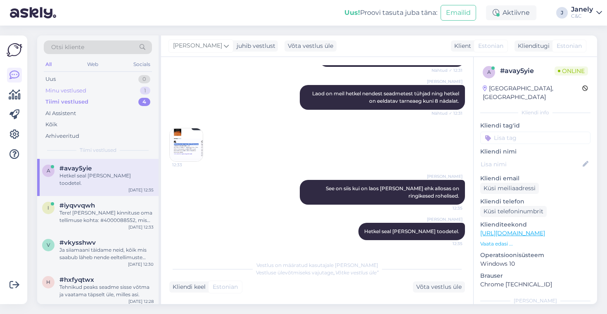
click at [92, 89] on div "Minu vestlused 1" at bounding box center [98, 91] width 108 height 12
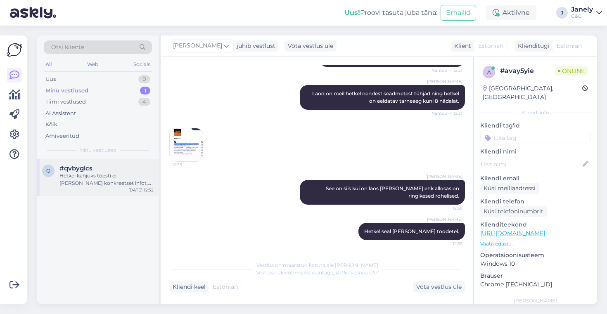
click at [122, 169] on div "#qvbyglcs" at bounding box center [106, 168] width 94 height 7
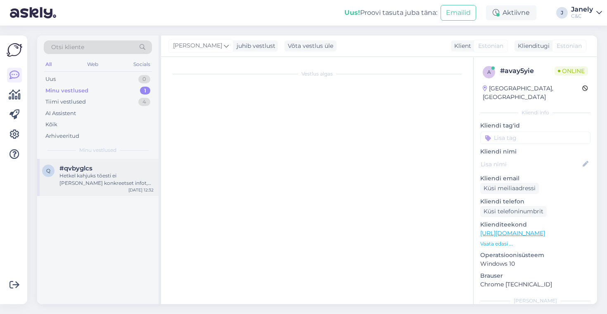
scroll to position [0, 0]
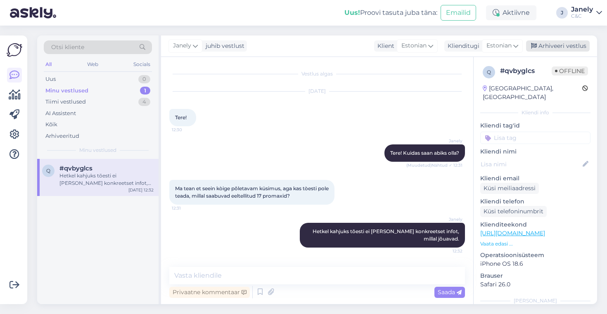
click at [575, 42] on div "Arhiveeri vestlus" at bounding box center [558, 45] width 64 height 11
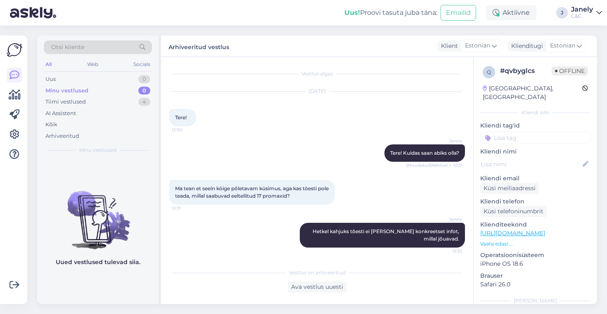
click at [278, 46] on div "Arhiveeritud vestlus Klient Estonian Klienditugi Estonian" at bounding box center [379, 45] width 436 height 21
click at [74, 106] on div "Tiimi vestlused 1" at bounding box center [98, 102] width 108 height 12
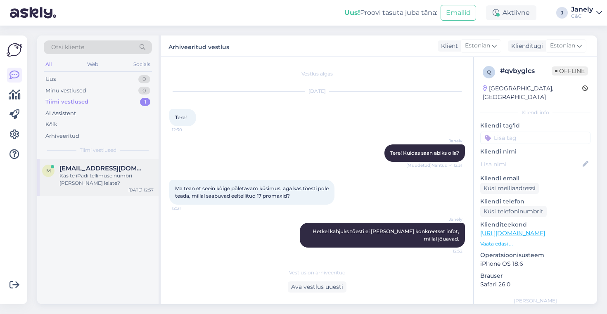
click at [123, 180] on div "Kas te iPadi tellimuse numbri ka mulle leiate?" at bounding box center [106, 179] width 94 height 15
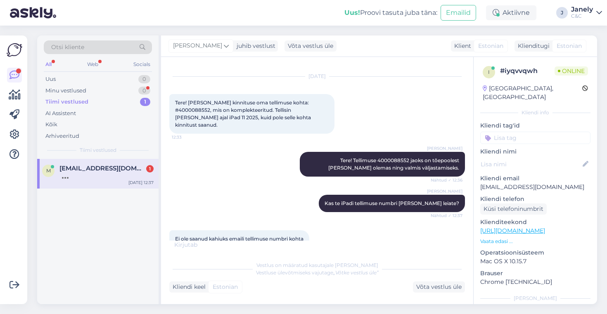
scroll to position [50, 0]
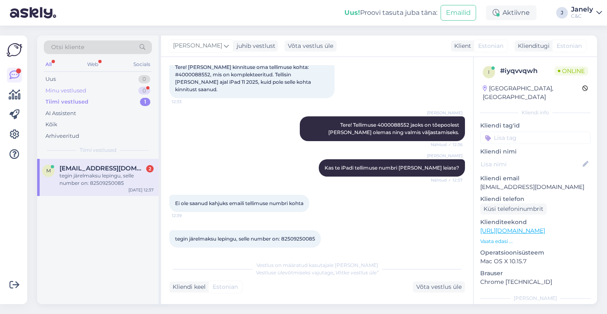
click at [105, 92] on div "Minu vestlused 0" at bounding box center [98, 91] width 108 height 12
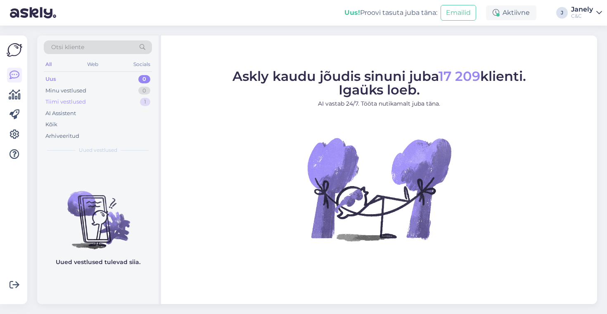
click at [77, 99] on div "Tiimi vestlused" at bounding box center [65, 102] width 40 height 8
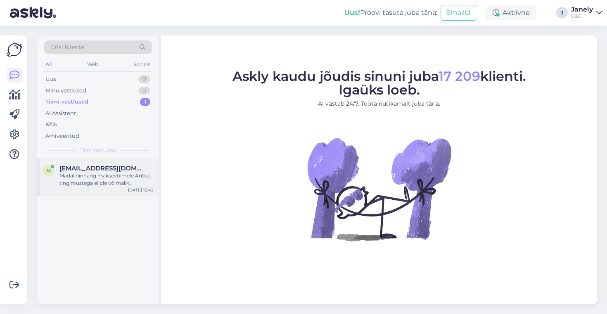
click at [109, 180] on div "Madal hinnang maksevõimele Antud tingimustega ei ole võimalik pakkumist teha. P…" at bounding box center [106, 179] width 94 height 15
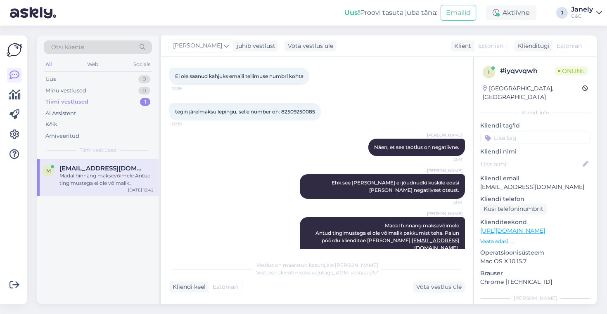
scroll to position [179, 0]
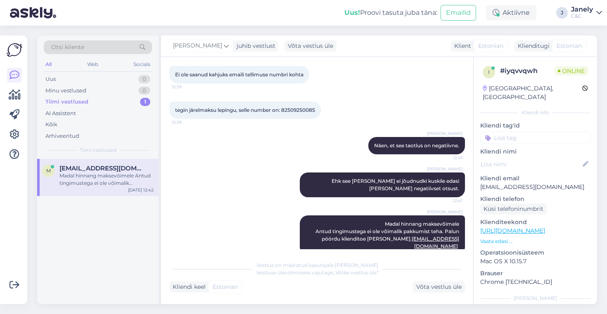
click at [104, 253] on div "m miaanette4@gmail.com Madal hinnang maksevõimele Antud tingimustega ei ole või…" at bounding box center [97, 231] width 121 height 145
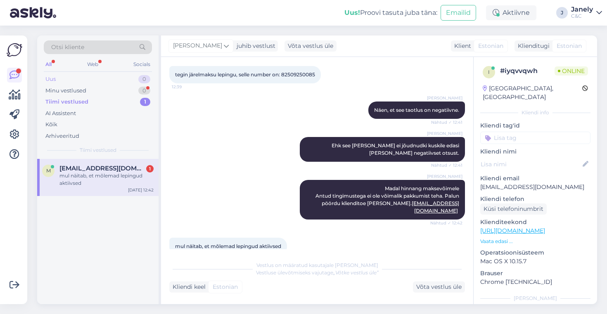
click at [113, 75] on div "Uus 0" at bounding box center [98, 79] width 108 height 12
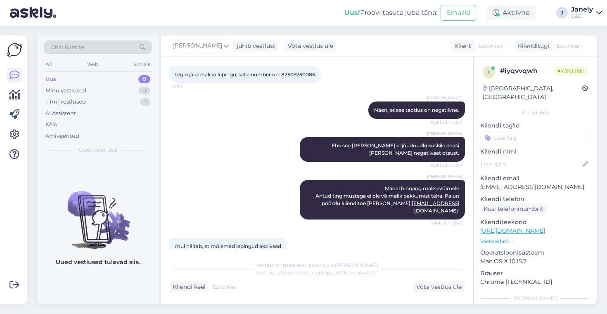
click at [352, 14] on b "Uus!" at bounding box center [352, 13] width 16 height 8
click at [89, 19] on div "Uus! Proovi tasuta juba täna: Emailid Aktiivne J Janely C&C" at bounding box center [303, 13] width 607 height 26
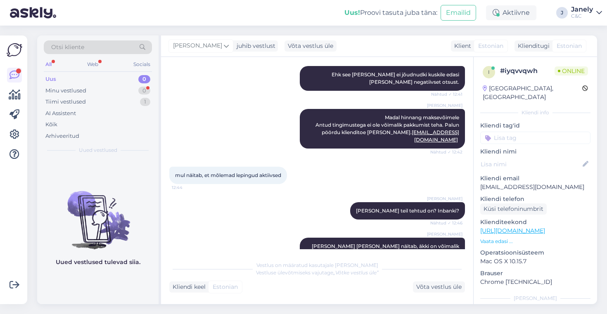
scroll to position [373, 0]
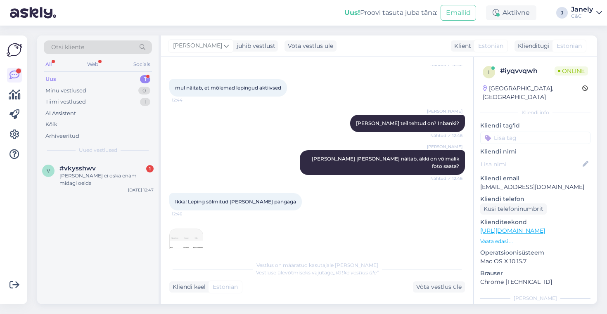
click at [184, 229] on img at bounding box center [186, 245] width 33 height 33
click at [112, 176] on div "Isegi ei oska enam midagi oelda" at bounding box center [106, 179] width 94 height 15
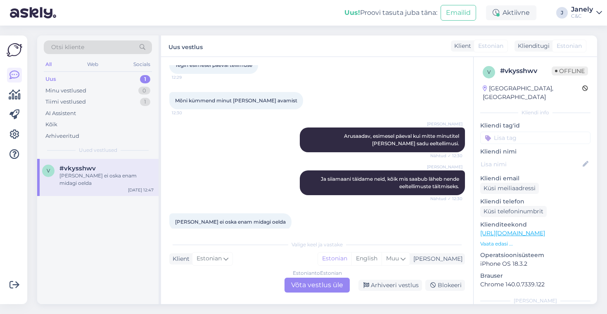
scroll to position [561, 0]
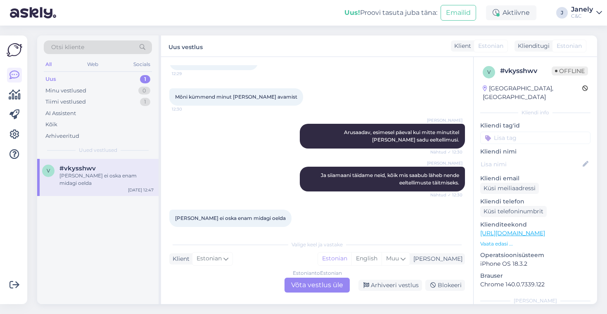
click at [71, 266] on div "v #vkysshwv Isegi ei oska enam midagi oelda Sep 29 12:47" at bounding box center [97, 231] width 121 height 145
click at [144, 253] on div "v #vkysshwv Isegi ei oska enam midagi oelda Sep 29 12:47" at bounding box center [97, 231] width 121 height 145
click at [74, 244] on div "v #vkysshwv Isegi ei oska enam midagi oelda Sep 29 12:47" at bounding box center [97, 231] width 121 height 145
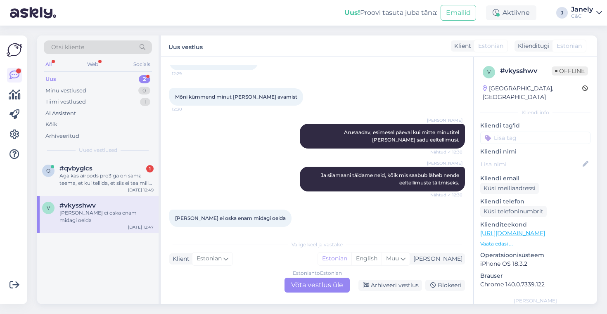
click at [113, 80] on div "Uus 2" at bounding box center [98, 79] width 108 height 12
click at [118, 169] on div "#qvbyglcs 1" at bounding box center [106, 168] width 94 height 7
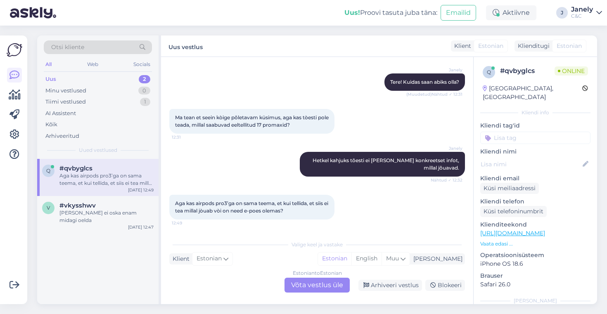
click at [300, 292] on div "Estonian to Estonian Võta vestlus üle" at bounding box center [316, 285] width 65 height 15
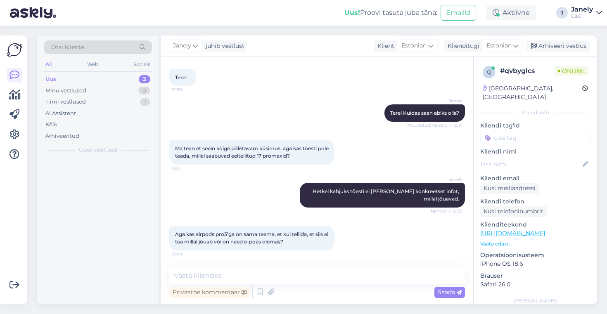
scroll to position [40, 0]
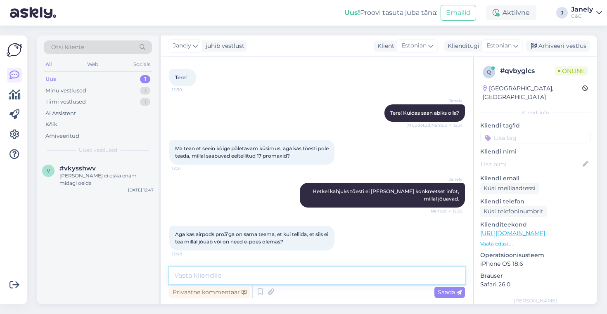
click at [276, 277] on textarea at bounding box center [317, 275] width 296 height 17
click at [276, 278] on textarea at bounding box center [317, 275] width 296 height 17
type textarea "H"
type textarea "Nendega on kahjuks sama lugu."
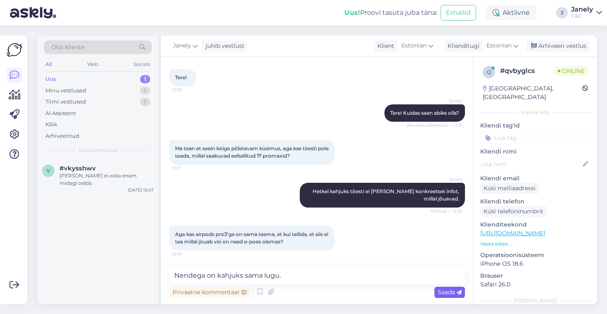
click at [445, 290] on span "Saada" at bounding box center [449, 291] width 24 height 7
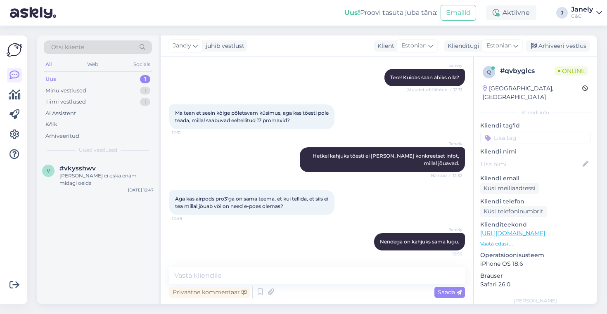
click at [38, 30] on div "Otsi kliente All Web Socials Uus 1 Minu vestlused 1 Tiimi vestlused 1 AI Assist…" at bounding box center [319, 170] width 575 height 288
click at [34, 14] on img at bounding box center [33, 13] width 46 height 26
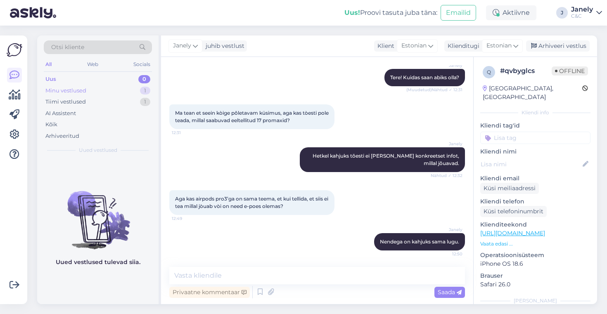
click at [132, 87] on div "Minu vestlused 1" at bounding box center [98, 91] width 108 height 12
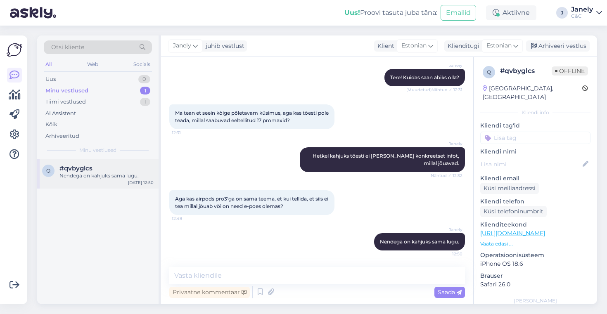
click at [126, 166] on div "#qvbyglcs" at bounding box center [106, 168] width 94 height 7
click at [119, 79] on div "Uus 0" at bounding box center [98, 79] width 108 height 12
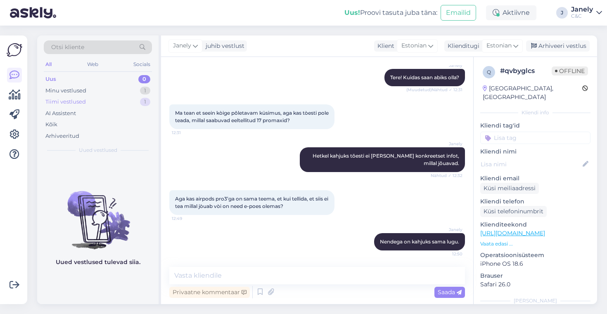
click at [137, 105] on div "Tiimi vestlused 1" at bounding box center [98, 102] width 108 height 12
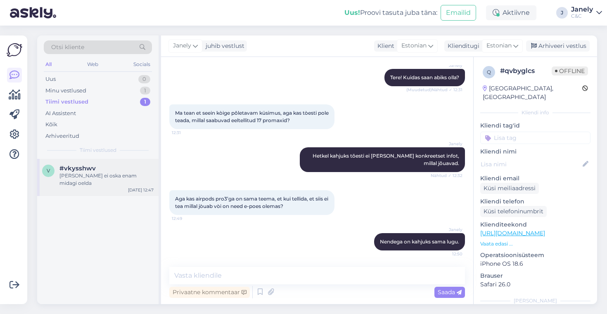
click at [147, 186] on div "v #vkysshwv Isegi ei oska enam midagi oelda Sep 29 12:47" at bounding box center [97, 177] width 121 height 37
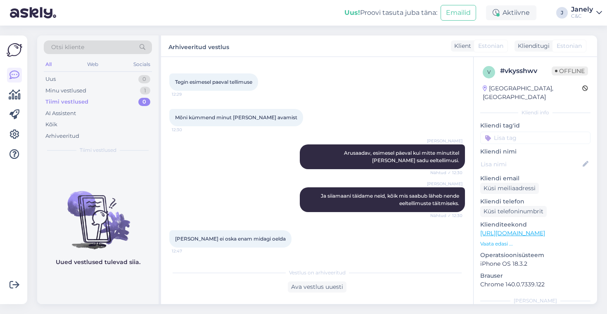
scroll to position [533, 0]
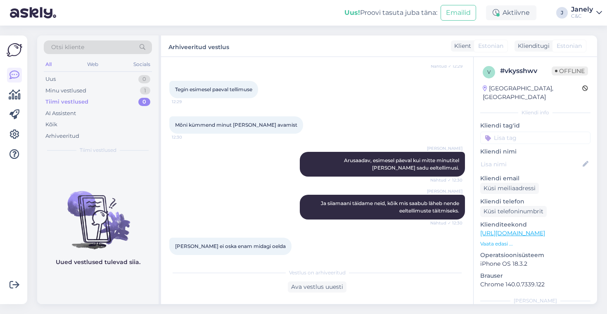
click at [10, 28] on div "Võimalused Veendu, et Askly loob sulle väärtust. Sulge Ühenda FB ja IG sõnumid …" at bounding box center [16, 170] width 32 height 288
click at [41, 28] on div "Otsi kliente All Web Socials Uus 0 Minu vestlused 1 Tiimi vestlused 0 AI Assist…" at bounding box center [319, 170] width 575 height 288
click at [98, 75] on div "Uus 1" at bounding box center [98, 79] width 108 height 12
click at [90, 100] on div "Tiimi vestlused 1" at bounding box center [98, 102] width 108 height 12
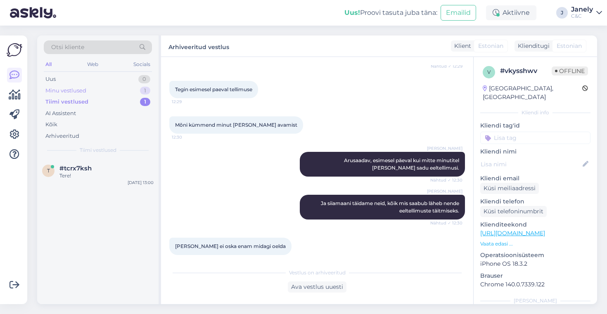
click at [83, 90] on div "Minu vestlused" at bounding box center [65, 91] width 41 height 8
click at [88, 102] on div "Tiimi vestlused 1" at bounding box center [98, 102] width 108 height 12
click at [118, 166] on div "#tcrx7ksh" at bounding box center [106, 168] width 94 height 7
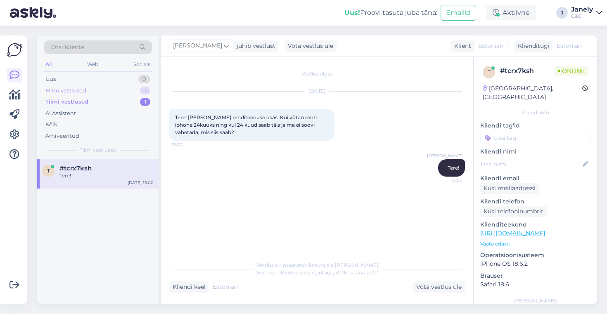
click at [105, 93] on div "Minu vestlused 1" at bounding box center [98, 91] width 108 height 12
click at [124, 173] on div "Nendega on kahjuks sama lugu." at bounding box center [106, 175] width 94 height 7
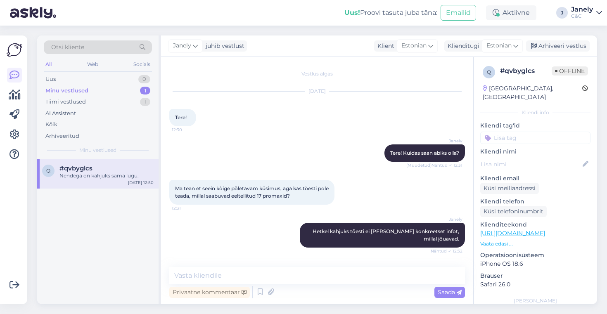
scroll to position [76, 0]
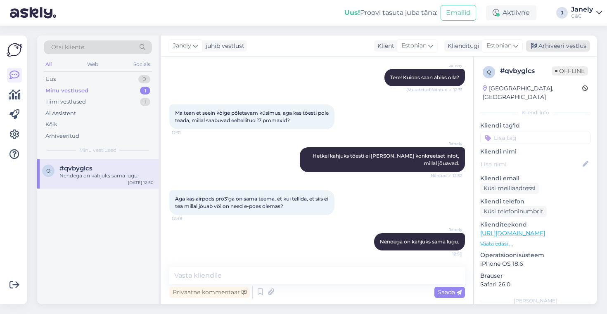
click at [556, 43] on div "Arhiveeri vestlus" at bounding box center [558, 45] width 64 height 11
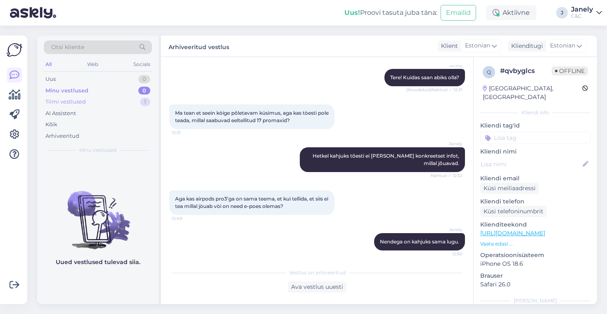
click at [79, 102] on div "Tiimi vestlused" at bounding box center [65, 102] width 40 height 8
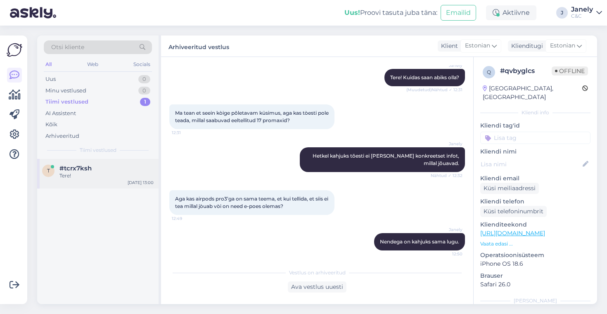
click at [122, 184] on div "t #tcrx7ksh Tere! Sep 29 13:00" at bounding box center [97, 174] width 121 height 30
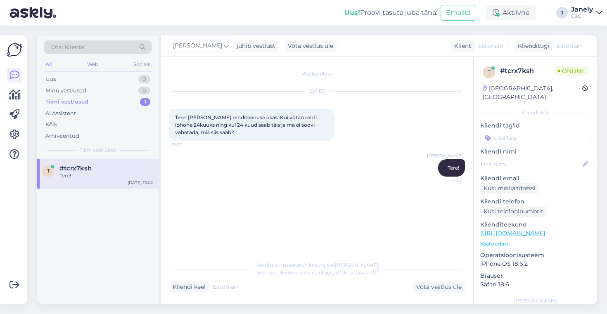
click at [130, 222] on div "t #tcrx7ksh Tere! Sep 29 13:00" at bounding box center [97, 231] width 121 height 145
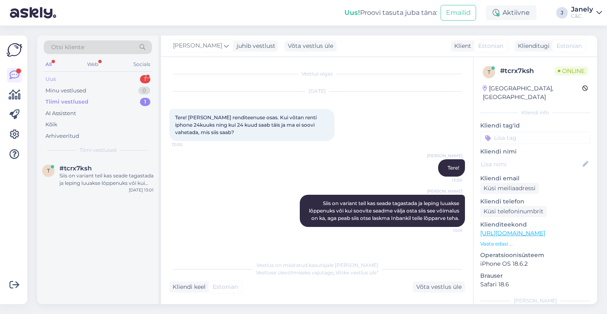
click at [113, 82] on div "Uus 1" at bounding box center [98, 79] width 108 height 12
click at [115, 185] on div "Здравствуйте, как быстро приходит телефон если заказать у вас? 17 про Макс 256" at bounding box center [106, 179] width 94 height 15
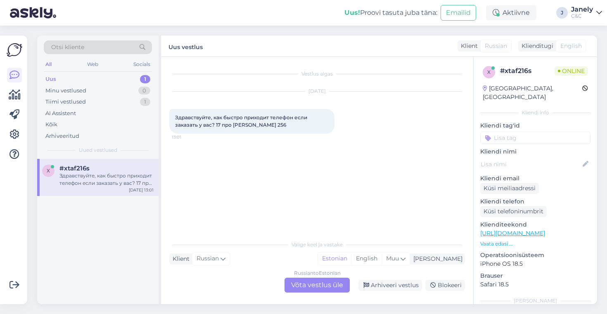
click at [319, 283] on div "Russian to Estonian Võta vestlus üle" at bounding box center [316, 285] width 65 height 15
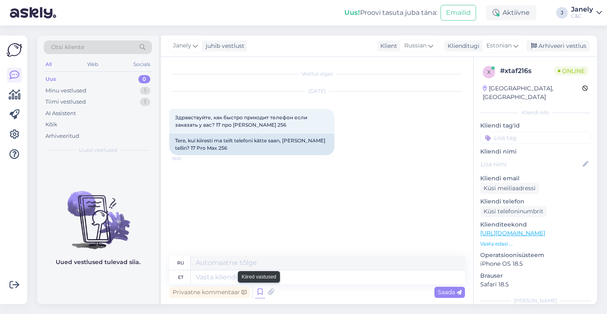
click at [258, 297] on icon at bounding box center [260, 292] width 10 height 12
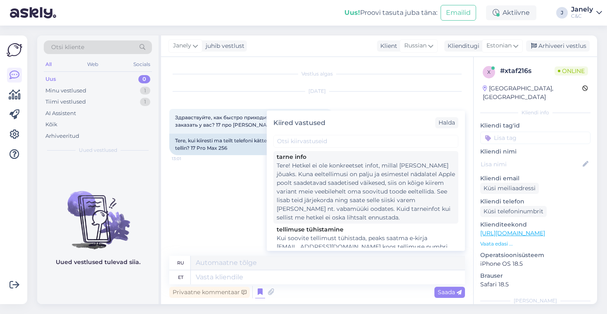
click at [342, 197] on div "Tere! Hetkel ei ole konkreetset infot, millal toode kohale jõuaks. Kuna eeltell…" at bounding box center [366, 191] width 178 height 61
type textarea "Здравствуйте! В настоящее время нет точной информации о сроках поставки. Поскол…"
type textarea "Tere! Hetkel ei ole konkreetset infot, millal toode kohale jõuaks. Kuna eeltell…"
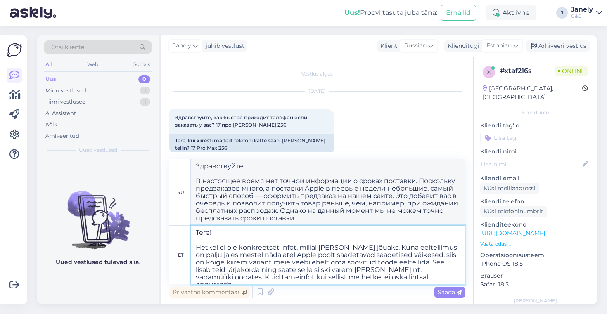
click at [411, 279] on textarea "Tere! Hetkel ei ole konkreetset infot, millal toode kohale jõuaks. Kuna eeltell…" at bounding box center [328, 255] width 274 height 59
click at [447, 293] on span "Saada" at bounding box center [449, 291] width 24 height 7
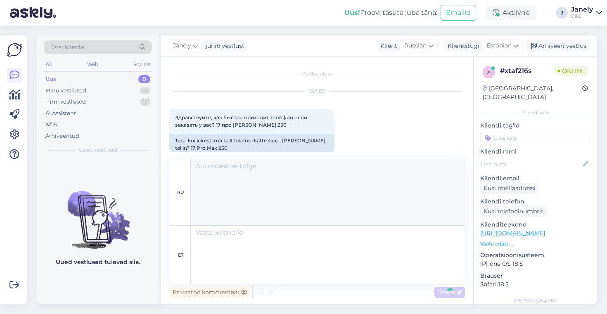
scroll to position [92, 0]
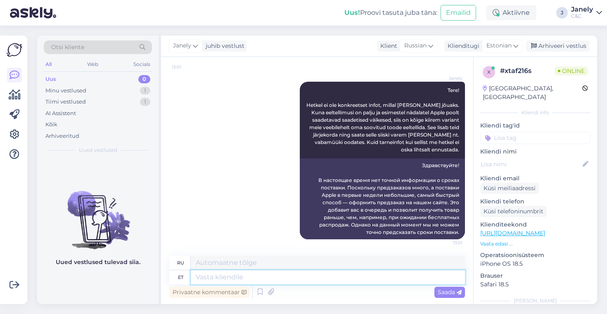
click at [281, 274] on textarea at bounding box center [328, 277] width 274 height 14
type textarea "Võib"
type textarea "Может"
type textarea "Võib võtta k"
type textarea "Можно взять"
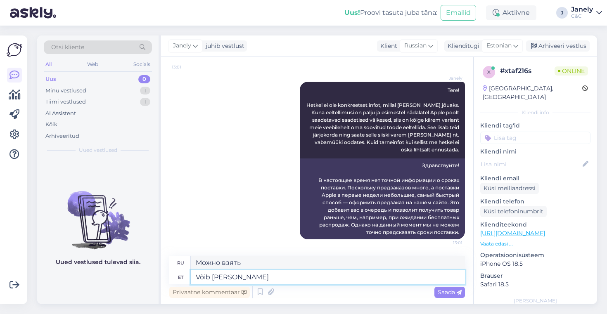
type textarea "Võib võtta kuni"
type textarea "Может занять до"
type textarea "Võib võtta kuni 8 n"
type textarea "Может вместить до 8 человек"
type textarea "Võib võtta k"
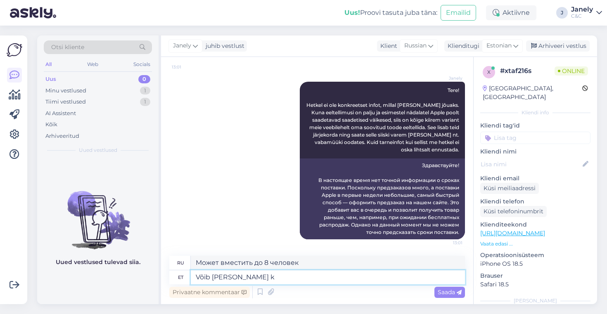
type textarea "Может занять до"
type textarea "Võib võt"
type textarea "Можно взять"
type textarea "Või"
type textarea "Может"
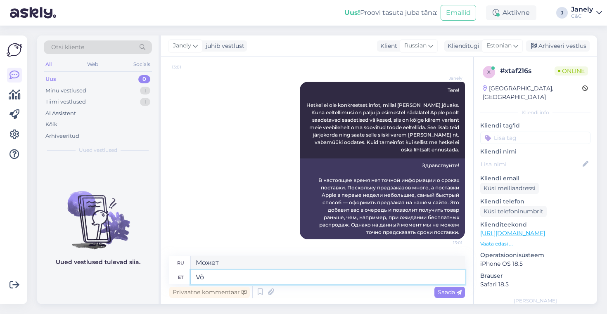
type textarea "V"
click at [39, 11] on img at bounding box center [33, 13] width 46 height 26
click at [287, 279] on textarea at bounding box center [328, 277] width 274 height 14
paste textarea "Võttes arvesse varasemat aastat siis võib kujuneda kuni 8 nädalaseks ootamiseks…"
type textarea "Võttes arvesse varasemat aastat siis võib kujuneda kuni 8 nädalaseks ootamiseks…"
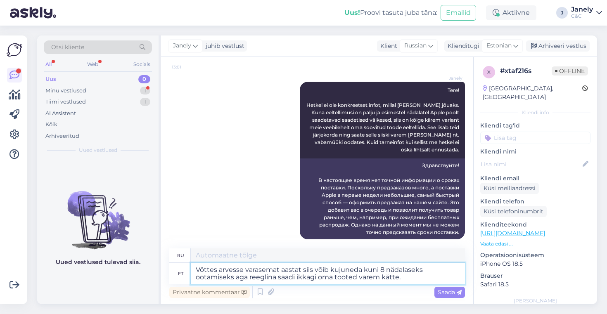
scroll to position [99, 0]
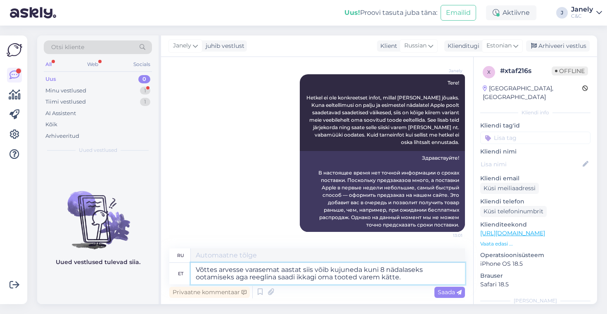
type textarea "Если брать в расчет предыдущий год, то ожидание могло составлять до 8 недель, н…"
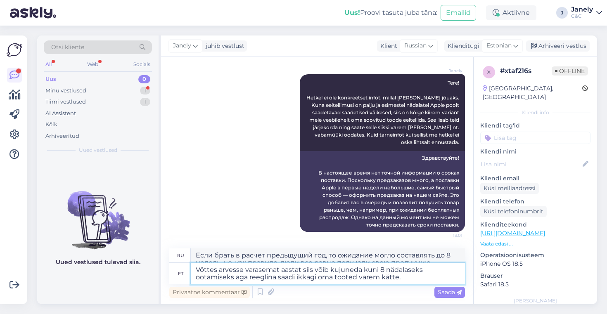
scroll to position [114, 0]
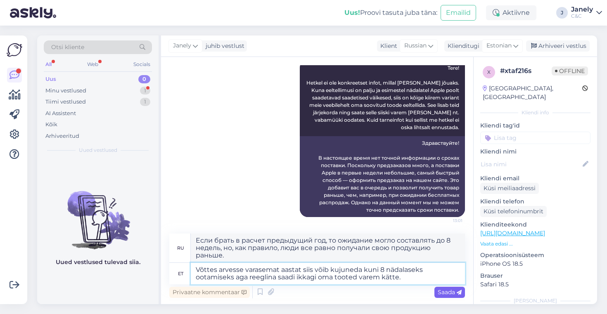
type textarea "Võttes arvesse varasemat aastat siis võib kujuneda kuni 8 nädalaseks ootamiseks…"
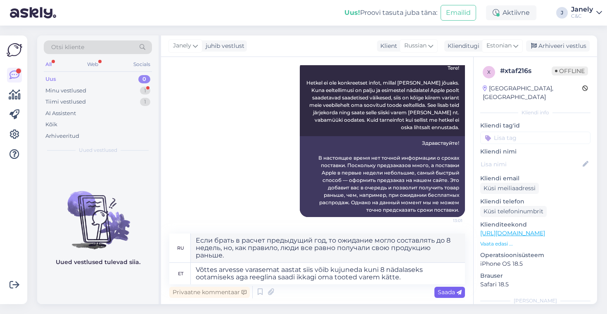
click at [445, 295] on span "Saada" at bounding box center [449, 291] width 24 height 7
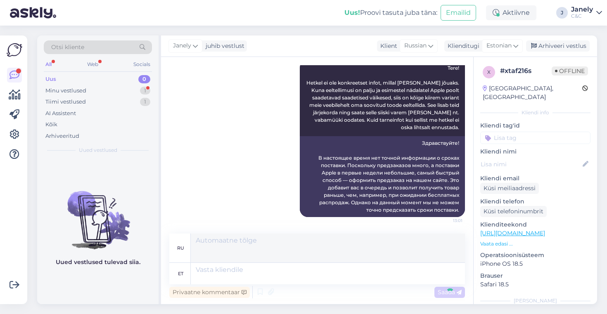
scroll to position [171, 0]
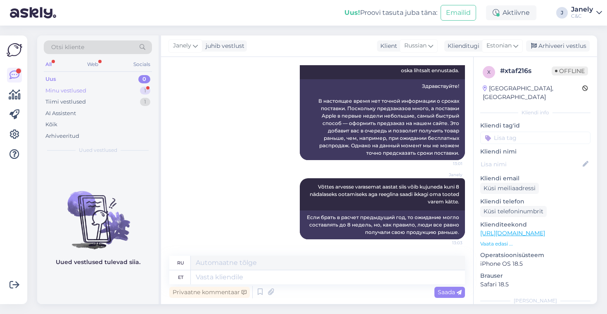
click at [112, 90] on div "Minu vestlused 1" at bounding box center [98, 91] width 108 height 12
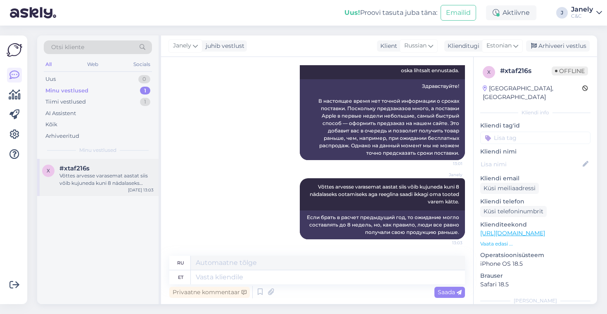
click at [118, 170] on div "#xtaf216s" at bounding box center [106, 168] width 94 height 7
click at [97, 62] on div "Web" at bounding box center [92, 64] width 14 height 11
click at [50, 67] on div "All" at bounding box center [48, 64] width 9 height 11
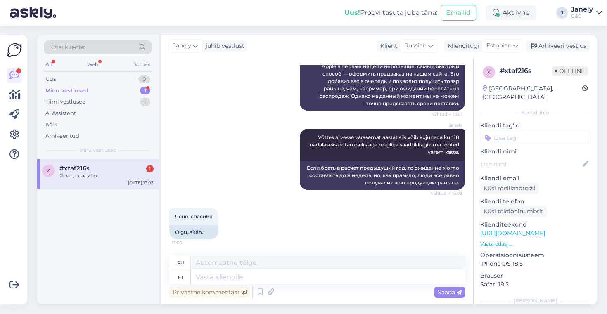
click at [256, 230] on div "Ясно, спасибо 13:05 Olgu, aitäh." at bounding box center [317, 224] width 296 height 50
click at [120, 87] on div "Minu vestlused 1" at bounding box center [98, 91] width 108 height 12
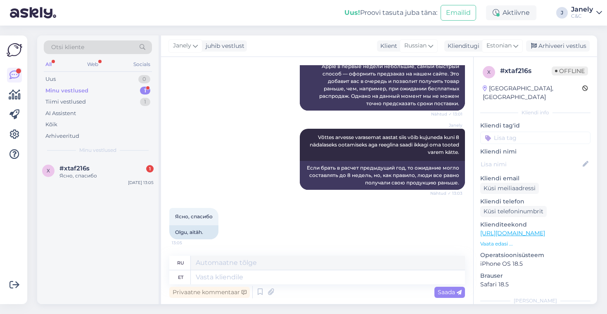
click at [119, 196] on div "x #xtaf216s 1 Ясно, спасибо Sep 29 13:05" at bounding box center [97, 231] width 121 height 145
click at [125, 165] on div "#xtaf216s 1" at bounding box center [106, 168] width 94 height 7
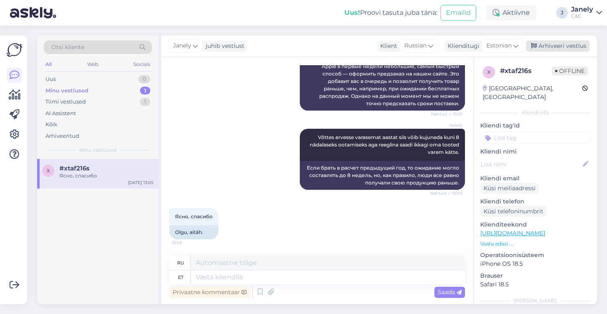
click at [562, 46] on div "Arhiveeri vestlus" at bounding box center [558, 45] width 64 height 11
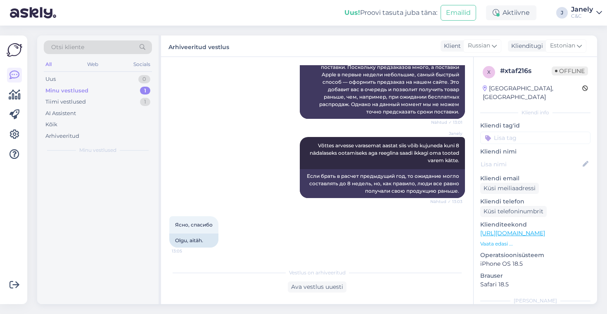
scroll to position [212, 0]
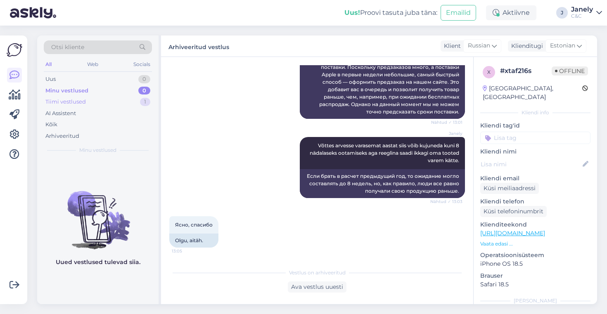
click at [111, 97] on div "Tiimi vestlused 1" at bounding box center [98, 102] width 108 height 12
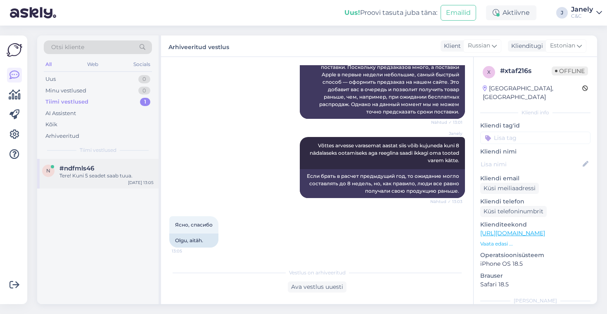
click at [116, 170] on div "#ndfmls46" at bounding box center [106, 168] width 94 height 7
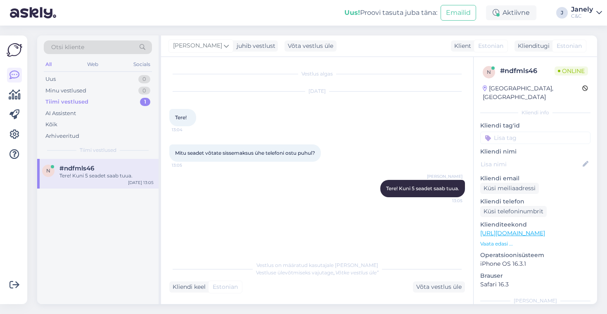
click at [108, 266] on div "n #ndfmls46 Tere! Kuni 5 seadet saab tuua. Sep 29 13:05" at bounding box center [97, 231] width 121 height 145
click at [115, 90] on div "Minu vestlused 0" at bounding box center [98, 91] width 108 height 12
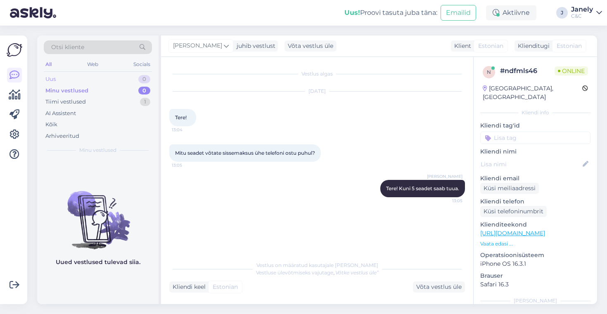
click at [116, 75] on div "Uus 0" at bounding box center [98, 79] width 108 height 12
click at [368, 24] on div "Uus! Proovi tasuta juba täna: Emailid" at bounding box center [415, 13] width 142 height 26
click at [15, 112] on icon at bounding box center [14, 115] width 10 height 10
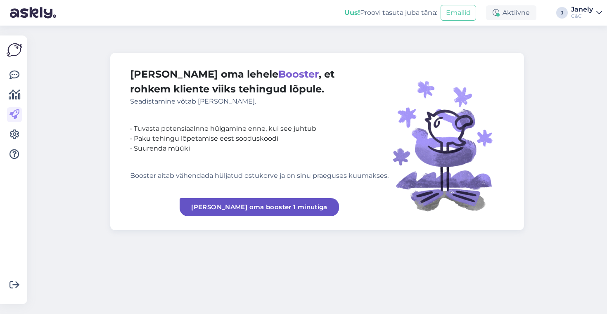
click at [6, 92] on div "Võimalused Veendu, et Askly loob sulle väärtust. Sulge Ühenda FB ja IG sõnumid …" at bounding box center [13, 169] width 27 height 269
click at [10, 92] on icon at bounding box center [15, 95] width 12 height 10
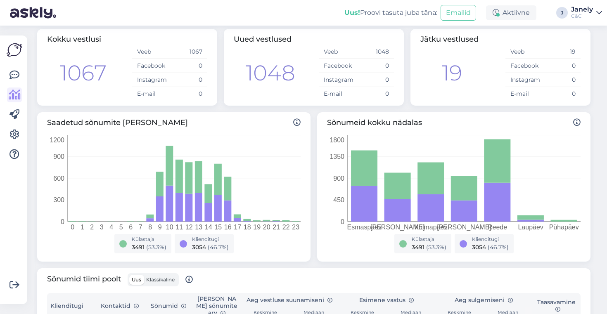
scroll to position [41, 0]
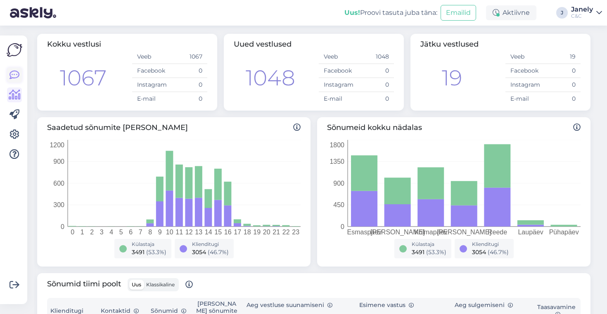
click at [11, 73] on icon at bounding box center [14, 75] width 10 height 10
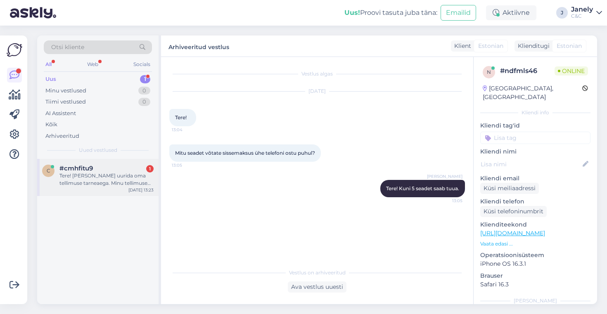
click at [122, 176] on div "Tere! Soovin uurida oma tellimuse tarneaega. Minu tellimuse nr: 127182." at bounding box center [106, 179] width 94 height 15
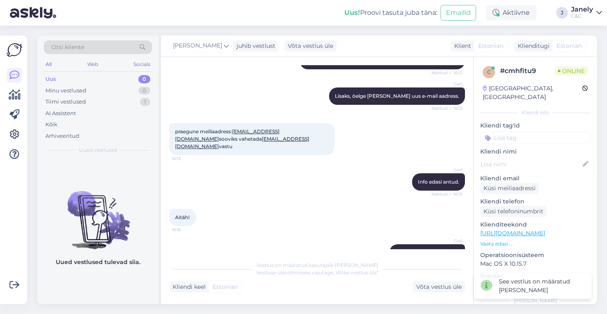
scroll to position [260, 0]
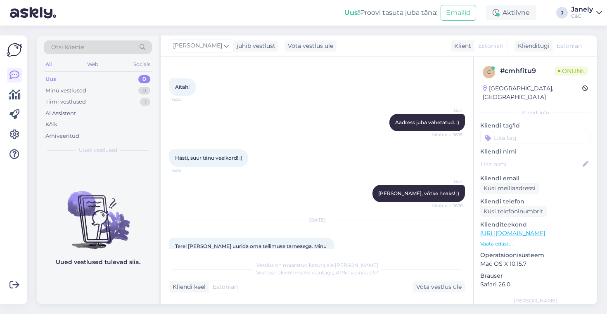
click at [191, 238] on div "Tere! Soovin uurida oma tellimuse tarneaega. Minu tellimuse nr: 127182. 13:23" at bounding box center [251, 250] width 165 height 25
copy span "127182"
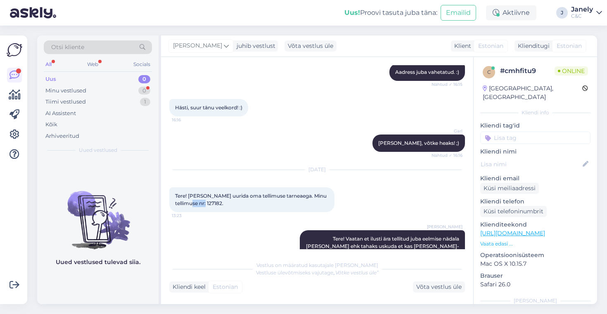
scroll to position [346, 0]
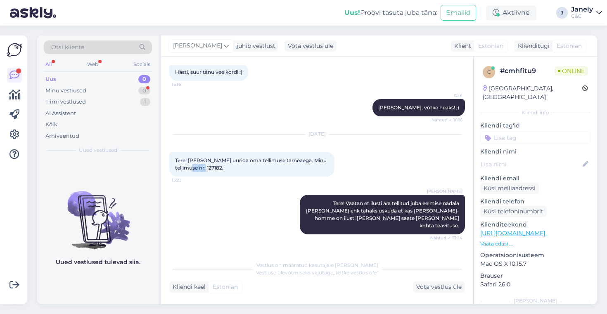
click at [128, 186] on img at bounding box center [97, 213] width 121 height 74
click at [98, 61] on div "Web" at bounding box center [92, 64] width 14 height 11
click at [46, 66] on div "All" at bounding box center [48, 64] width 9 height 11
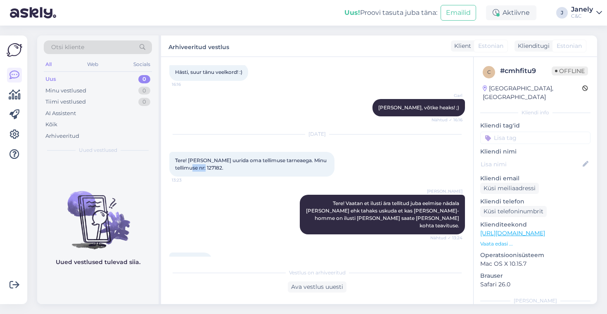
scroll to position [374, 0]
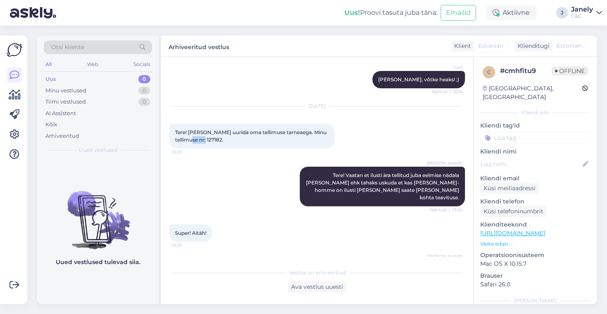
click at [118, 219] on img at bounding box center [97, 213] width 121 height 74
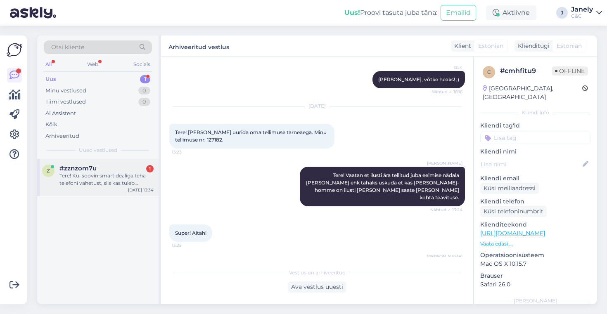
click at [120, 184] on div "Tere! Kui soovin smart dealiga teha telefoni vahetust, siis kas tuleb tellimise…" at bounding box center [106, 179] width 94 height 15
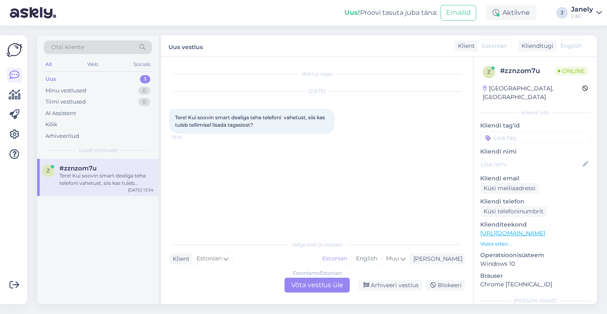
scroll to position [0, 0]
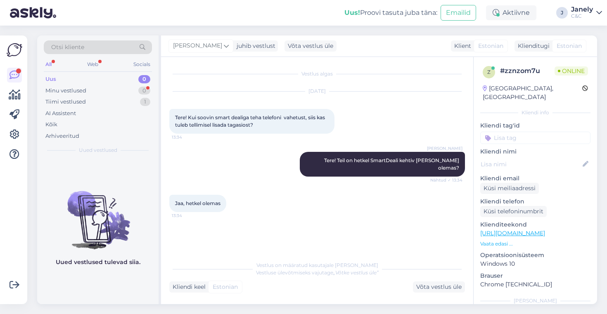
click at [117, 230] on img at bounding box center [97, 213] width 121 height 74
click at [111, 161] on div "Uued vestlused tulevad siia." at bounding box center [97, 231] width 121 height 145
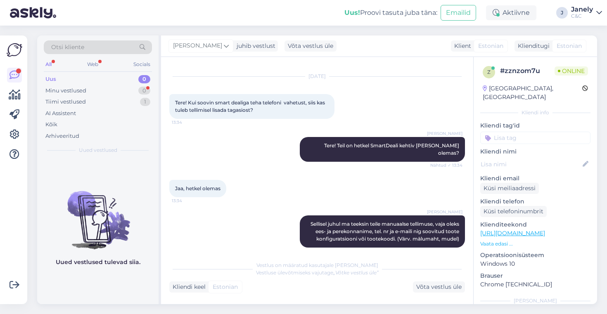
scroll to position [58, 0]
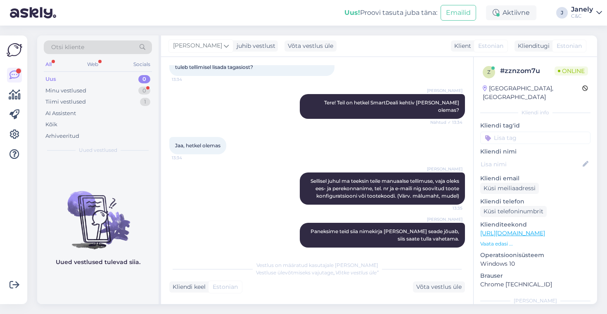
click at [140, 20] on div "Uus! Proovi tasuta juba täna: Emailid Aktiivne J Janely C&C" at bounding box center [303, 13] width 607 height 26
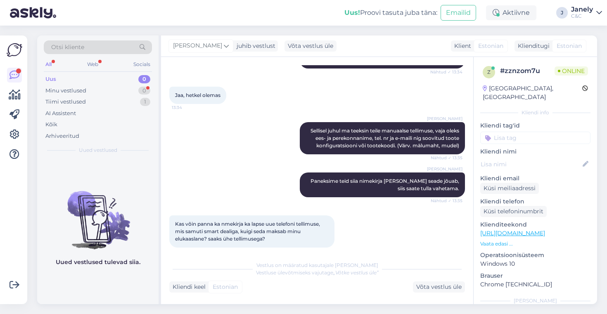
scroll to position [144, 0]
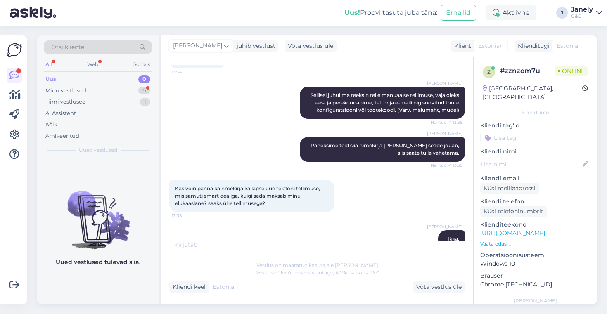
click at [154, 26] on div "Otsi kliente All Web Socials Uus 0 Minu vestlused 0 Tiimi vestlused 1 AI Assist…" at bounding box center [319, 170] width 575 height 288
click at [106, 21] on div "Uus! Proovi tasuta juba täna: Emailid Aktiivne J Janely C&C" at bounding box center [303, 13] width 607 height 26
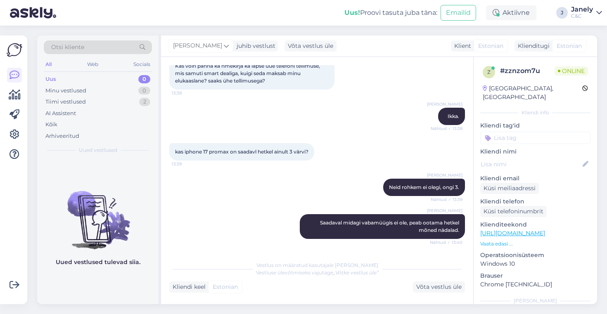
scroll to position [450, 0]
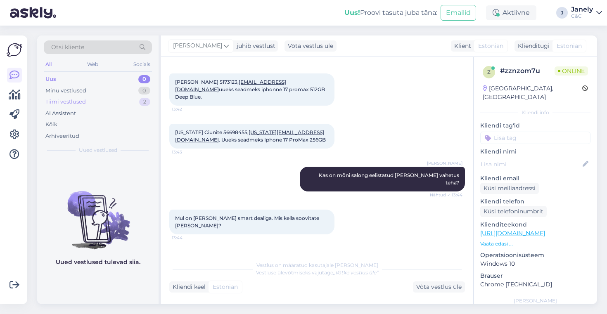
click at [128, 105] on div "Tiimi vestlused 2" at bounding box center [98, 102] width 108 height 12
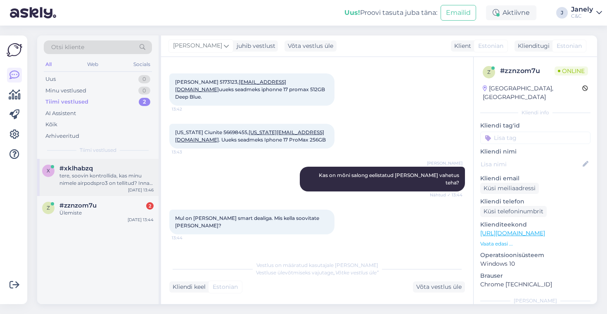
click at [123, 192] on div "x #xklhabzq tere, soovin kontrollida, kas minu nimele airpodspro3 on tellitud? …" at bounding box center [97, 177] width 121 height 37
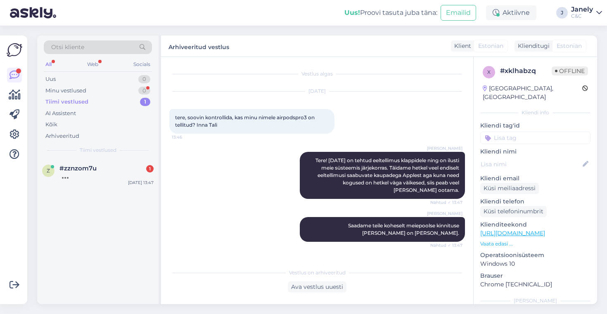
scroll to position [65, 0]
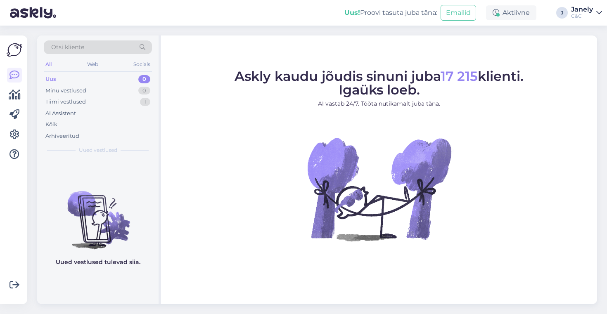
click at [78, 24] on div "Uus! Proovi tasuta [PERSON_NAME]: Emailid Aktiivne J Janely C&C" at bounding box center [303, 13] width 607 height 26
click at [12, 93] on icon at bounding box center [15, 95] width 12 height 10
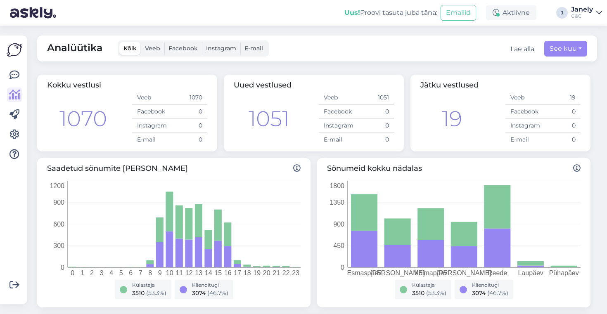
click at [13, 51] on img at bounding box center [15, 50] width 16 height 16
click at [14, 52] on img at bounding box center [15, 50] width 16 height 16
click at [16, 71] on icon at bounding box center [14, 75] width 10 height 10
